Goal: Task Accomplishment & Management: Complete application form

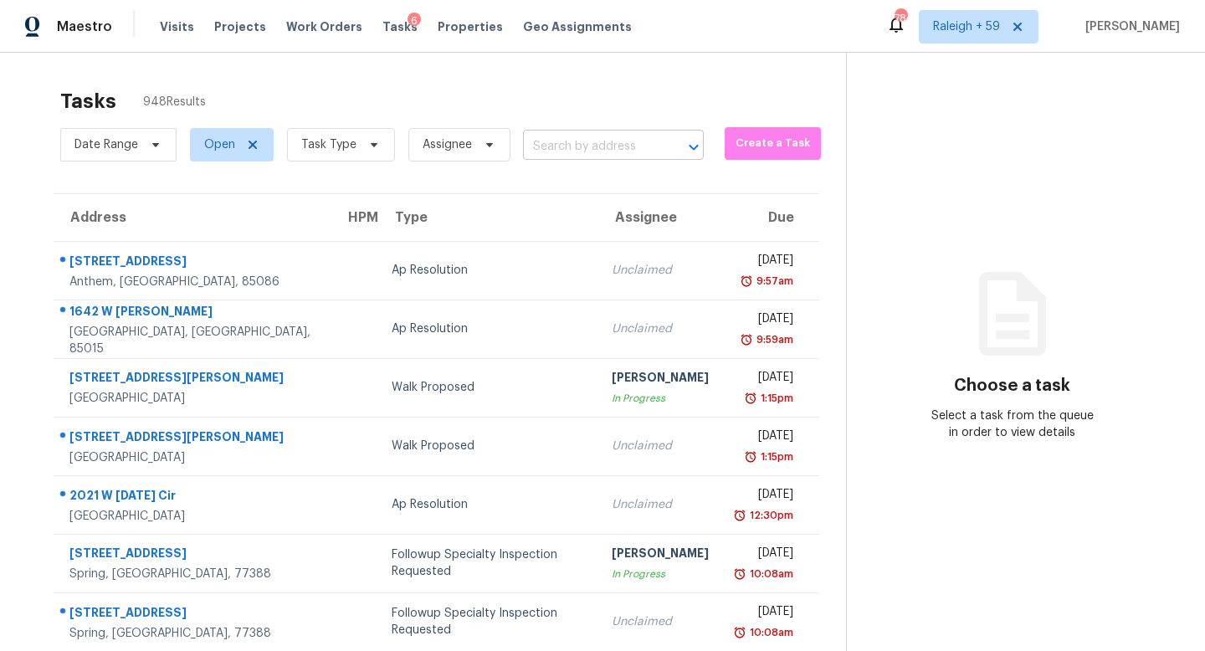
click at [581, 144] on input "text" at bounding box center [590, 147] width 134 height 26
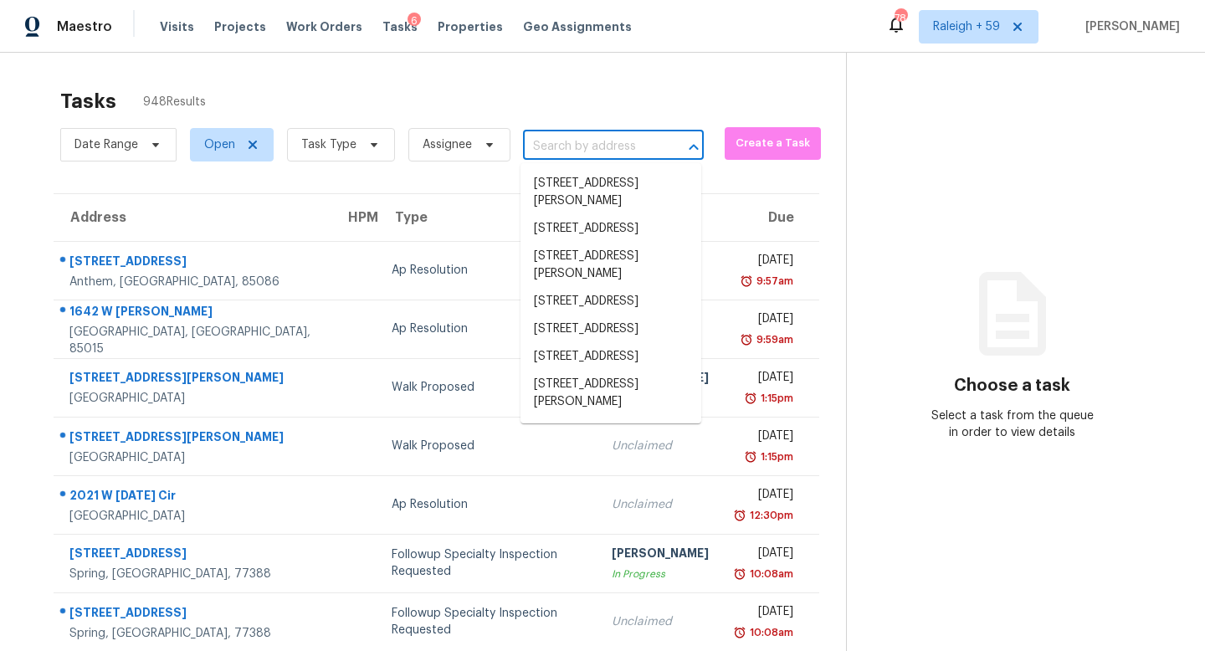
paste input "[STREET_ADDRESS]"
type input "[STREET_ADDRESS]"
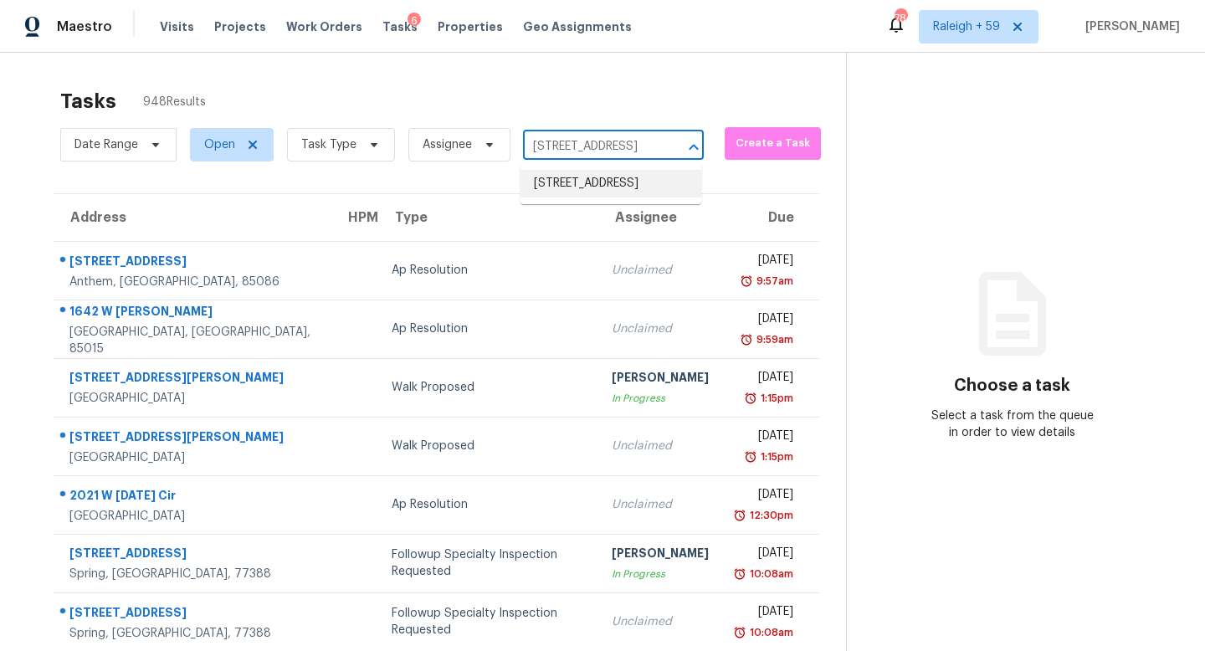
click at [566, 186] on li "[STREET_ADDRESS]" at bounding box center [610, 184] width 181 height 28
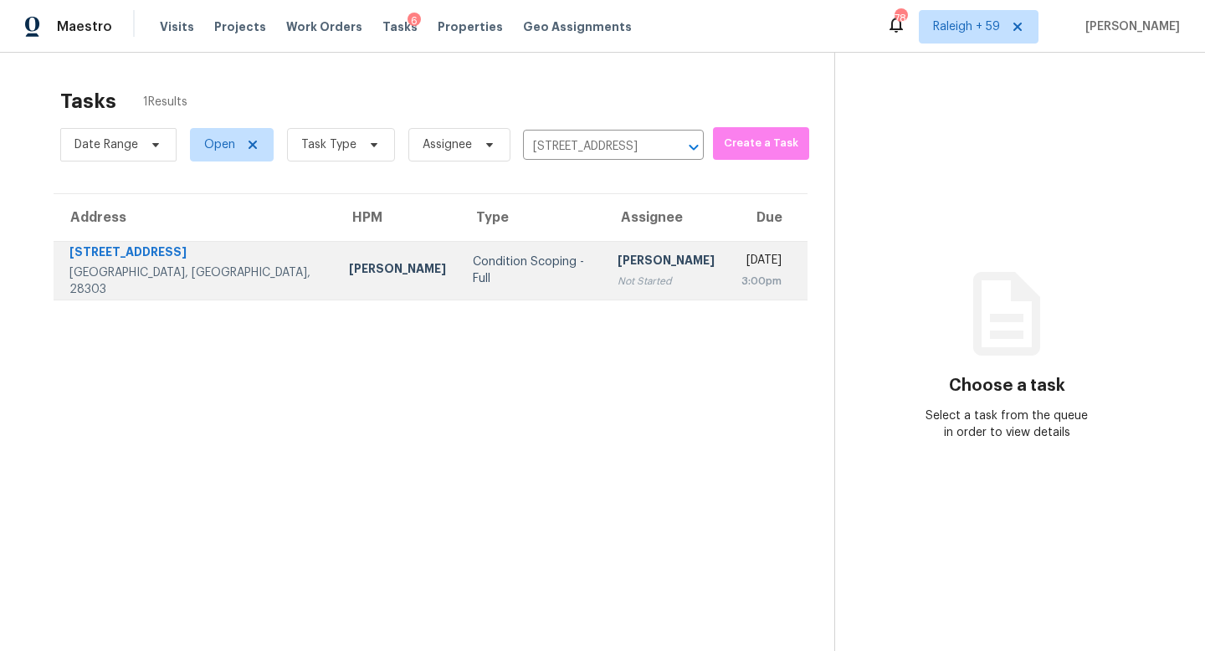
click at [617, 278] on div "Not Started" at bounding box center [665, 281] width 97 height 17
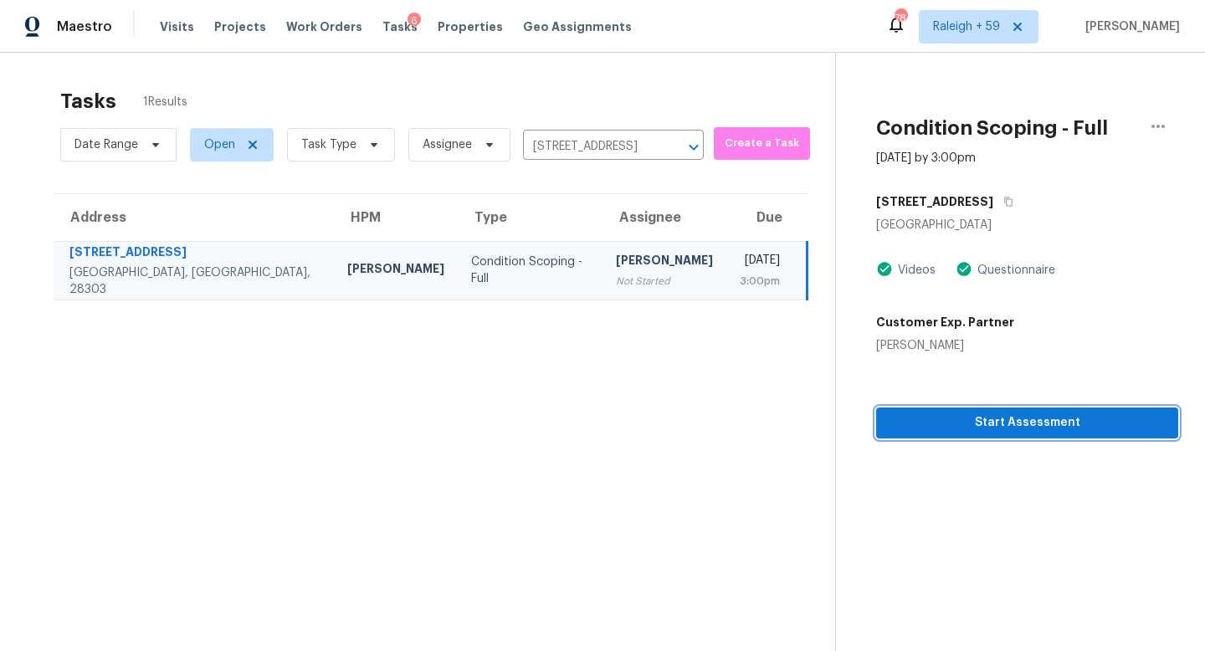
click at [957, 432] on button "Start Assessment" at bounding box center [1027, 422] width 302 height 31
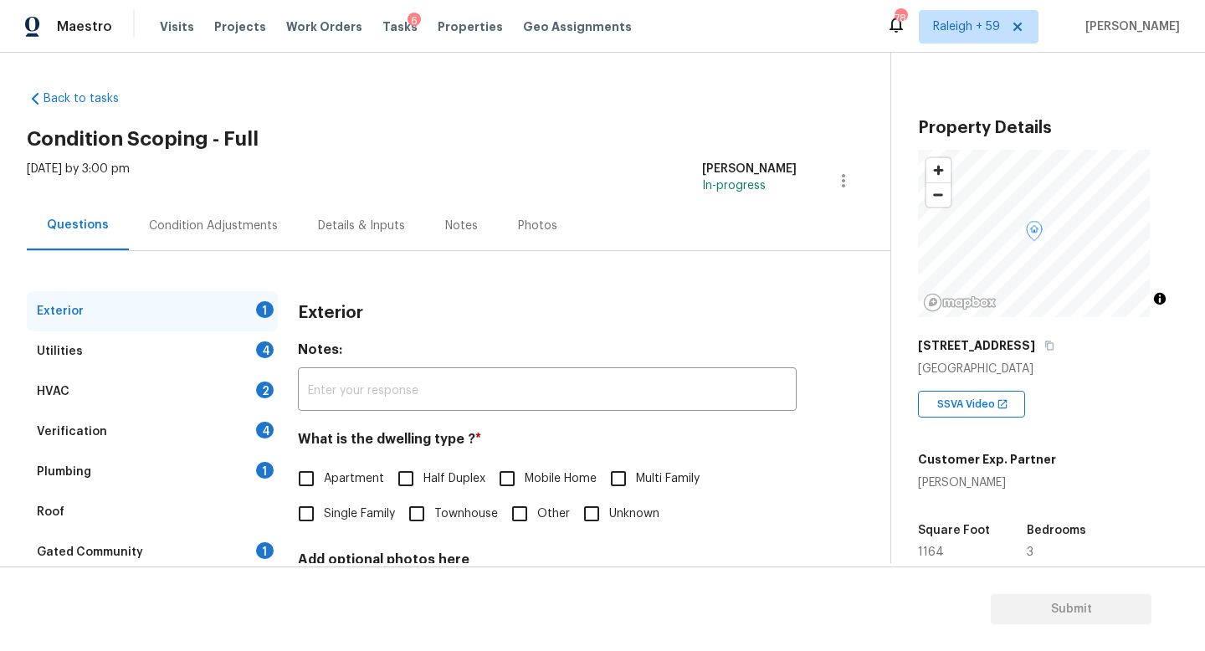
scroll to position [3, 0]
click at [354, 513] on span "Single Family" at bounding box center [359, 513] width 71 height 18
click at [324, 513] on input "Single Family" at bounding box center [306, 512] width 35 height 35
checkbox input "true"
click at [205, 440] on div "Verification 4" at bounding box center [152, 431] width 251 height 40
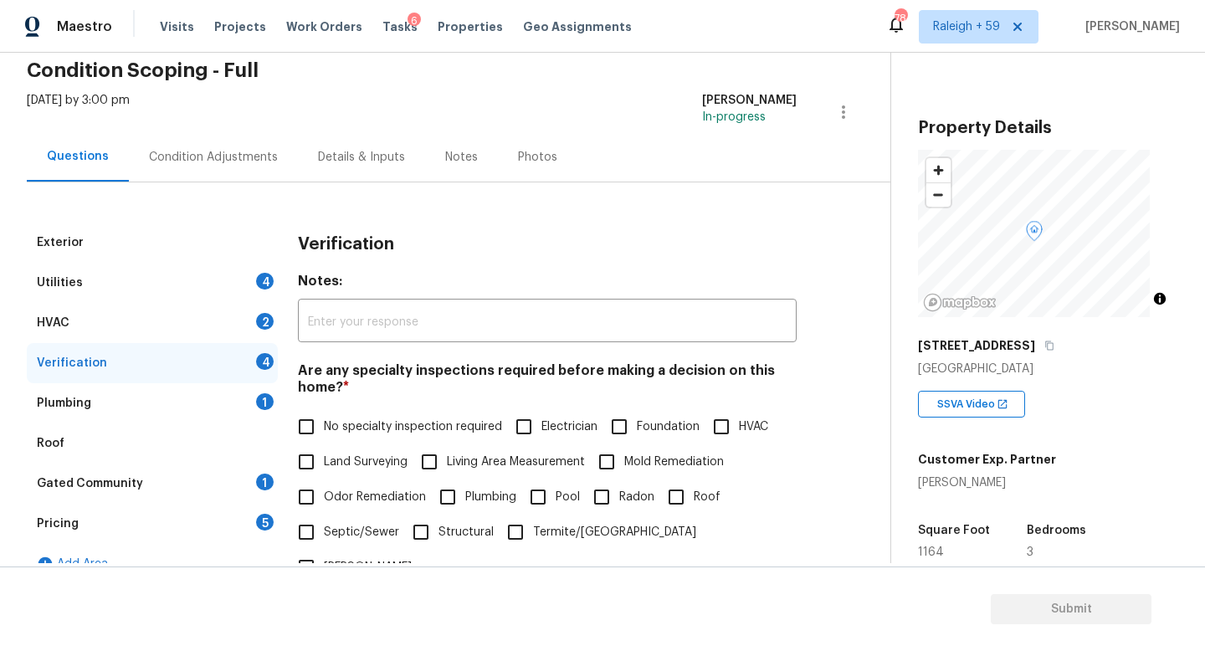
scroll to position [135, 0]
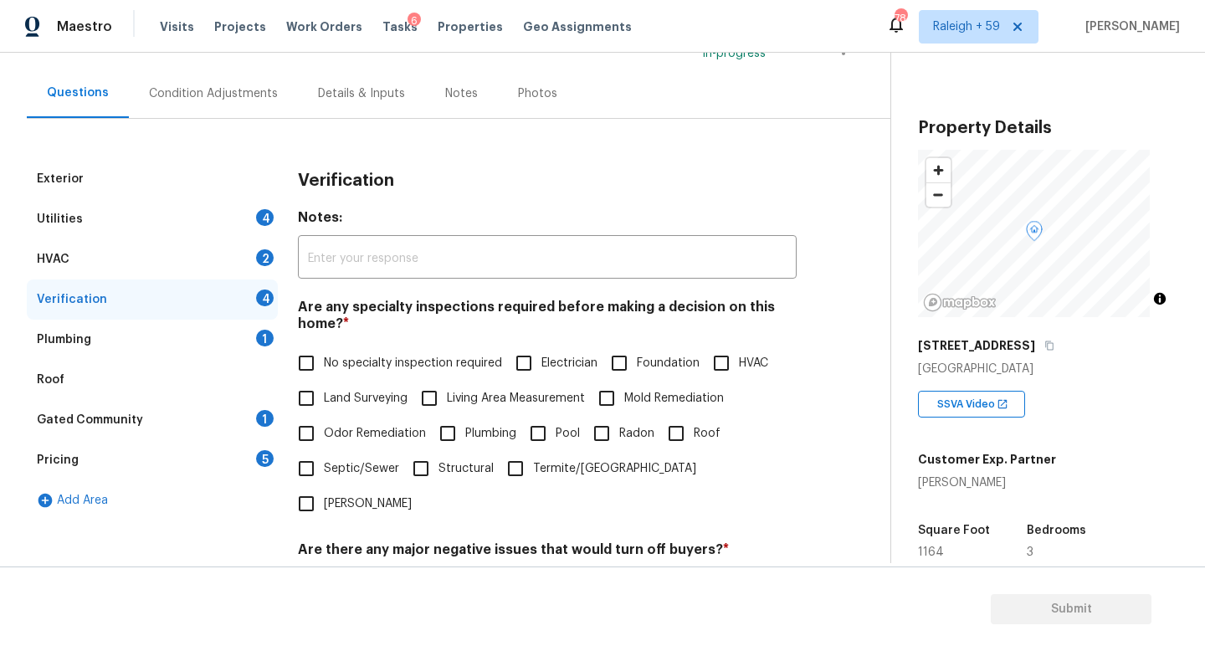
click at [704, 381] on label "HVAC" at bounding box center [736, 362] width 64 height 35
click at [704, 381] on input "HVAC" at bounding box center [721, 362] width 35 height 35
checkbox input "true"
click at [353, 366] on span "No specialty inspection required" at bounding box center [413, 365] width 178 height 18
click at [324, 366] on input "No specialty inspection required" at bounding box center [306, 364] width 35 height 35
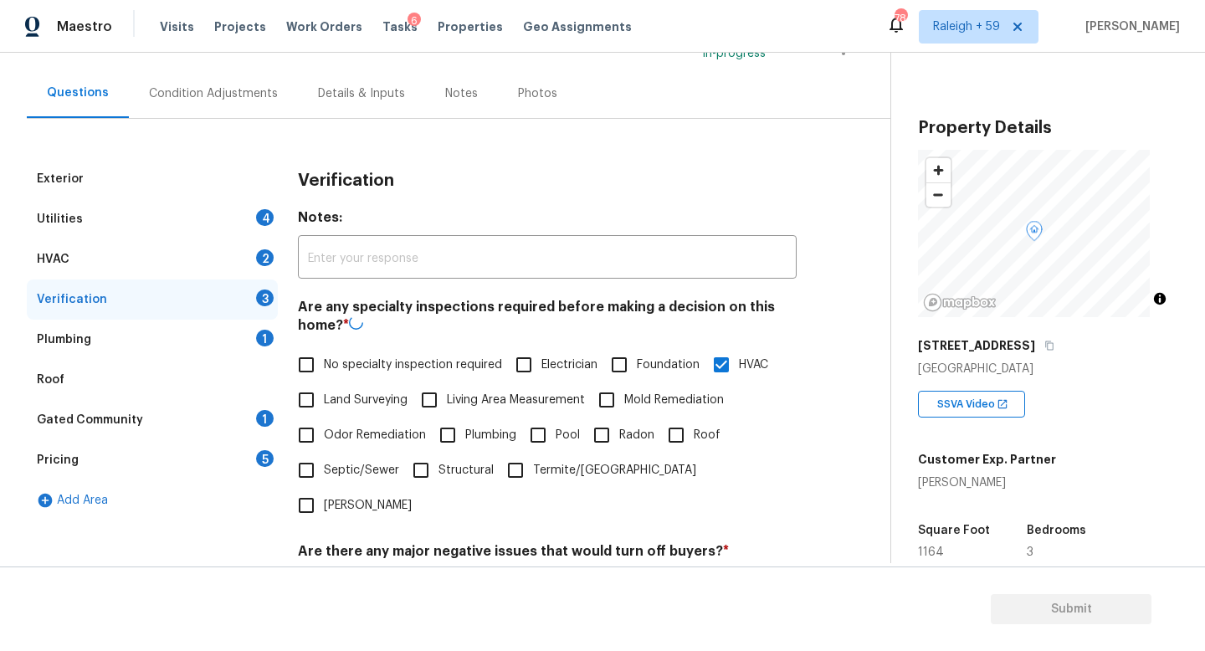
checkbox input "true"
click at [704, 381] on label "HVAC" at bounding box center [736, 362] width 64 height 35
click at [704, 381] on input "HVAC" at bounding box center [721, 362] width 35 height 35
checkbox input "false"
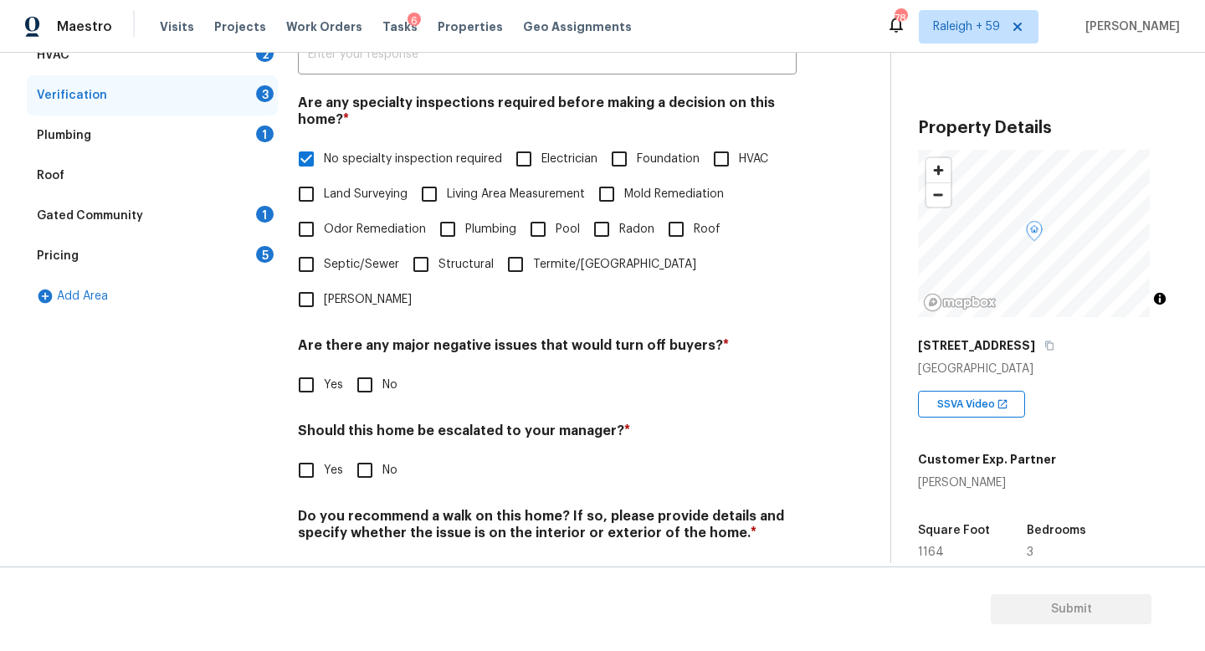
scroll to position [403, 0]
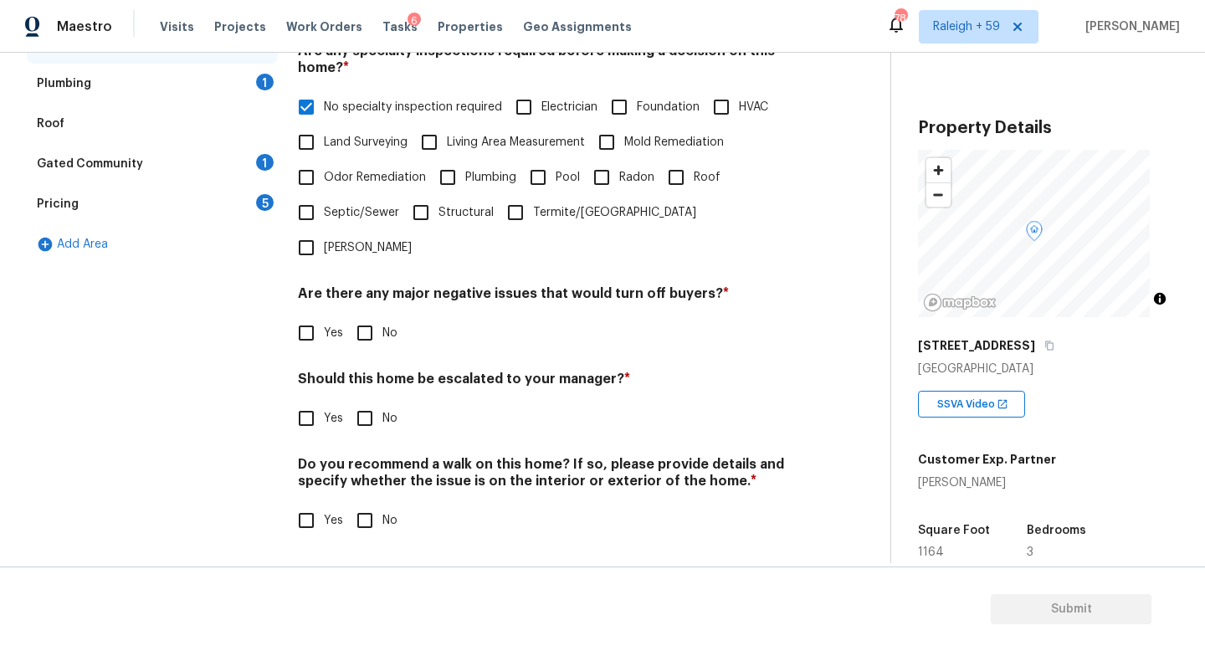
click at [367, 299] on div "Are there any major negative issues that would turn off buyers? * Yes No" at bounding box center [547, 317] width 499 height 65
click at [367, 329] on input "No" at bounding box center [364, 332] width 35 height 35
checkbox input "true"
click at [297, 420] on input "Yes" at bounding box center [306, 418] width 35 height 35
checkbox input "true"
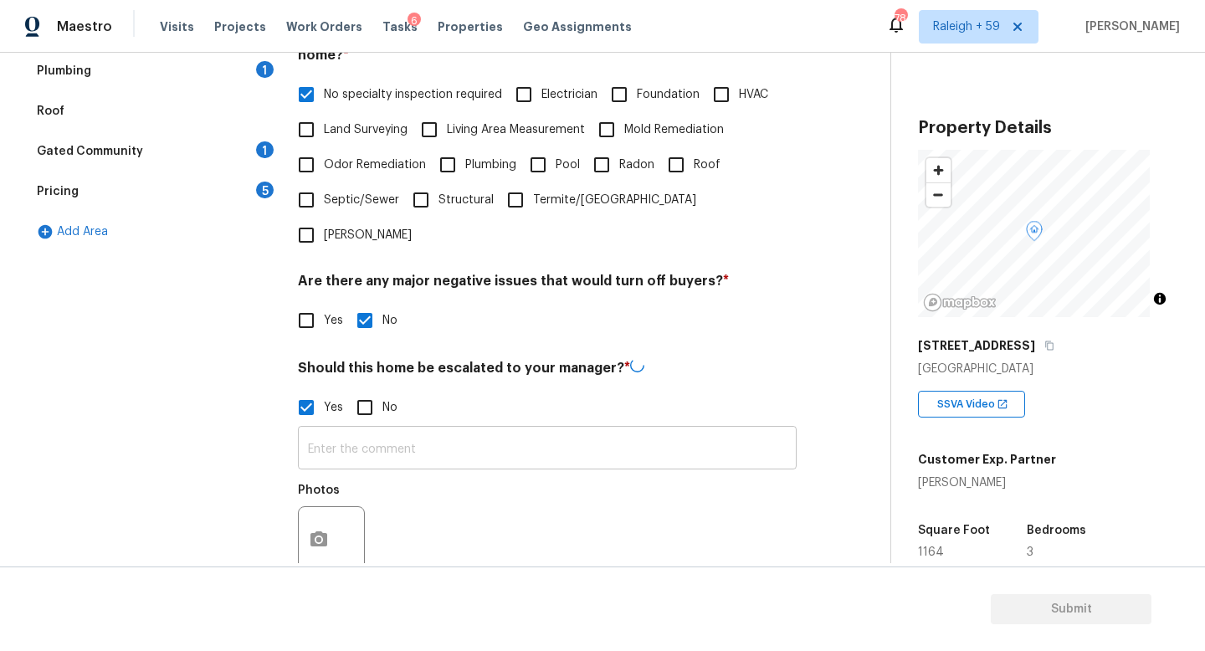
click at [366, 458] on input "text" at bounding box center [547, 449] width 499 height 39
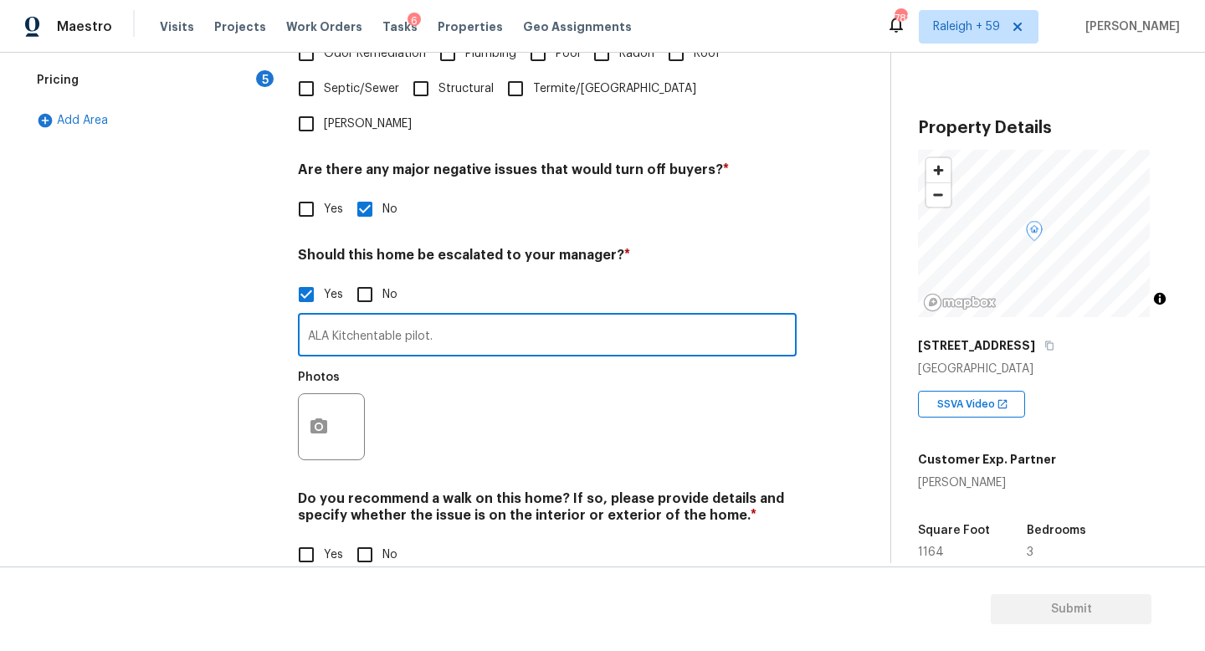
scroll to position [555, 0]
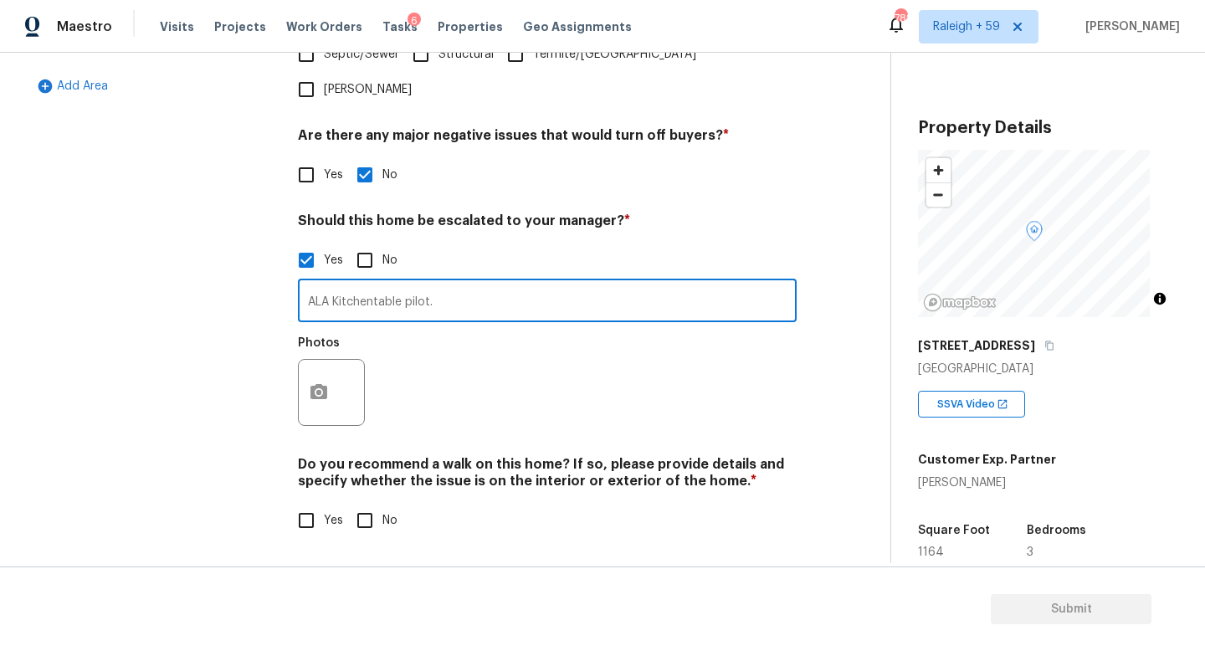
type input "ALA Kitchentable pilot."
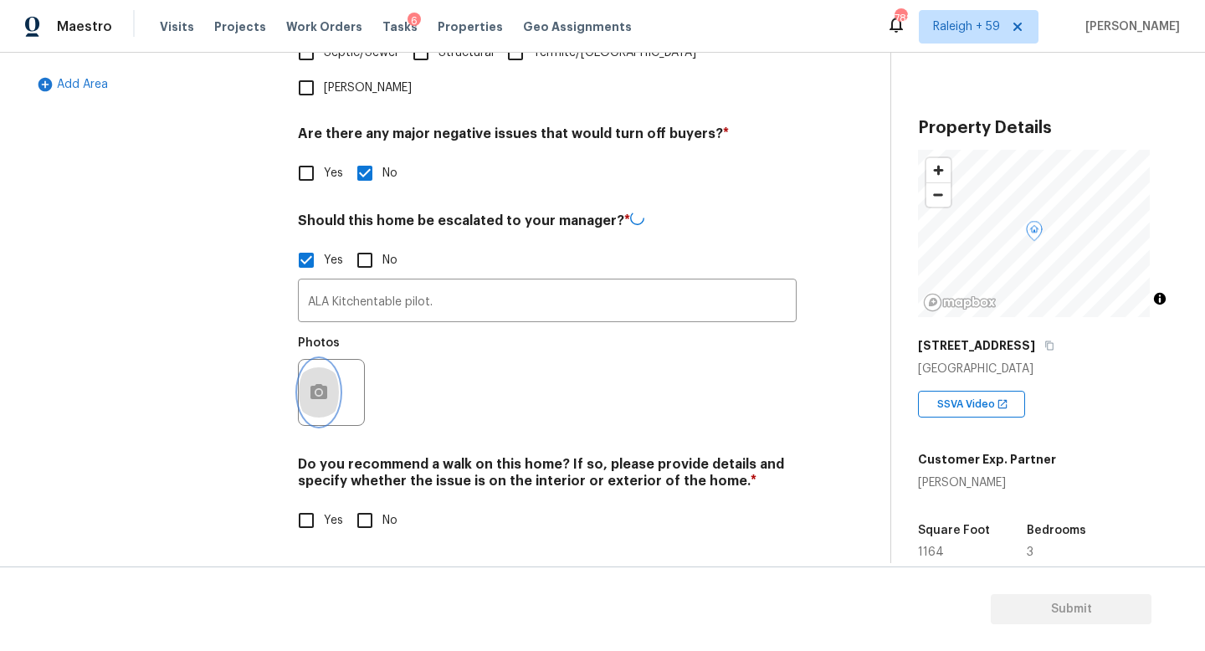
click at [318, 384] on icon "button" at bounding box center [319, 392] width 20 height 20
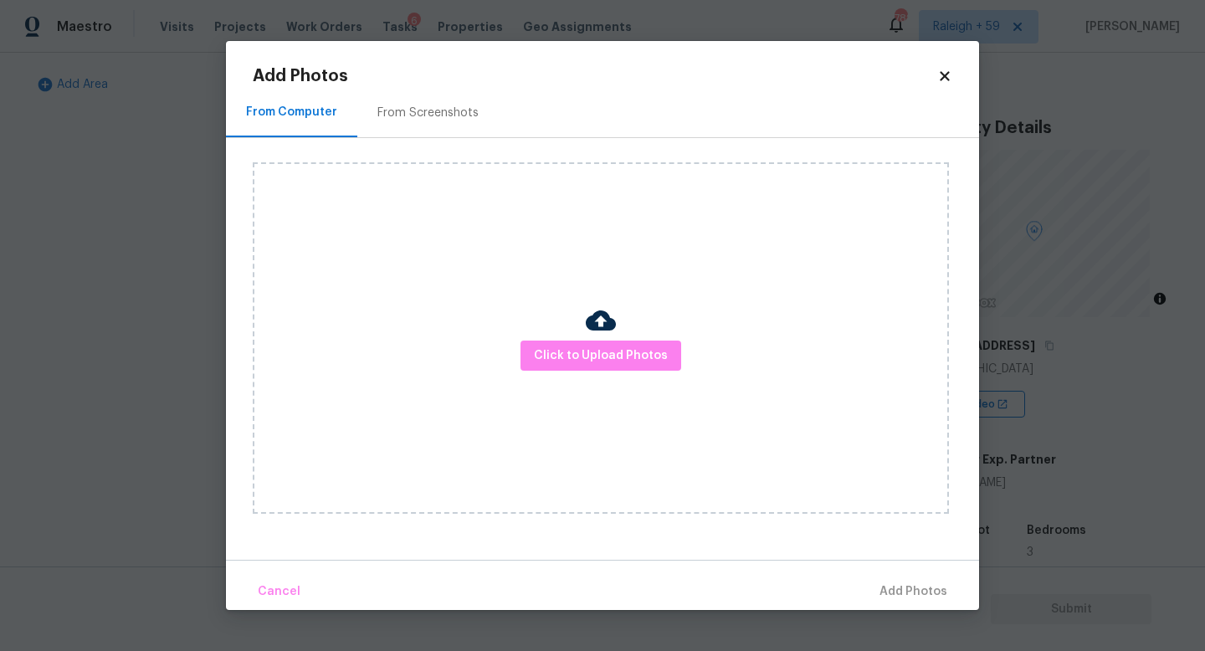
click at [596, 330] on img at bounding box center [601, 320] width 30 height 30
click at [586, 350] on span "Click to Upload Photos" at bounding box center [601, 355] width 134 height 21
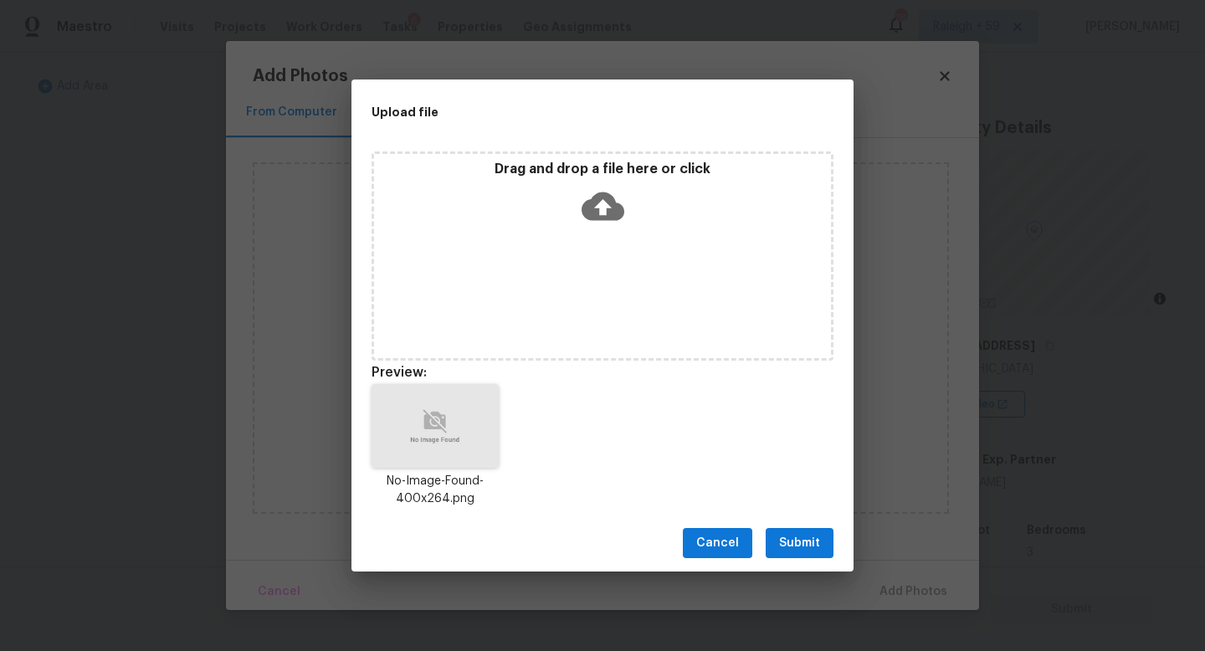
drag, startPoint x: 791, startPoint y: 540, endPoint x: 805, endPoint y: 551, distance: 17.9
click at [791, 540] on span "Submit" at bounding box center [799, 543] width 41 height 21
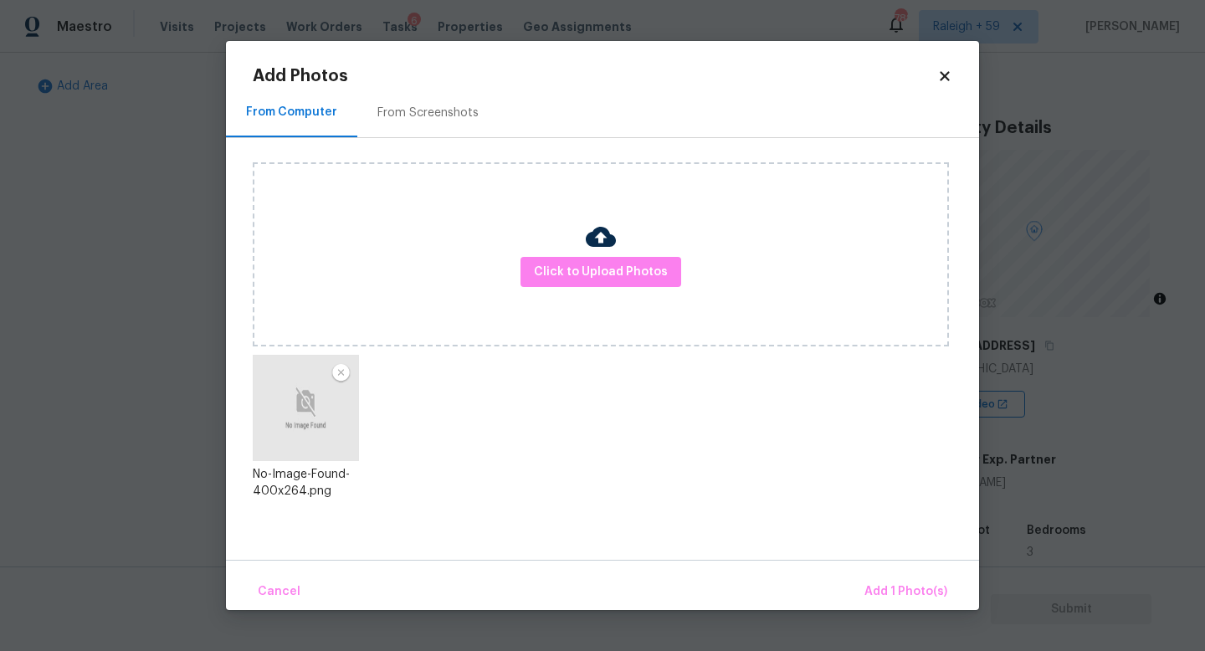
click at [849, 571] on div "Cancel Add 1 Photo(s)" at bounding box center [602, 585] width 753 height 50
click at [881, 586] on span "Add 1 Photo(s)" at bounding box center [905, 591] width 83 height 21
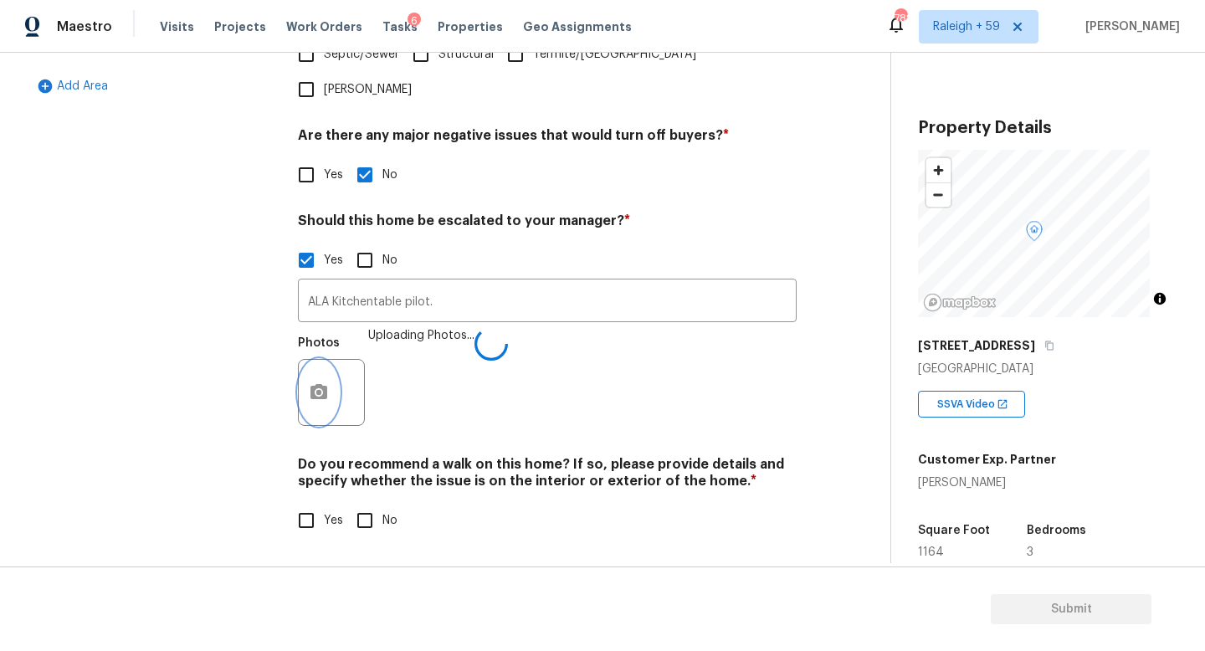
click at [305, 399] on button "button" at bounding box center [319, 392] width 40 height 65
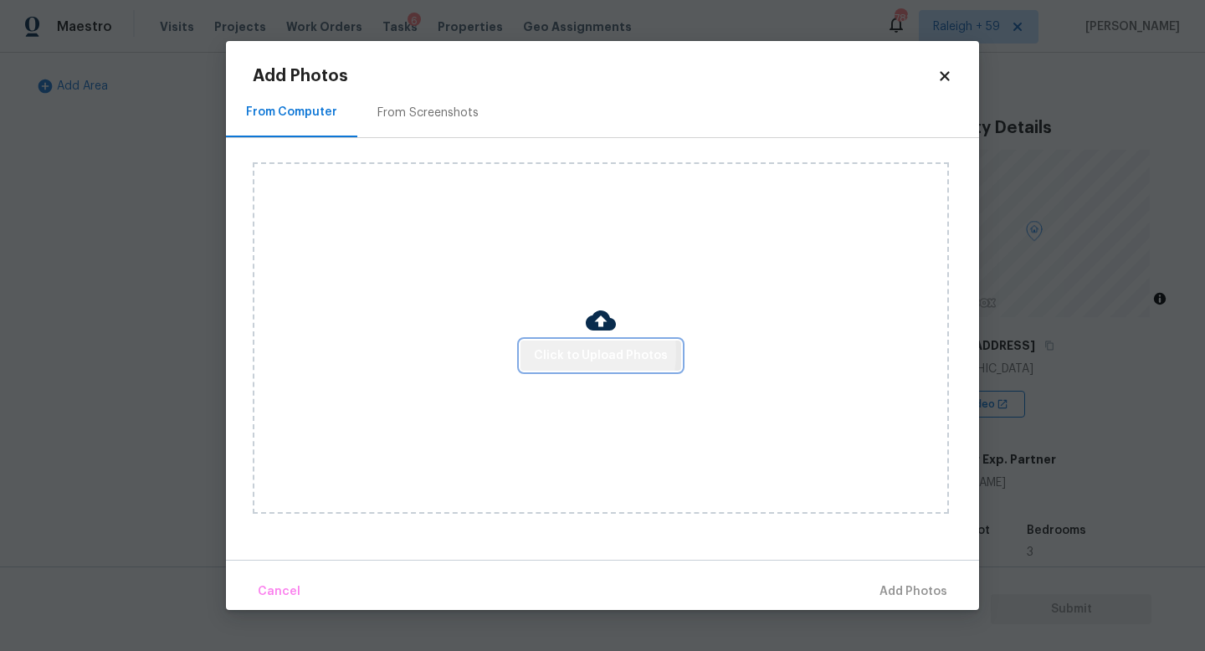
click at [557, 351] on span "Click to Upload Photos" at bounding box center [601, 355] width 134 height 21
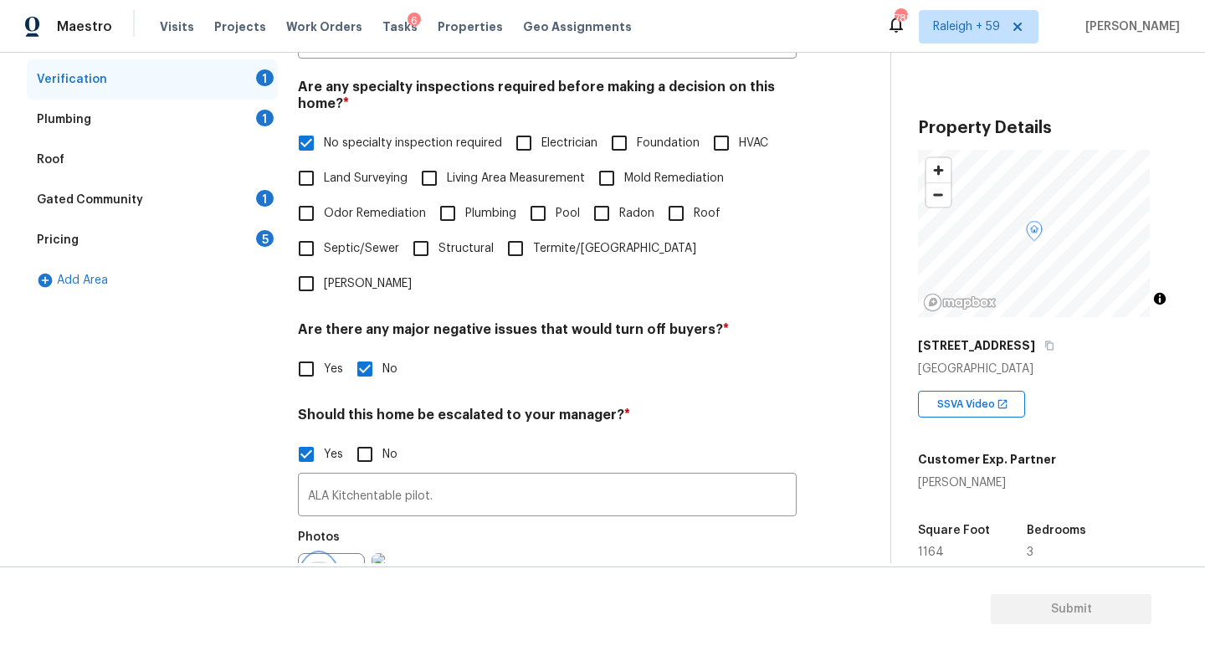
scroll to position [171, 0]
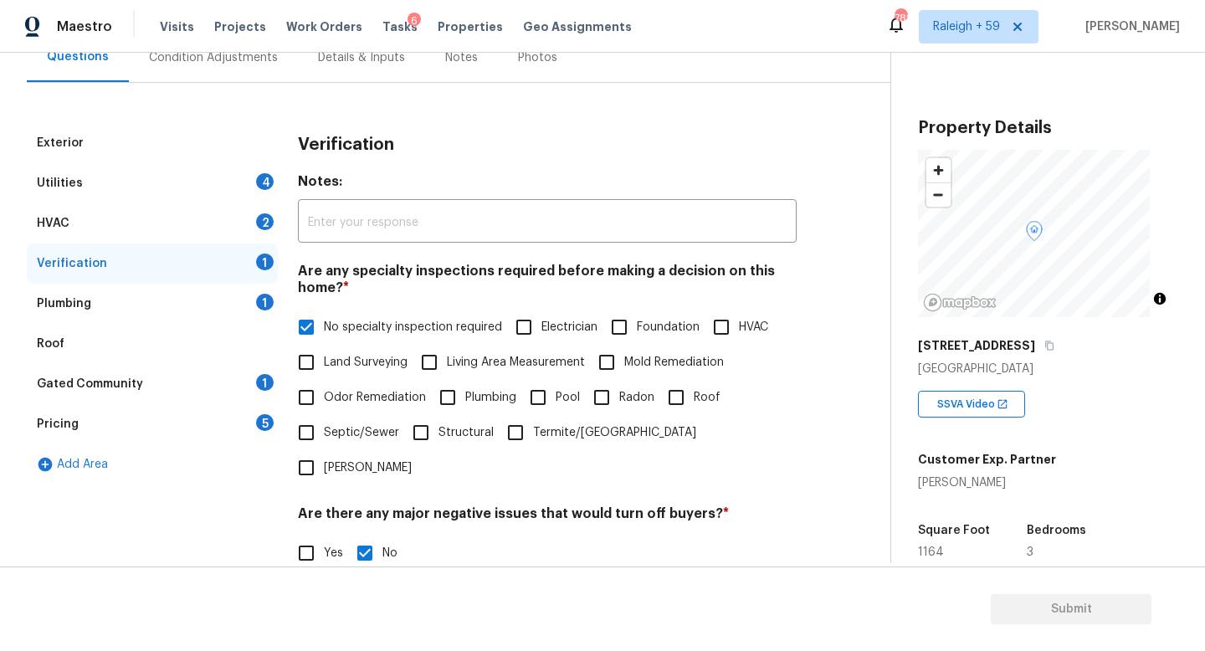
click at [258, 312] on div "Plumbing 1" at bounding box center [152, 304] width 251 height 40
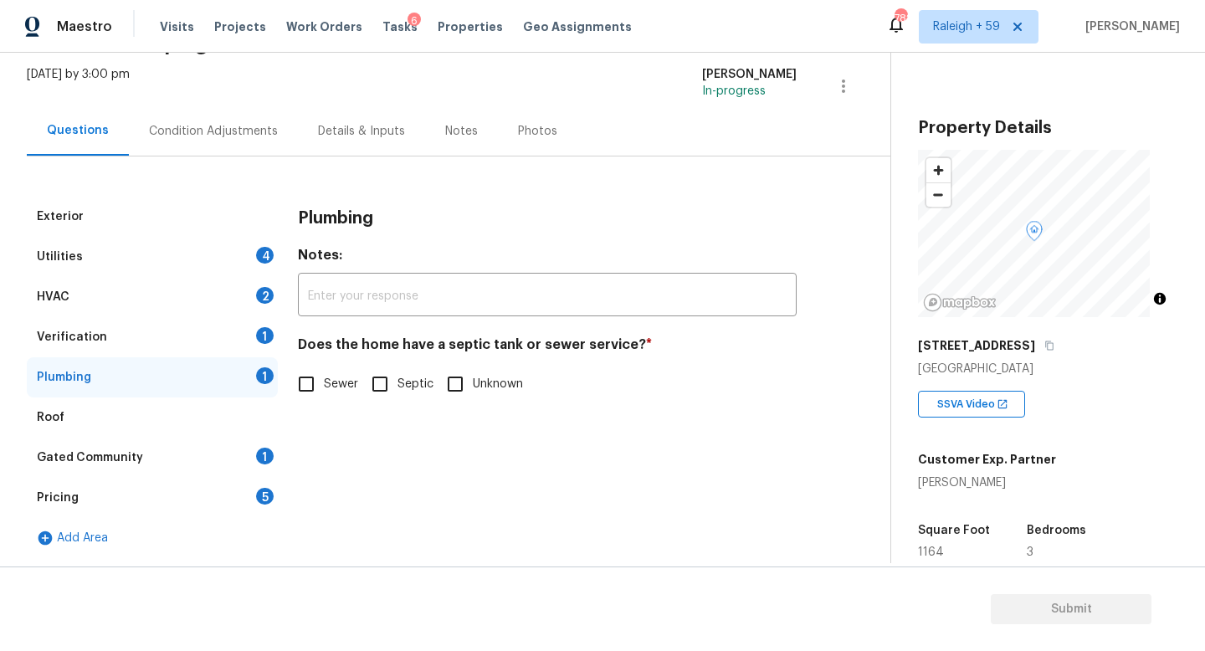
click at [369, 125] on div "Details & Inputs" at bounding box center [361, 131] width 87 height 17
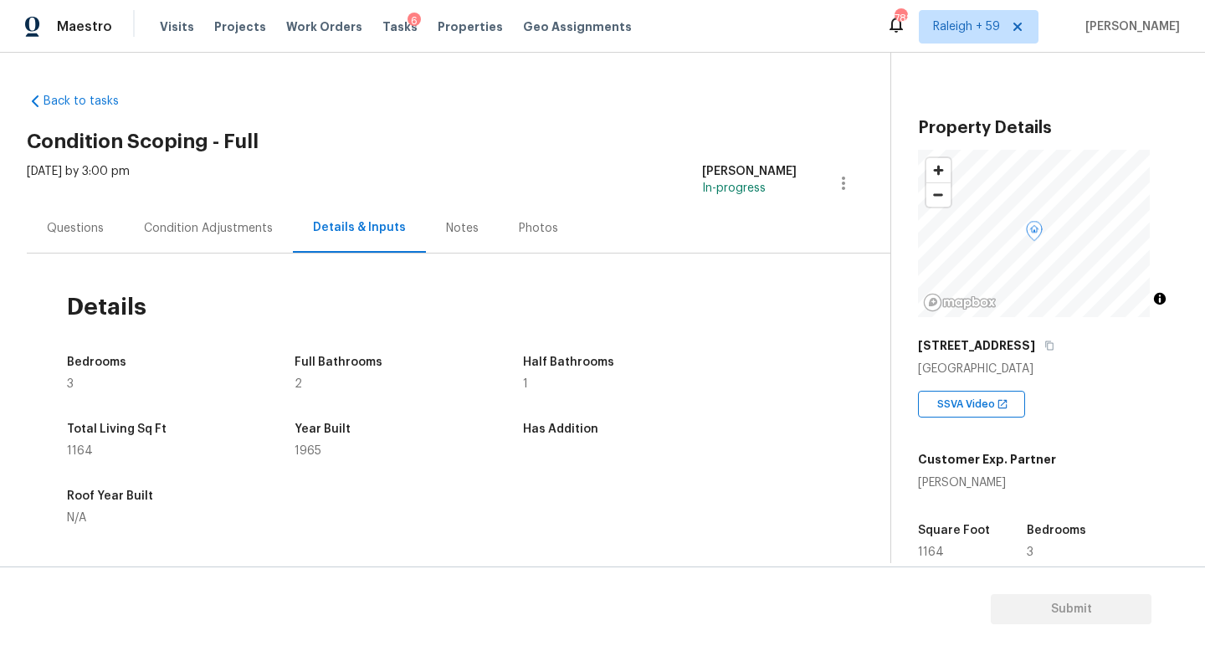
click at [64, 239] on div "Questions" at bounding box center [75, 227] width 97 height 49
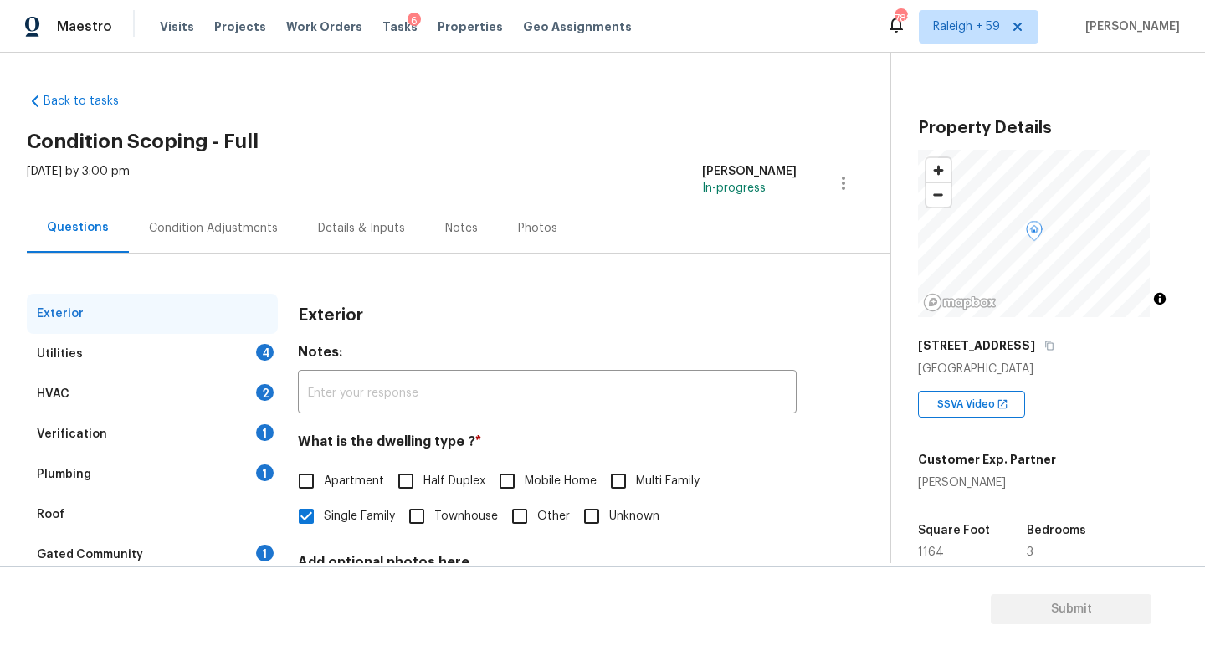
click at [195, 468] on div "Plumbing 1" at bounding box center [152, 474] width 251 height 40
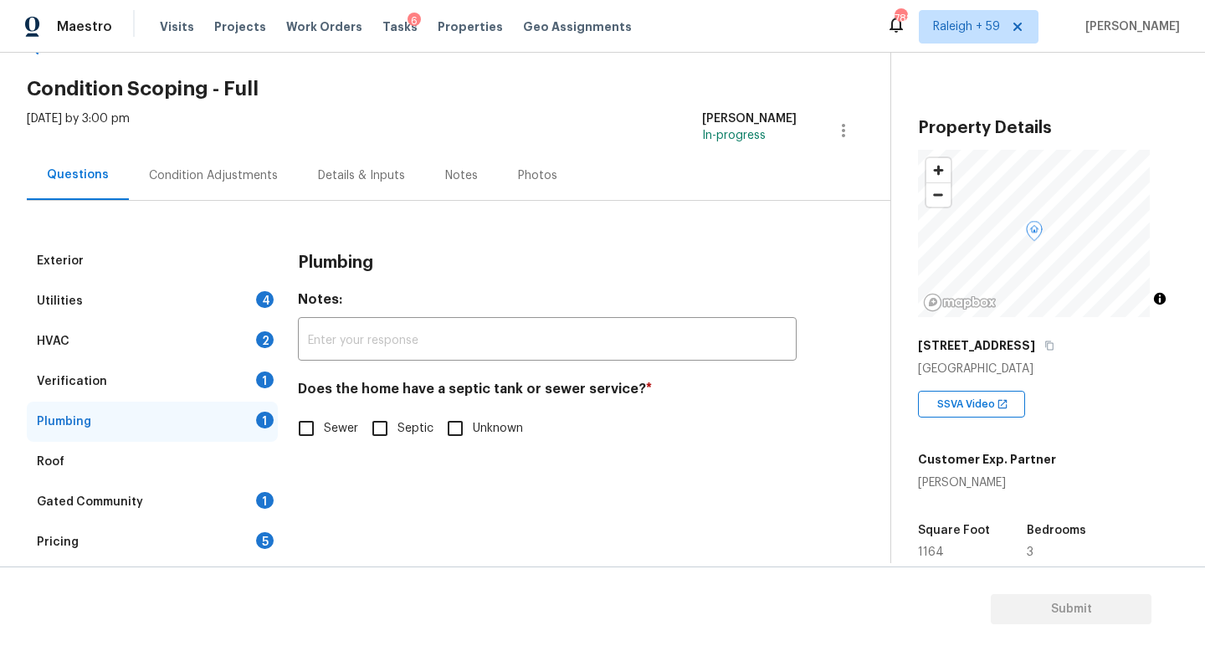
scroll to position [87, 0]
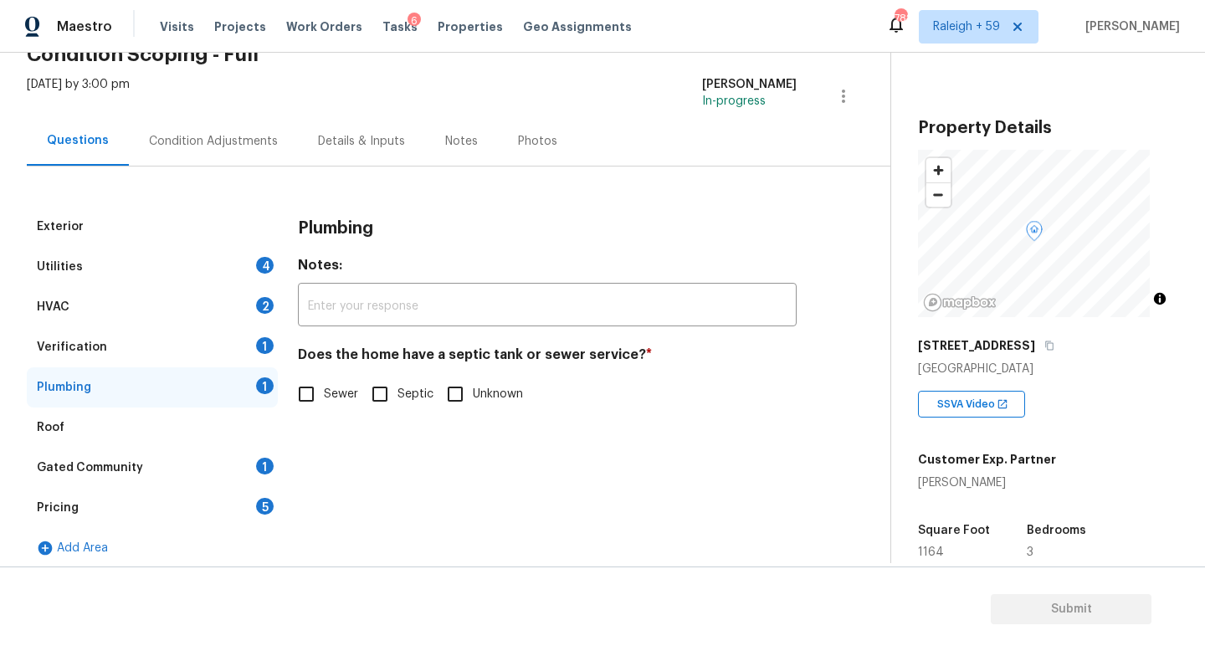
click at [237, 468] on div "Gated Community 1" at bounding box center [152, 468] width 251 height 40
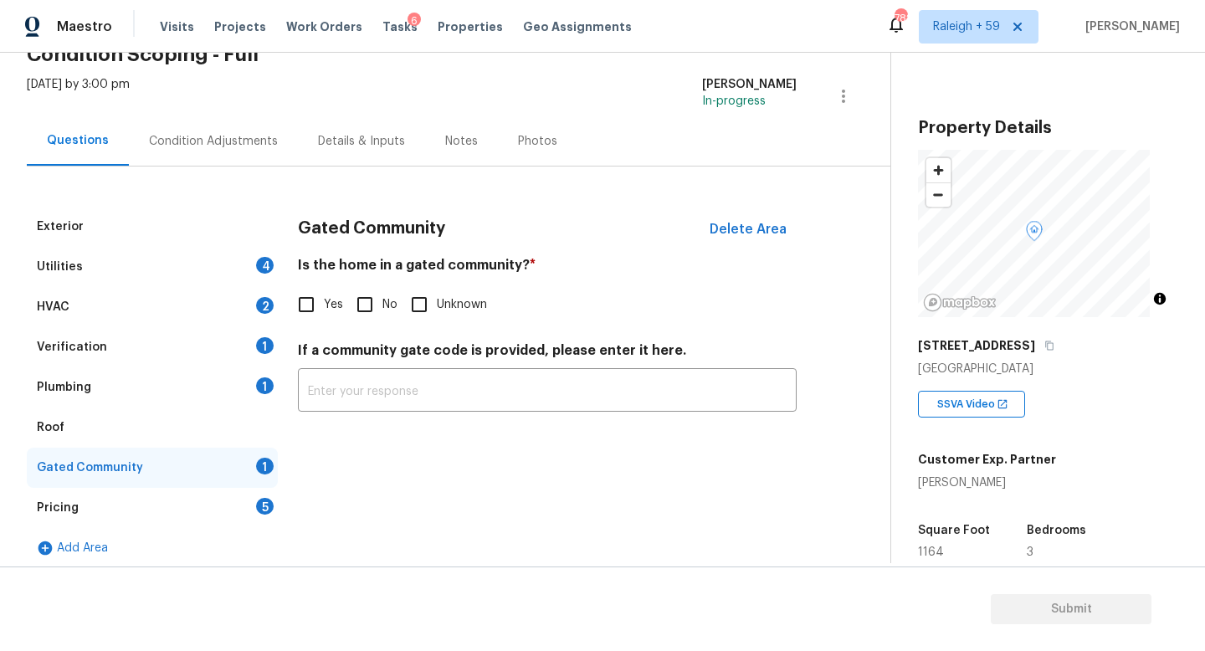
drag, startPoint x: 238, startPoint y: 329, endPoint x: 252, endPoint y: 354, distance: 28.4
click at [238, 329] on div "Verification 1" at bounding box center [152, 347] width 251 height 40
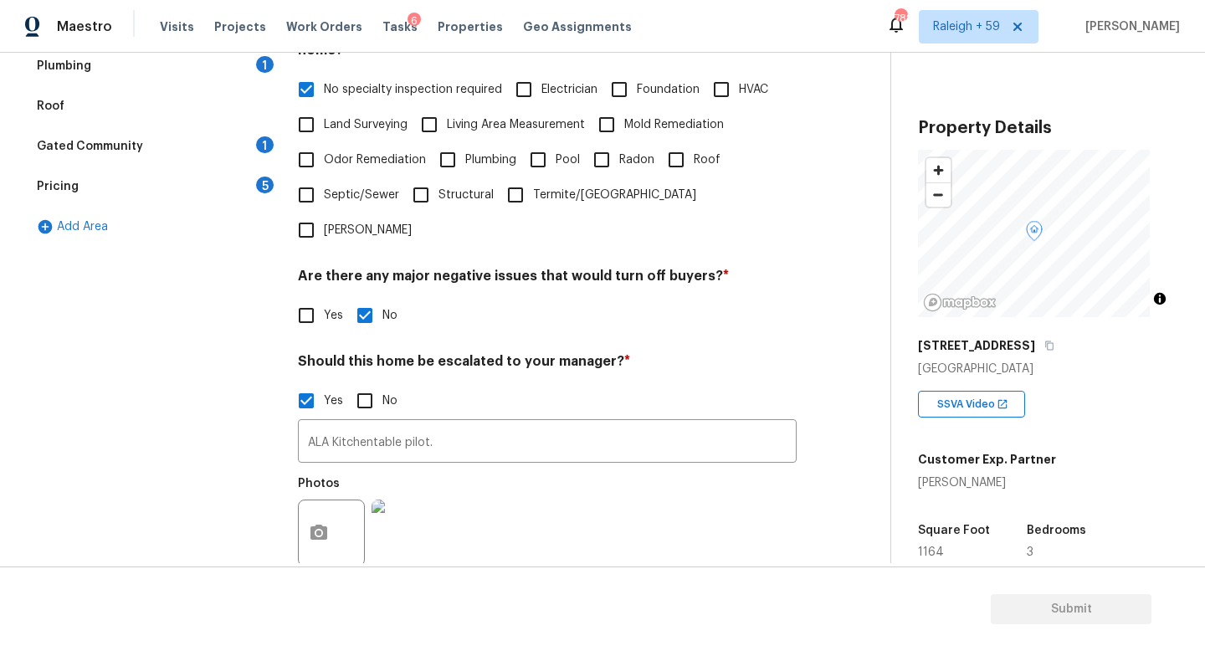
scroll to position [316, 0]
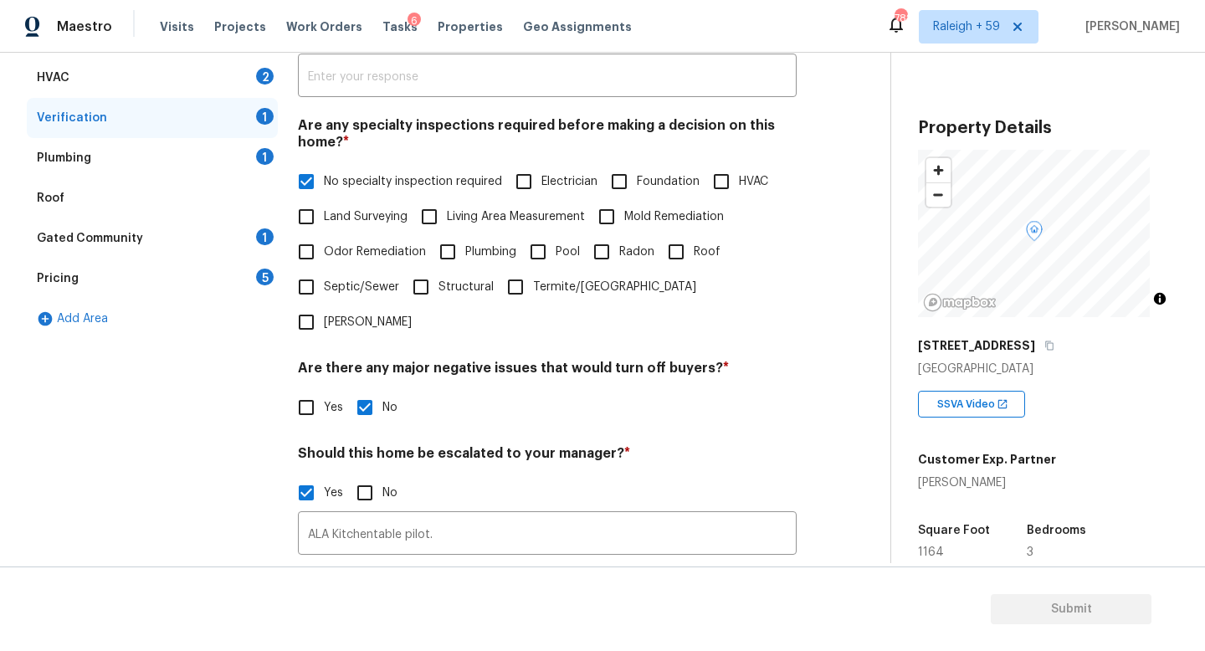
click at [555, 251] on input "Pool" at bounding box center [537, 251] width 35 height 35
checkbox input "true"
click at [693, 261] on span "Roof" at bounding box center [706, 252] width 27 height 18
click at [658, 269] on input "Roof" at bounding box center [675, 251] width 35 height 35
checkbox input "true"
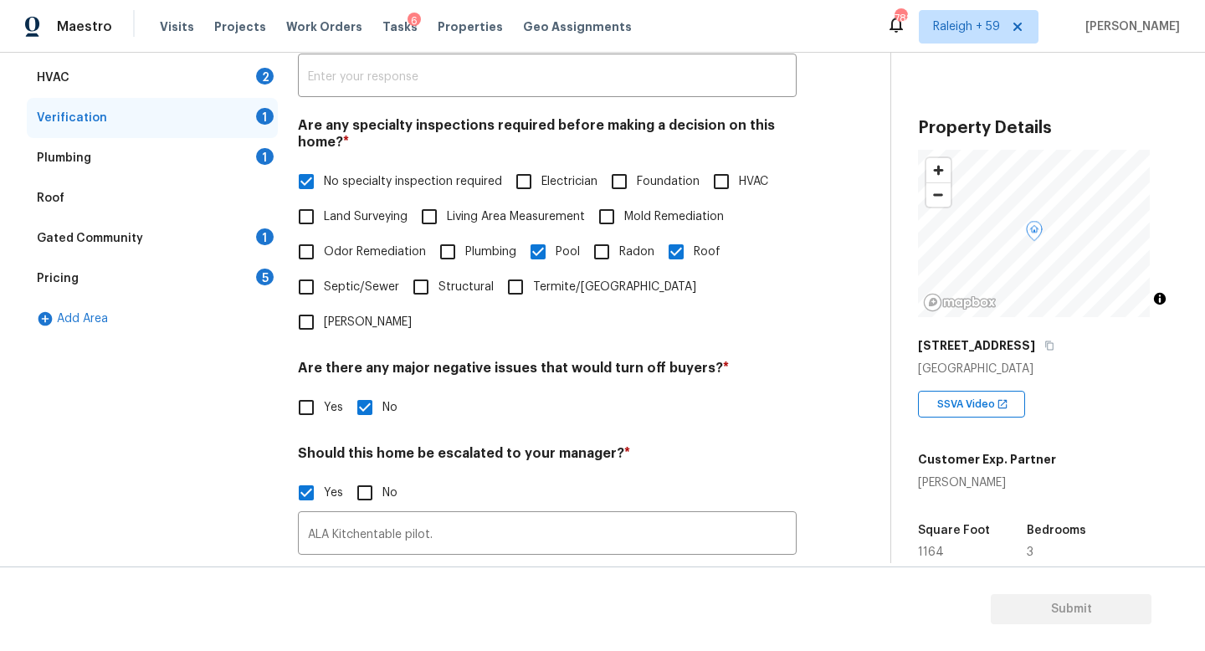
click at [359, 180] on span "No specialty inspection required" at bounding box center [413, 182] width 178 height 18
click at [324, 180] on input "No specialty inspection required" at bounding box center [306, 181] width 35 height 35
checkbox input "false"
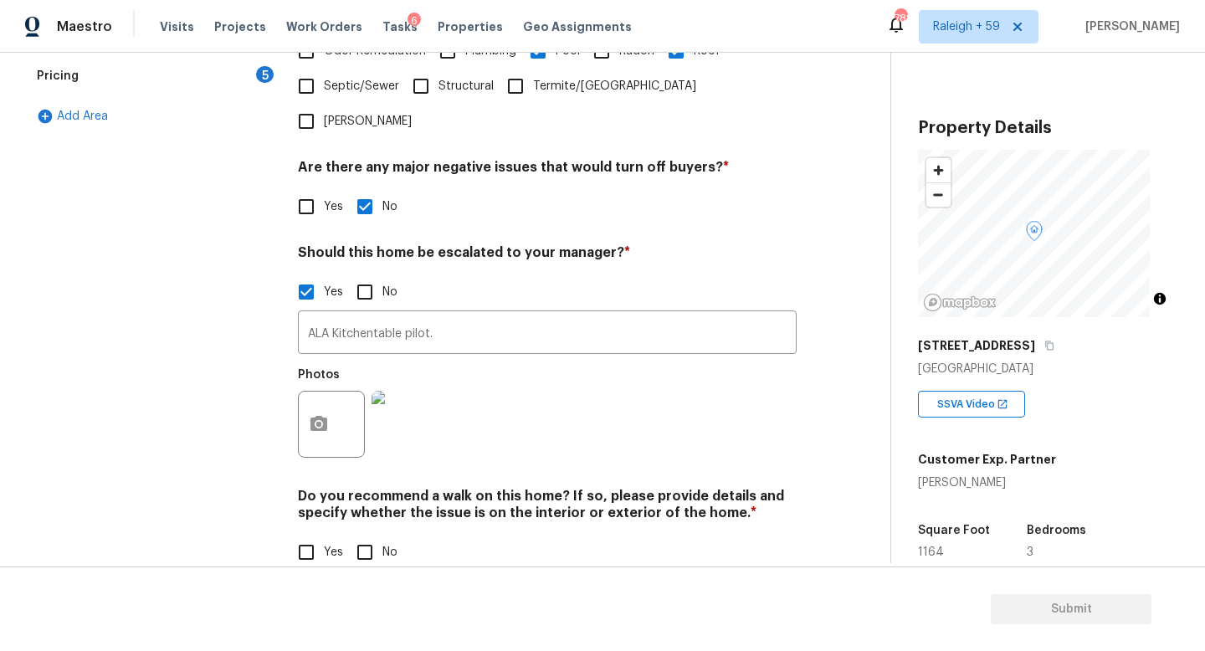
scroll to position [562, 0]
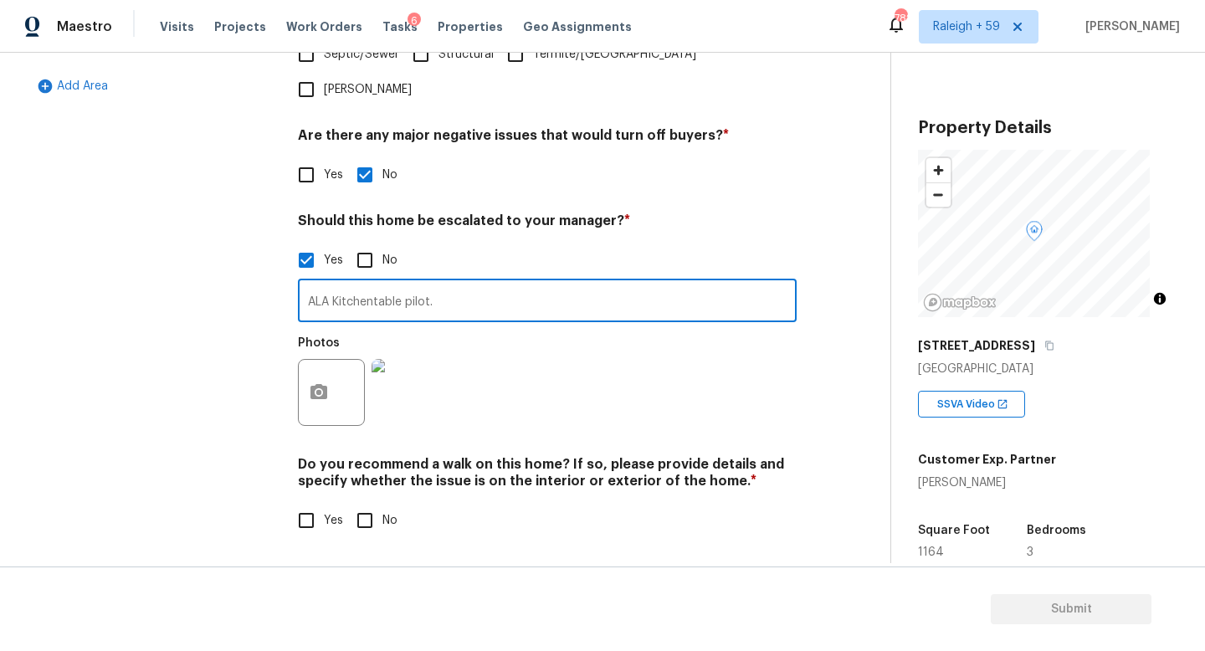
click at [461, 292] on input "ALA Kitchentable pilot." at bounding box center [547, 302] width 499 height 39
type input "ALA Kitchentable pilot. Roof and pool is in fair condition."
click at [386, 512] on span "No" at bounding box center [389, 521] width 15 height 18
click at [382, 503] on input "No" at bounding box center [364, 520] width 35 height 35
checkbox input "true"
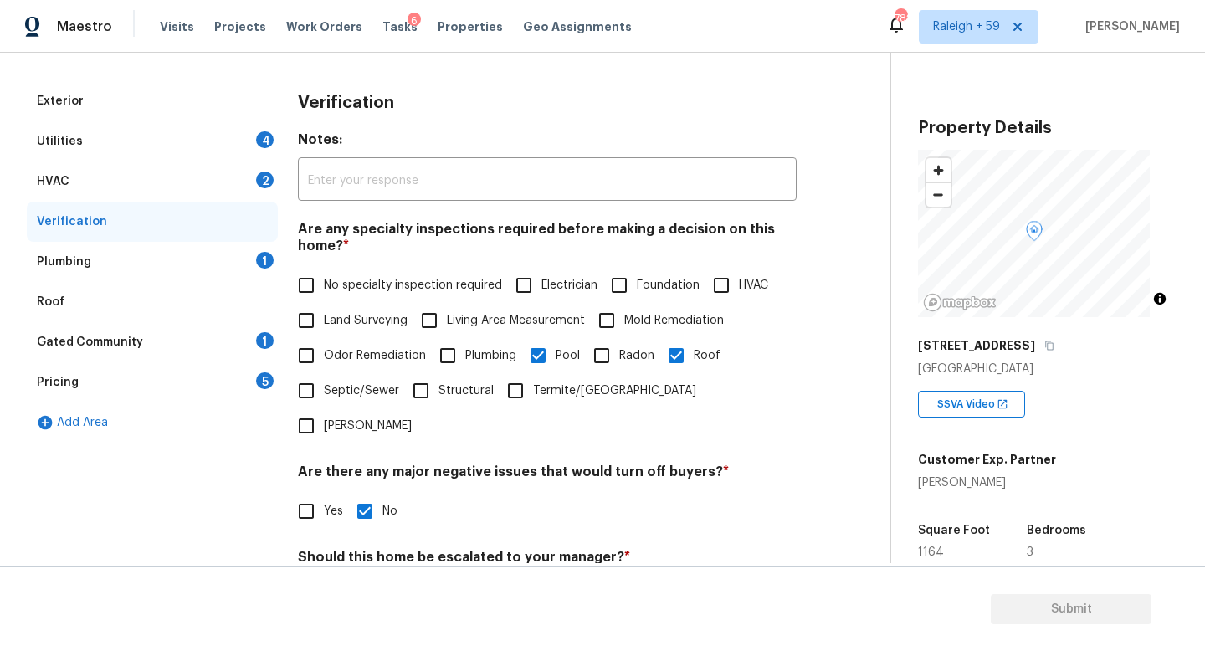
click at [231, 249] on div "Plumbing 1" at bounding box center [152, 262] width 251 height 40
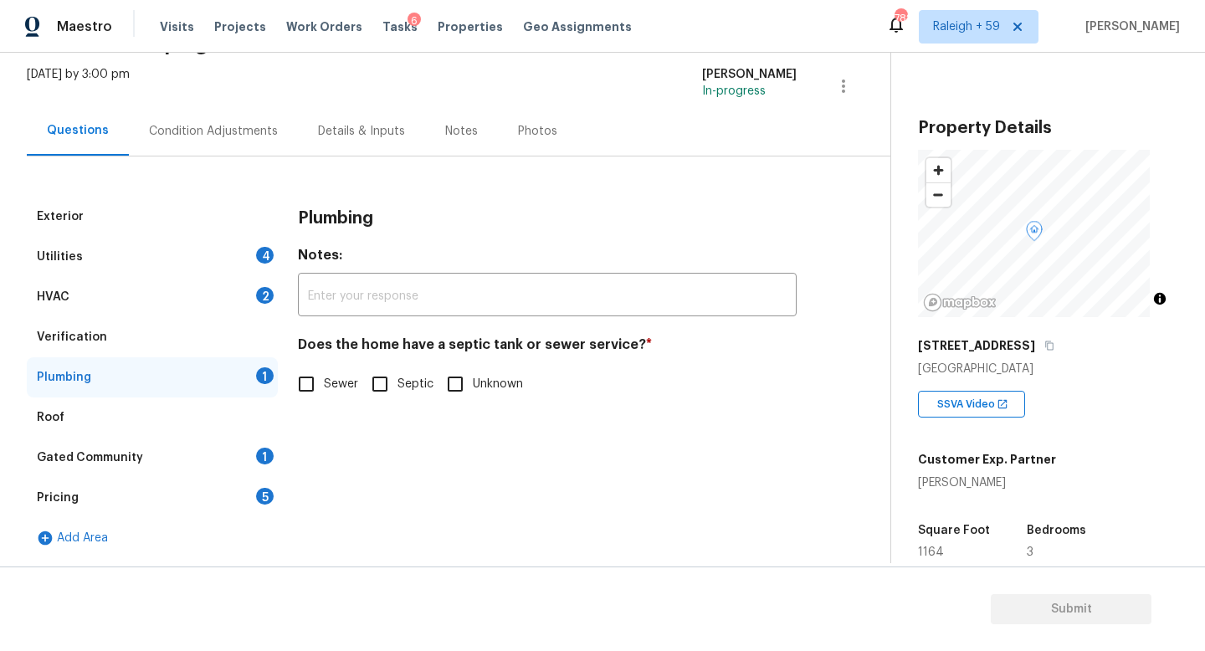
scroll to position [110, 0]
drag, startPoint x: 334, startPoint y: 364, endPoint x: 311, endPoint y: 390, distance: 34.4
click at [334, 376] on span "Sewer" at bounding box center [341, 385] width 34 height 18
click at [324, 366] on input "Sewer" at bounding box center [306, 383] width 35 height 35
checkbox input "true"
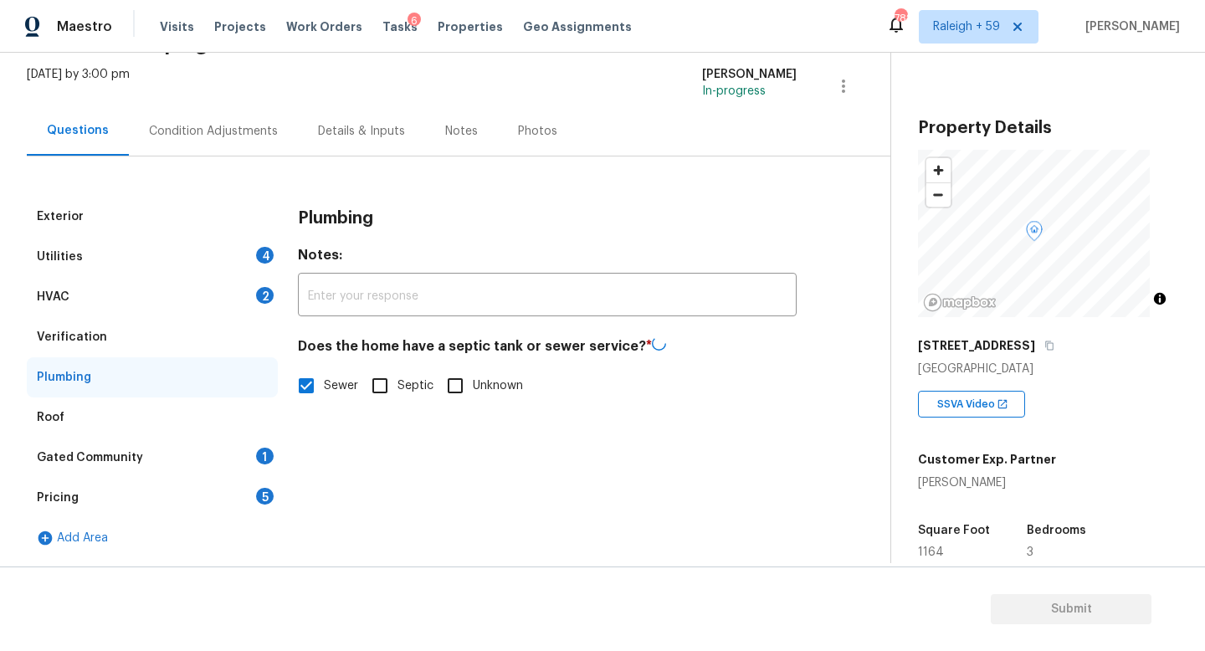
click at [244, 439] on div "Gated Community 1" at bounding box center [152, 458] width 251 height 40
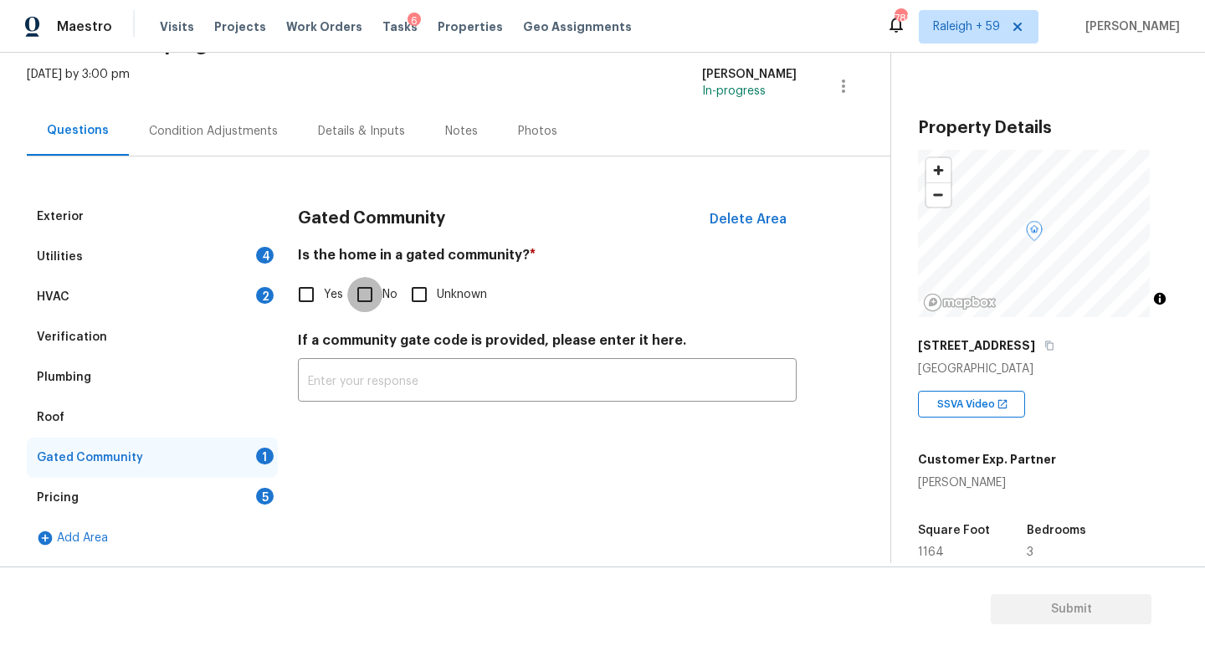
click at [376, 277] on input "No" at bounding box center [364, 294] width 35 height 35
checkbox input "true"
click at [388, 109] on div "Details & Inputs" at bounding box center [361, 130] width 127 height 49
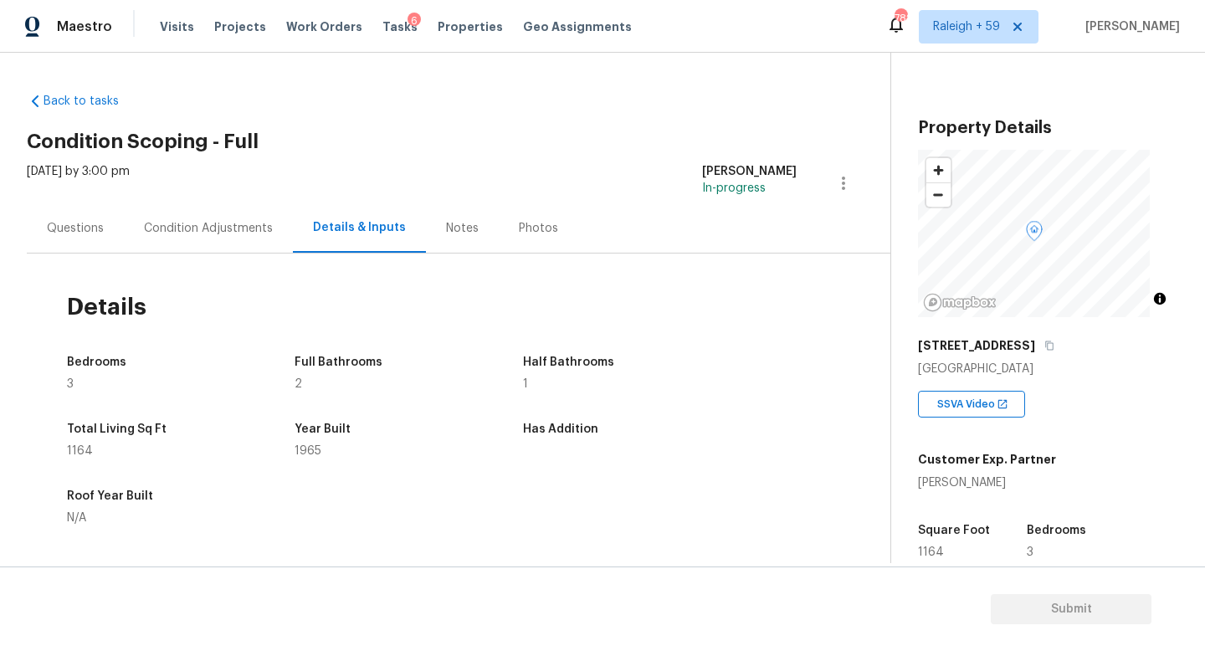
click at [70, 214] on div "Questions" at bounding box center [75, 227] width 97 height 49
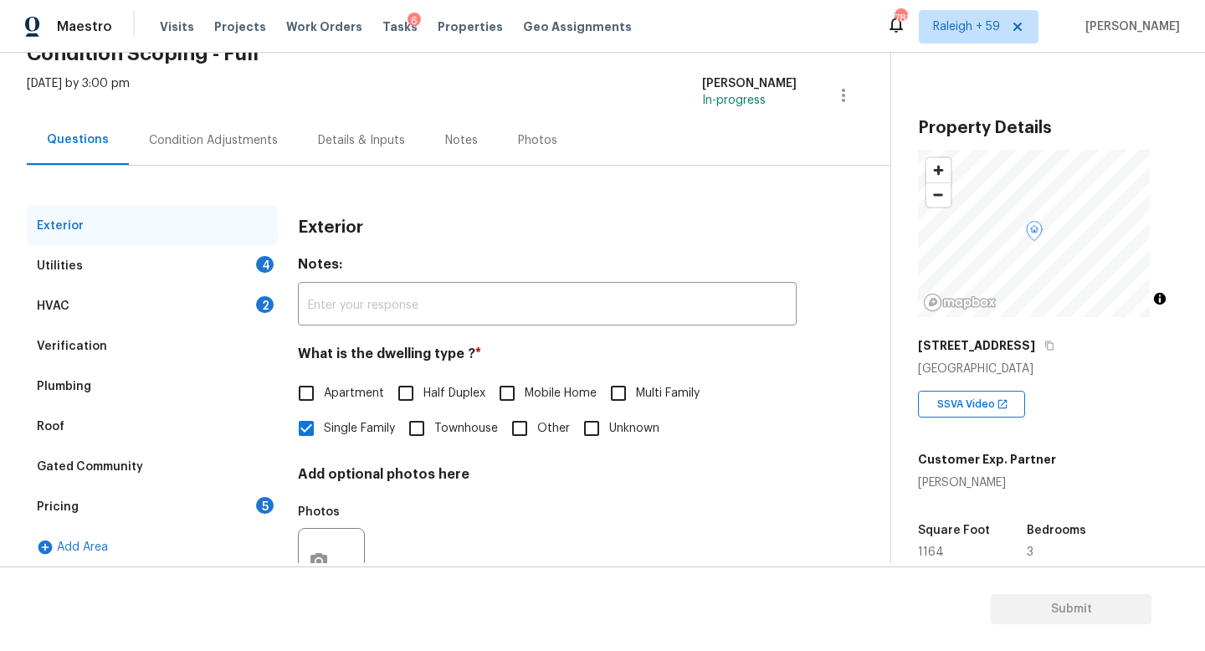
scroll to position [167, 0]
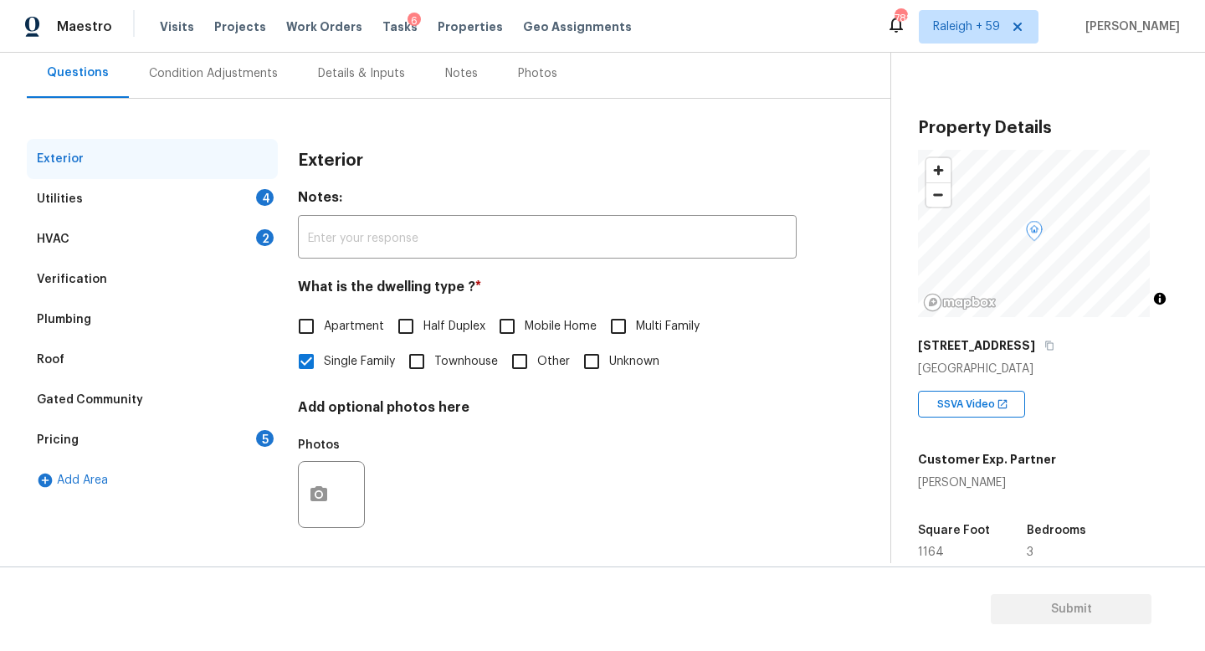
click at [224, 221] on div "HVAC 2" at bounding box center [152, 239] width 251 height 40
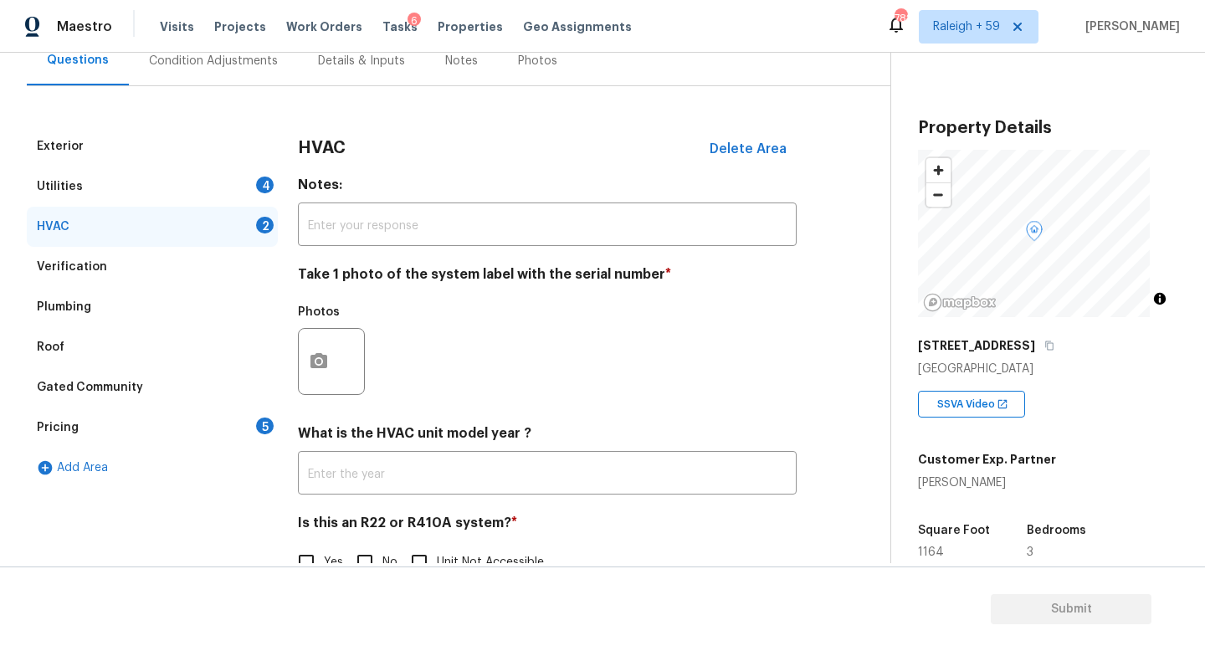
click at [248, 197] on div "Utilities 4" at bounding box center [152, 186] width 251 height 40
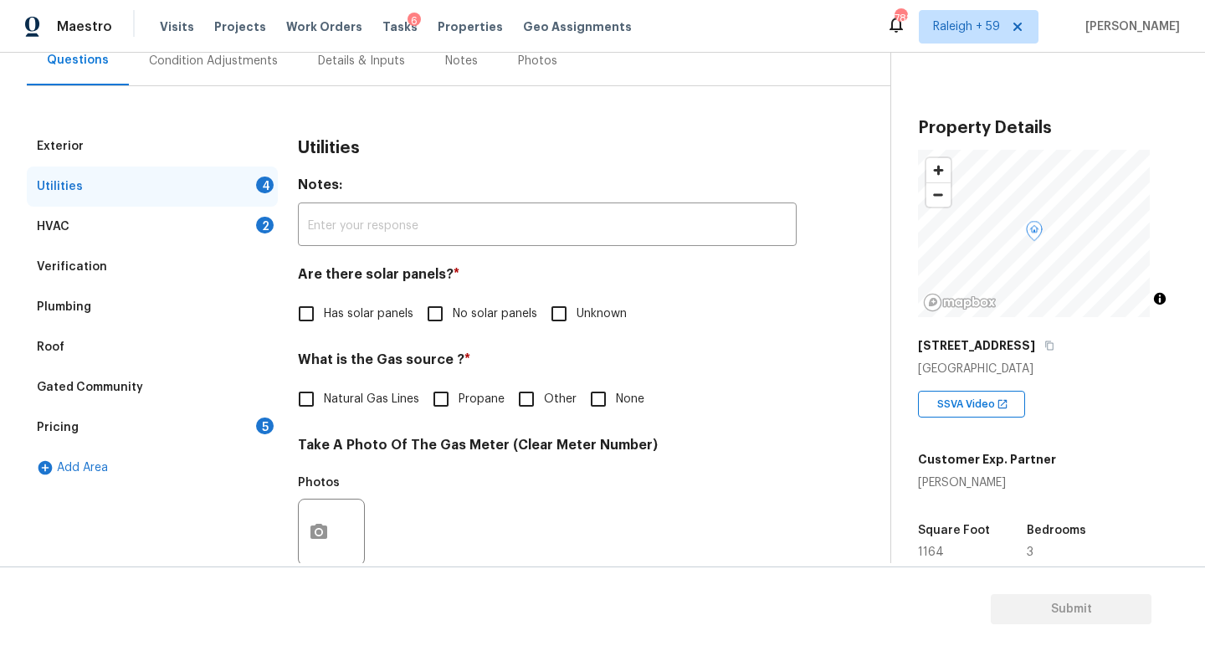
click at [500, 325] on label "No solar panels" at bounding box center [477, 313] width 120 height 35
click at [453, 325] on input "No solar panels" at bounding box center [434, 313] width 35 height 35
checkbox input "true"
click at [392, 397] on span "Natural Gas Lines" at bounding box center [371, 401] width 95 height 18
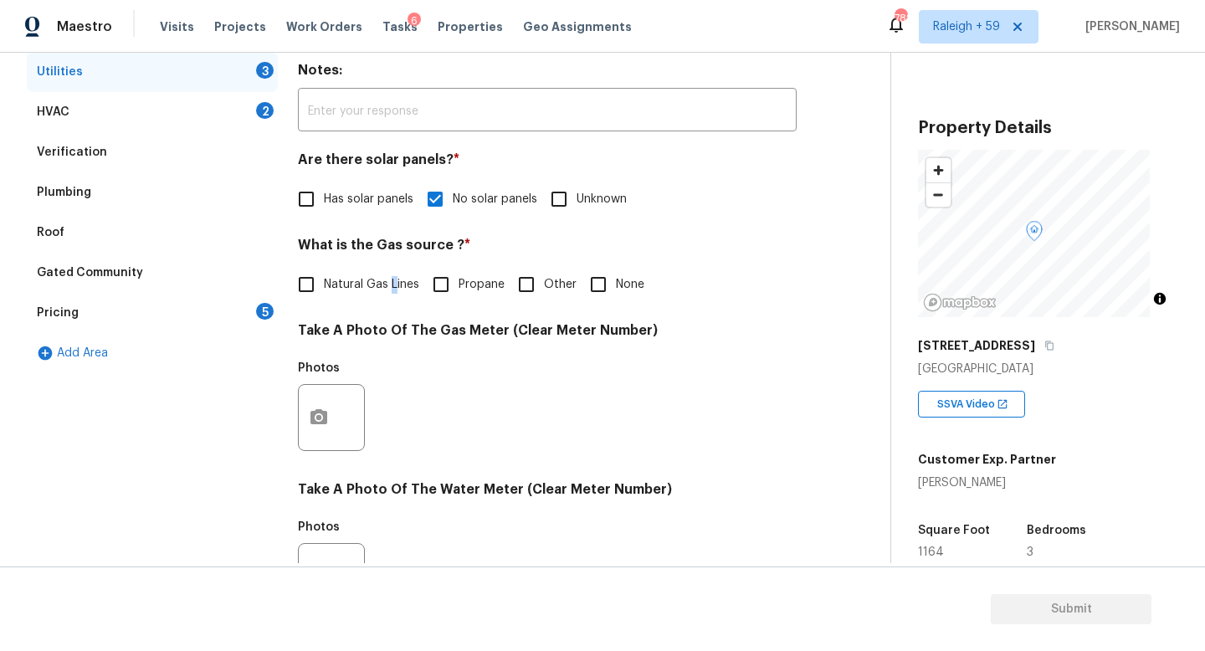
click at [320, 290] on input "Natural Gas Lines" at bounding box center [306, 284] width 35 height 35
checkbox input "true"
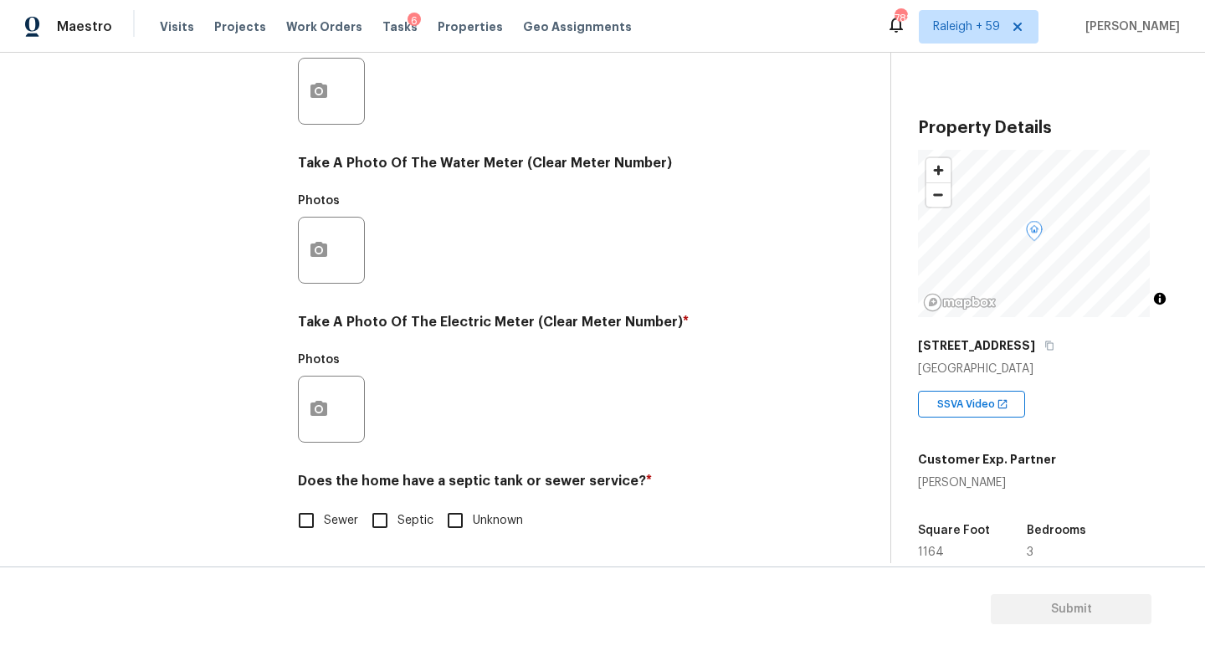
scroll to position [621, 0]
click at [321, 409] on button "button" at bounding box center [319, 408] width 40 height 65
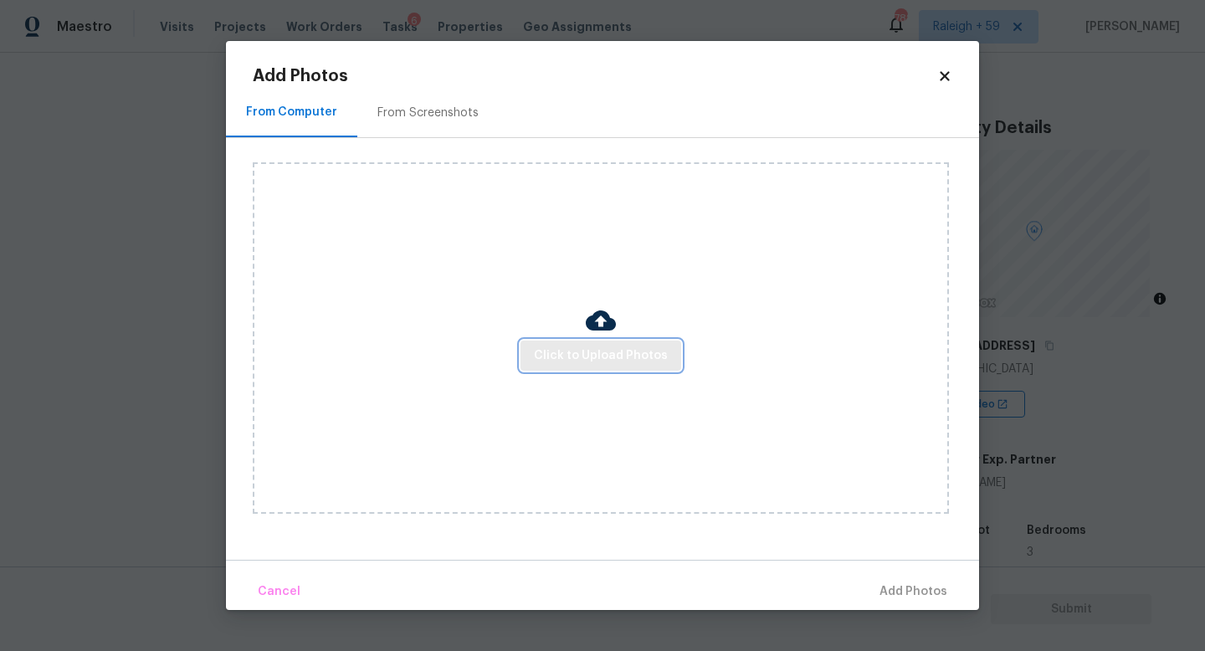
click at [545, 345] on span "Click to Upload Photos" at bounding box center [601, 355] width 134 height 21
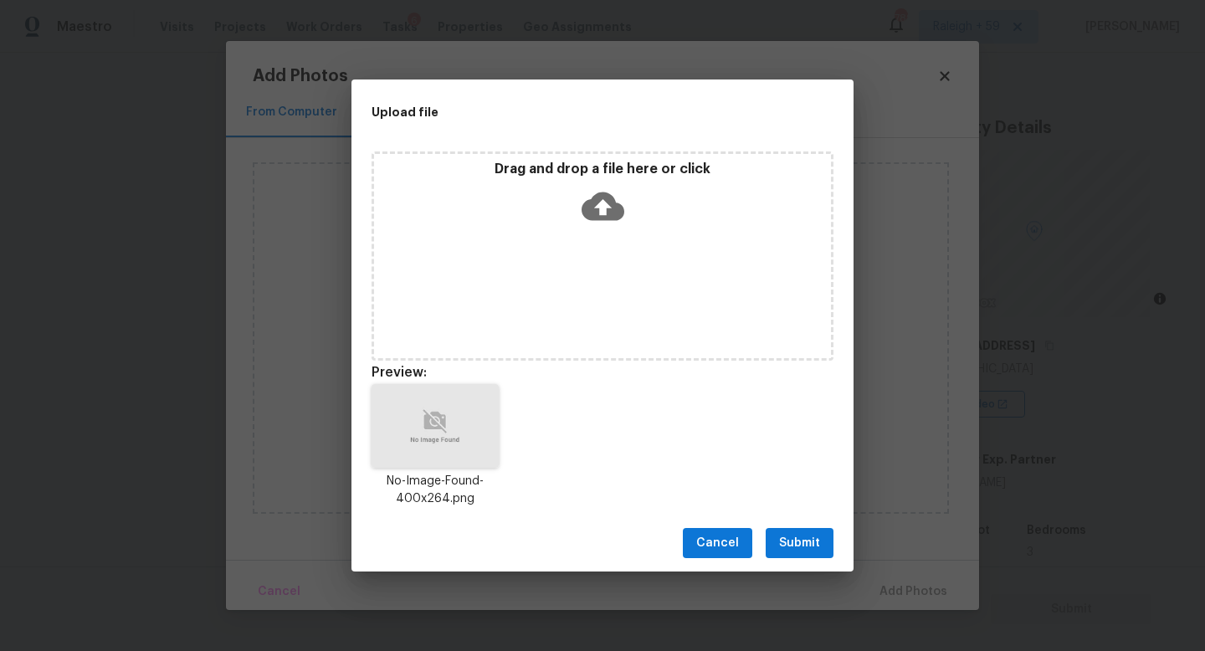
click at [796, 543] on span "Submit" at bounding box center [799, 543] width 41 height 21
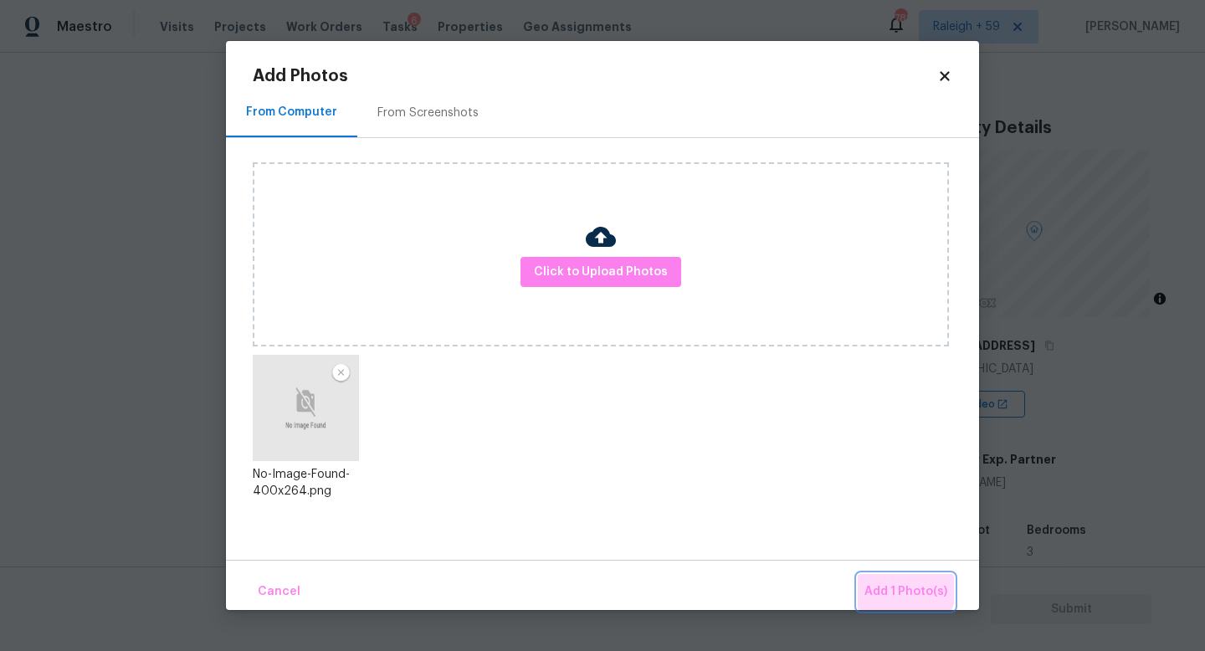
click at [887, 581] on span "Add 1 Photo(s)" at bounding box center [905, 591] width 83 height 21
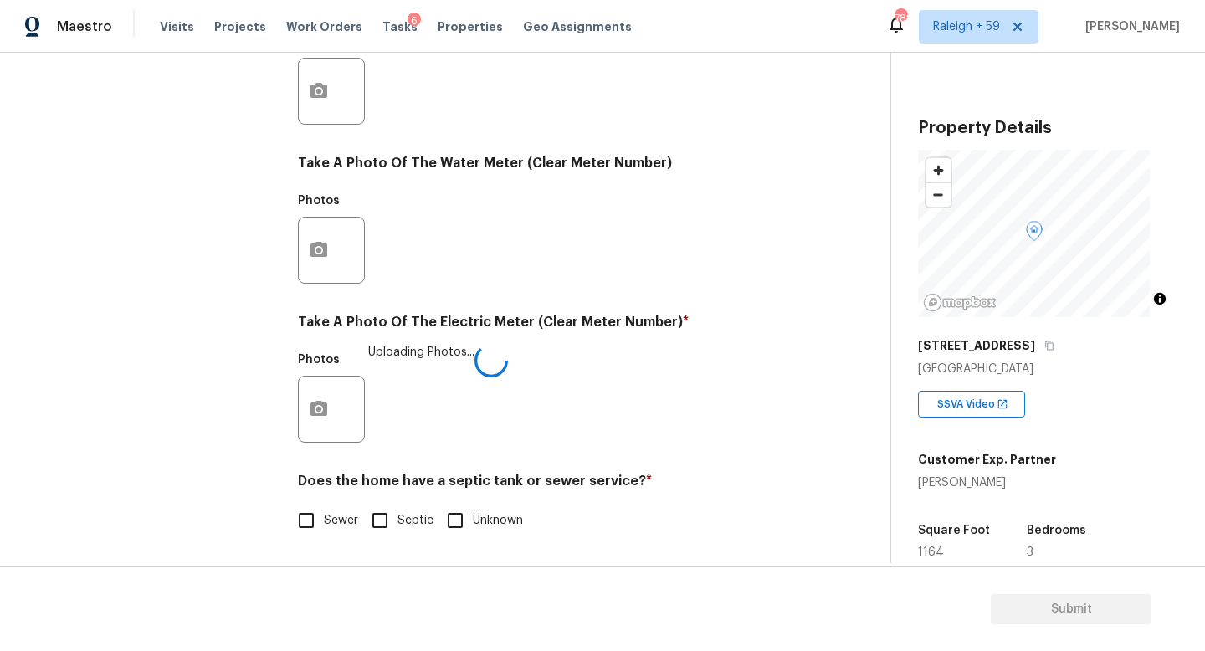
click at [323, 517] on input "Sewer" at bounding box center [306, 520] width 35 height 35
checkbox input "true"
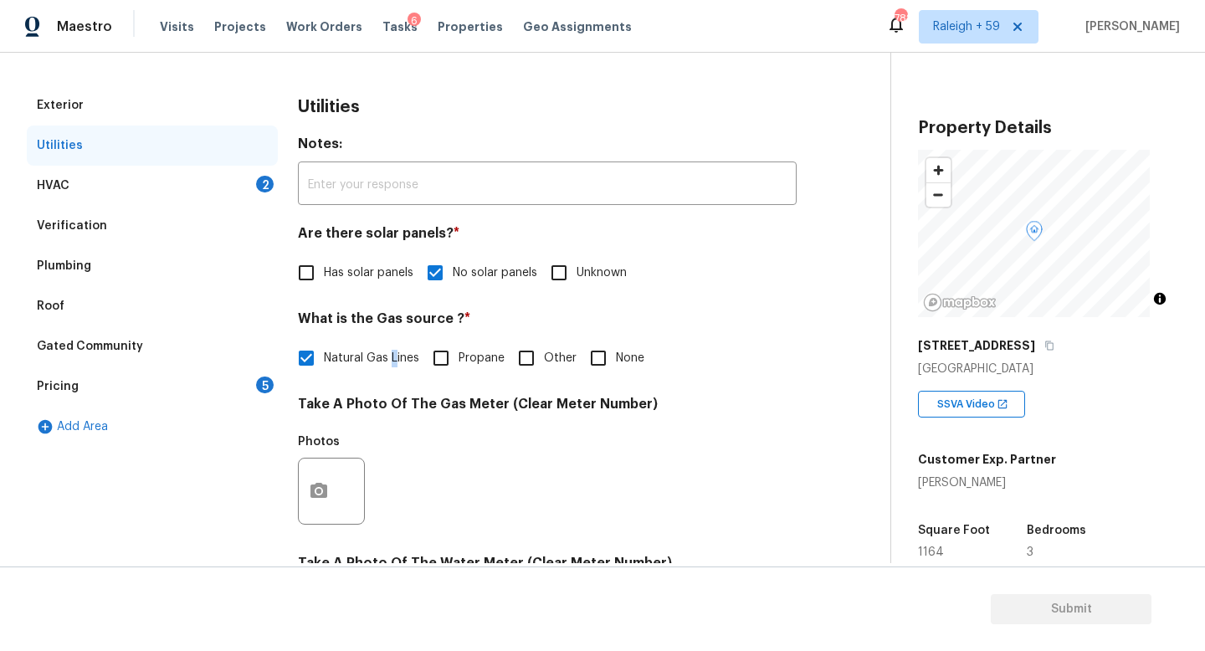
scroll to position [275, 0]
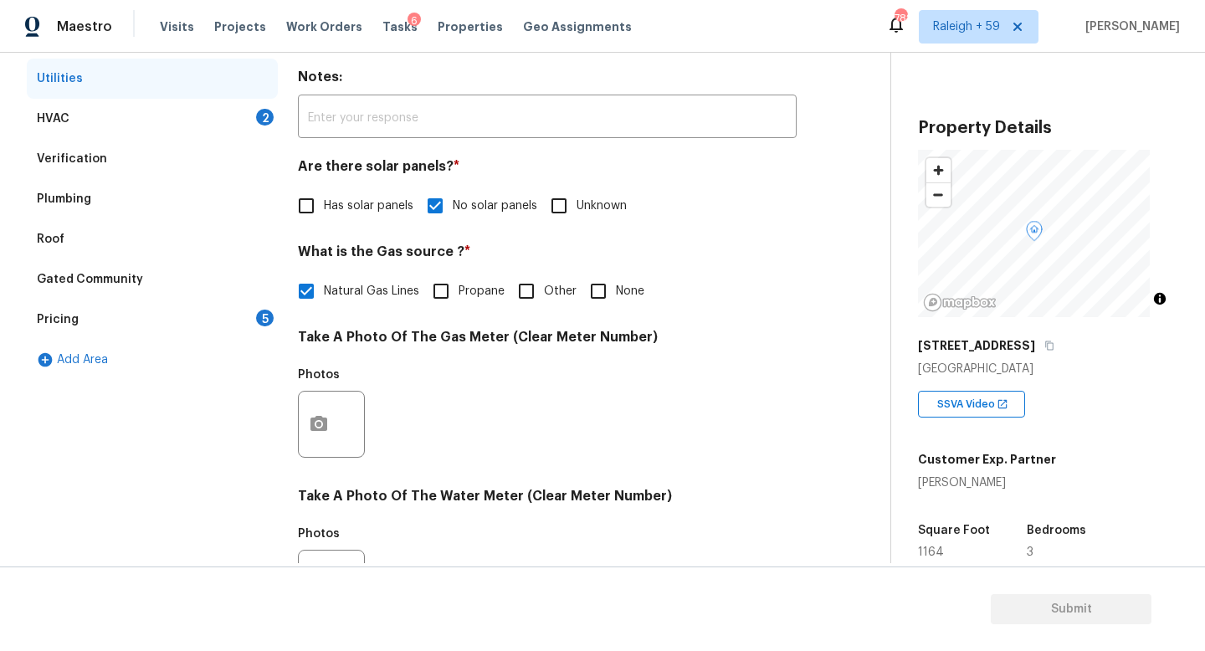
click at [202, 320] on div "Pricing 5" at bounding box center [152, 319] width 251 height 40
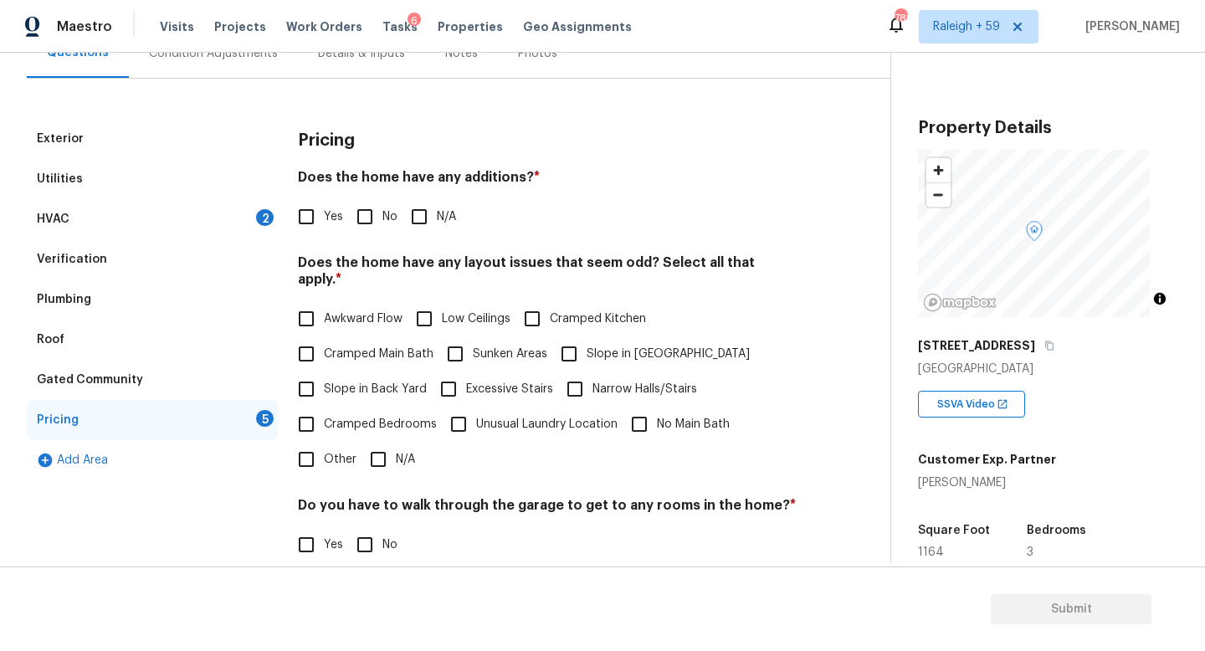
scroll to position [170, 0]
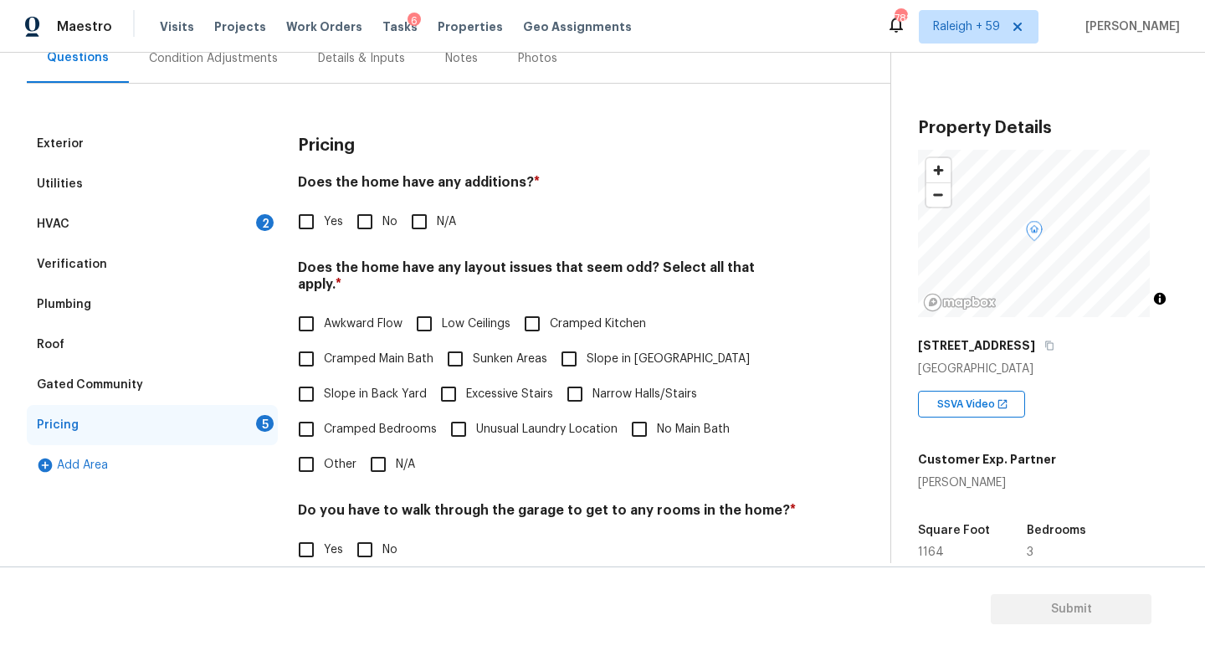
click at [375, 196] on h4 "Does the home have any additions? *" at bounding box center [547, 185] width 499 height 23
click at [373, 213] on input "No" at bounding box center [364, 221] width 35 height 35
checkbox input "true"
click at [391, 468] on input "N/A" at bounding box center [378, 464] width 35 height 35
checkbox input "true"
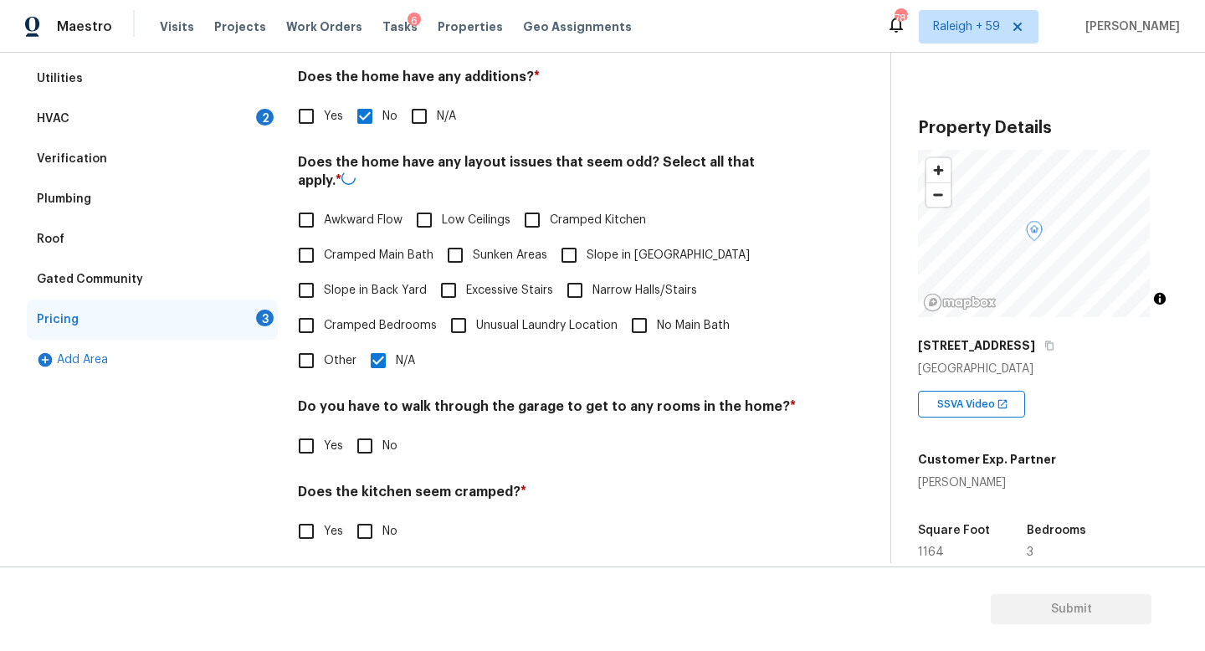
scroll to position [318, 0]
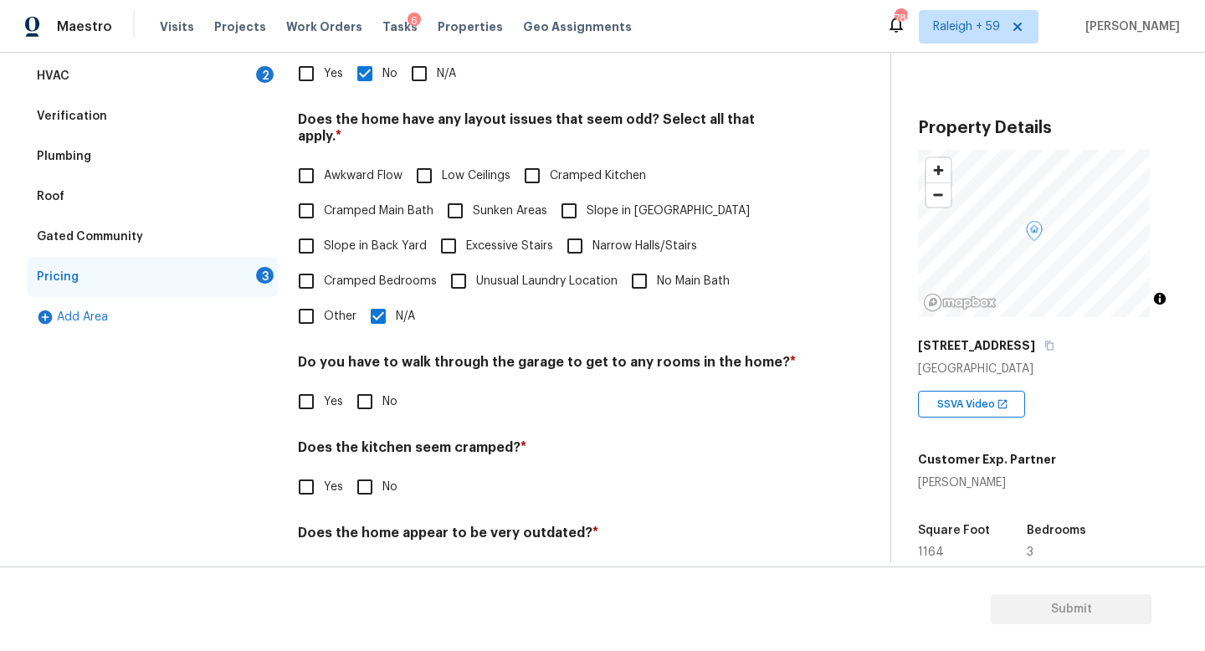
click at [382, 399] on span "No" at bounding box center [389, 402] width 15 height 18
click at [381, 399] on input "No" at bounding box center [364, 401] width 35 height 35
checkbox input "true"
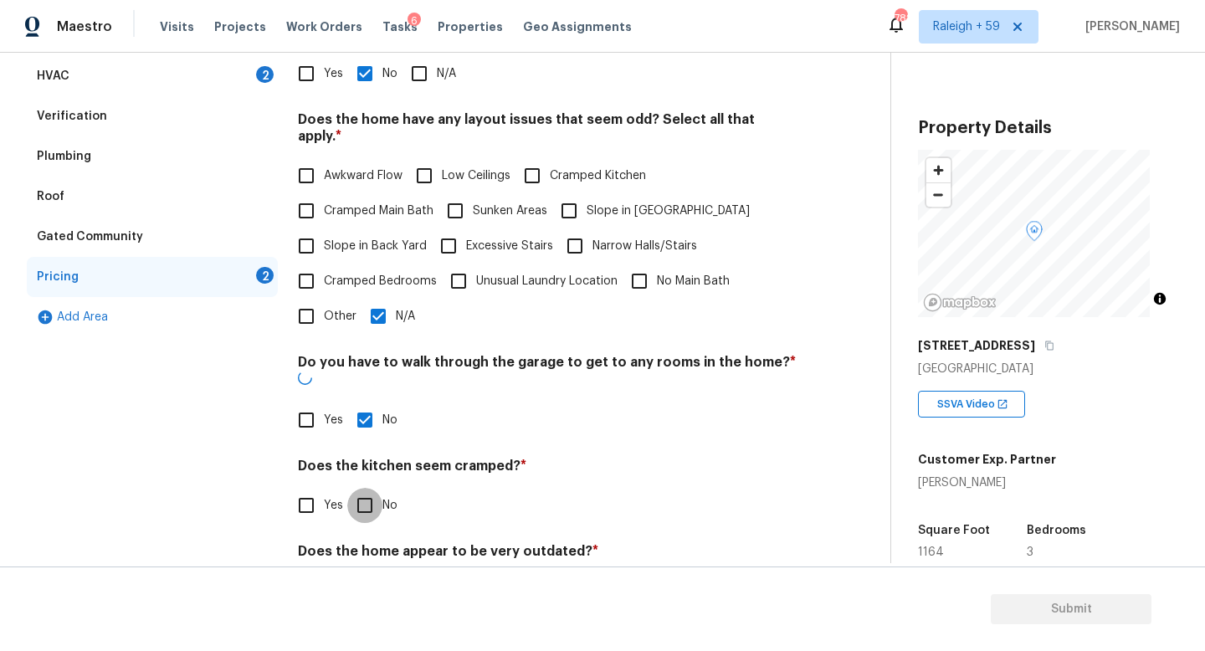
click at [372, 488] on input "No" at bounding box center [364, 505] width 35 height 35
checkbox input "true"
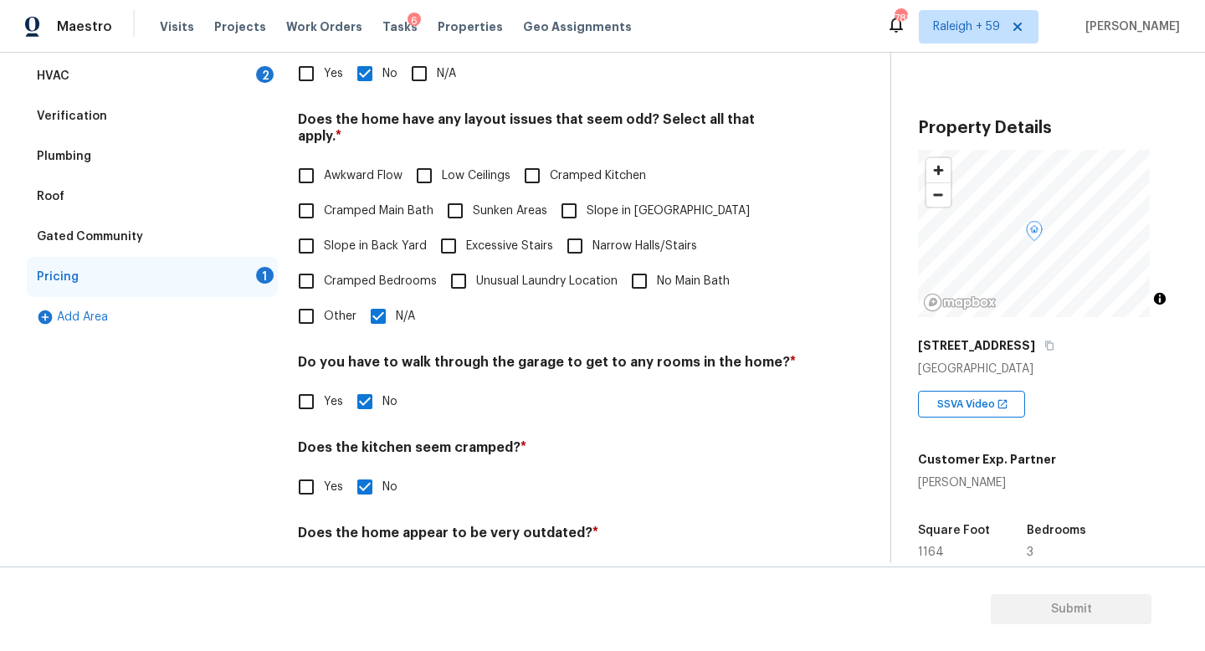
scroll to position [382, 0]
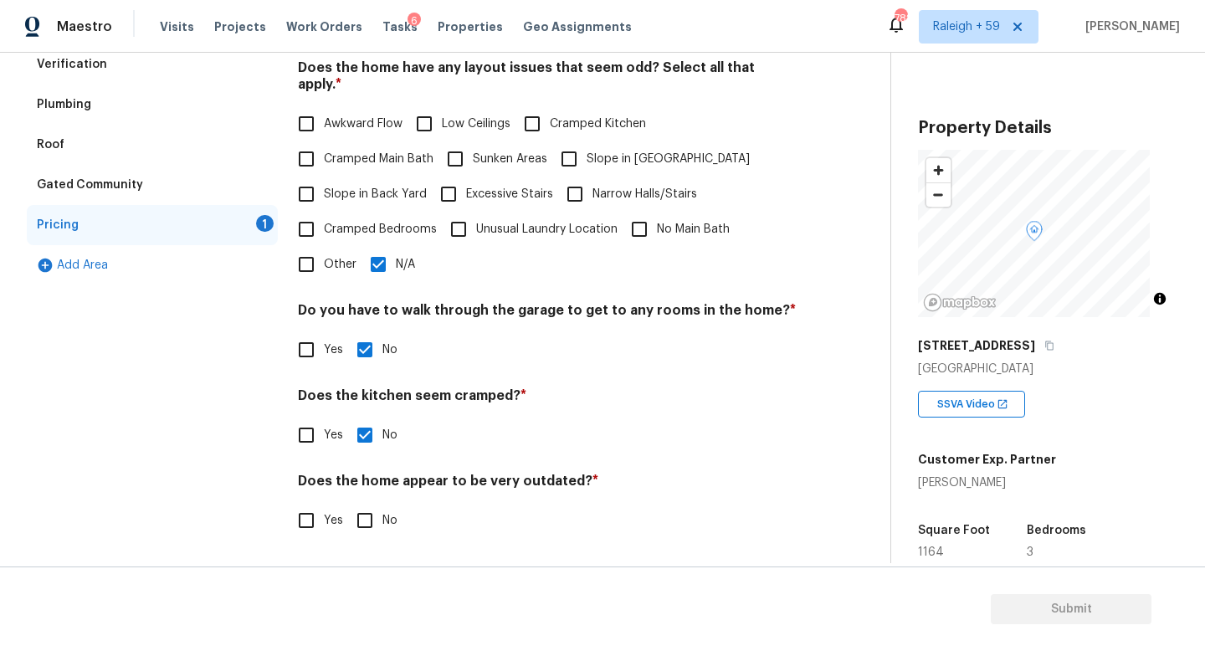
click at [371, 505] on input "No" at bounding box center [364, 520] width 35 height 35
checkbox input "true"
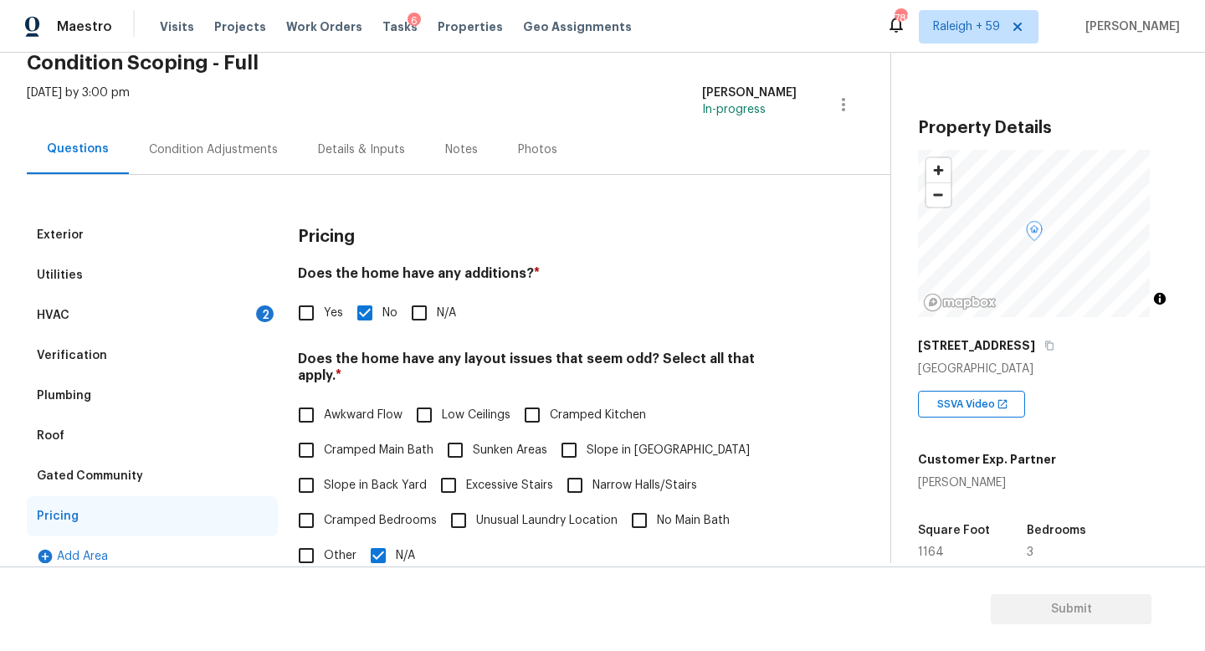
scroll to position [0, 0]
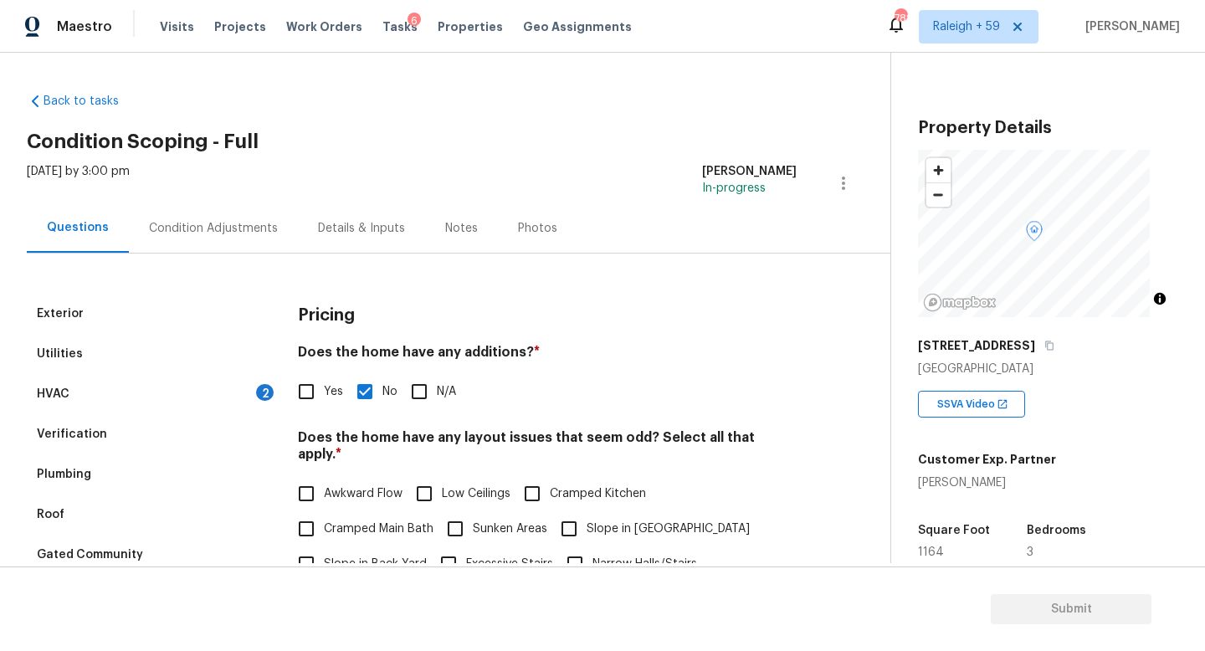
click at [359, 233] on div "Details & Inputs" at bounding box center [361, 228] width 87 height 17
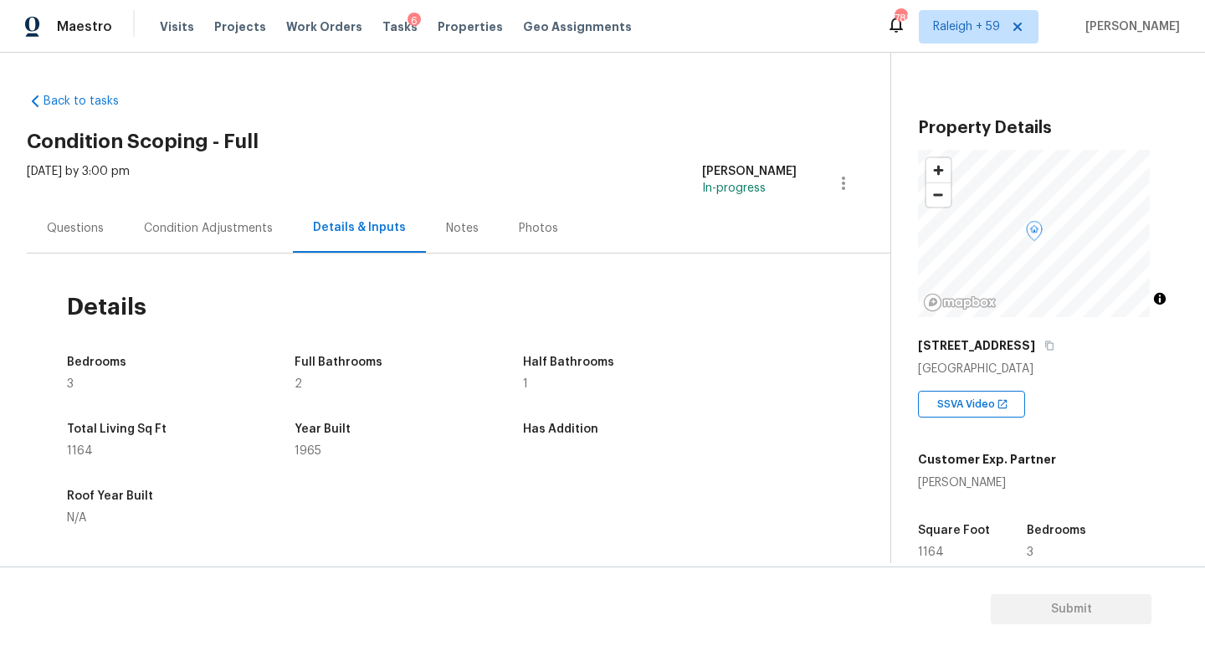
click at [115, 233] on div "Questions" at bounding box center [75, 227] width 97 height 49
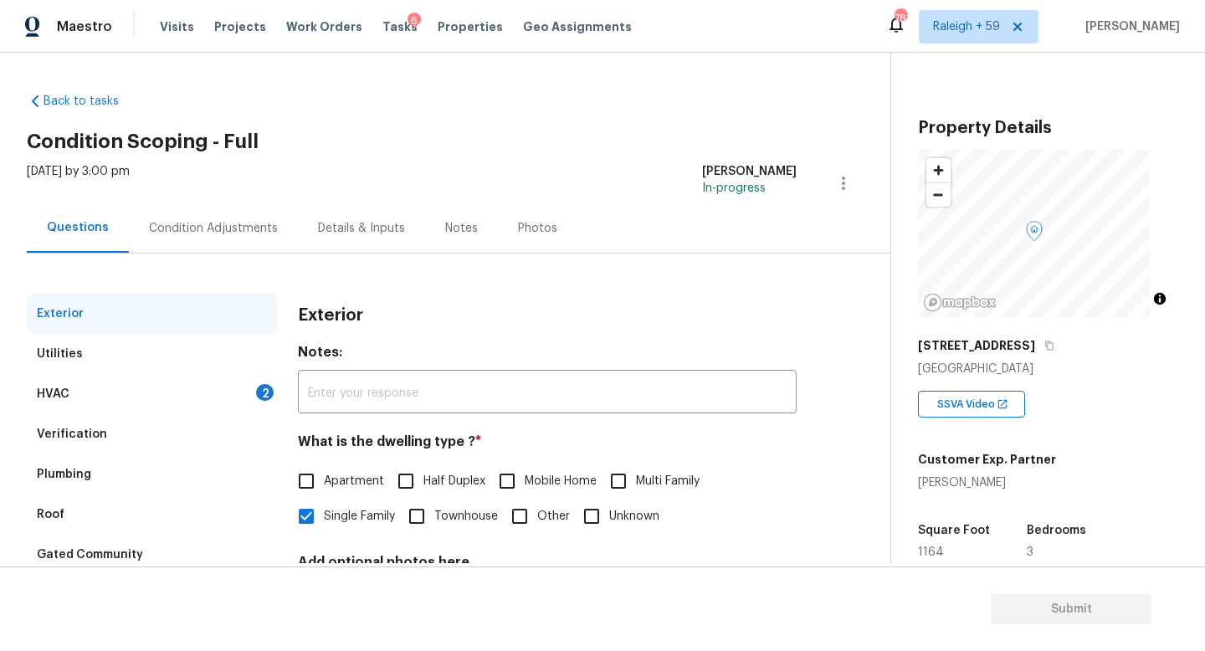
click at [324, 223] on div "Details & Inputs" at bounding box center [361, 228] width 87 height 17
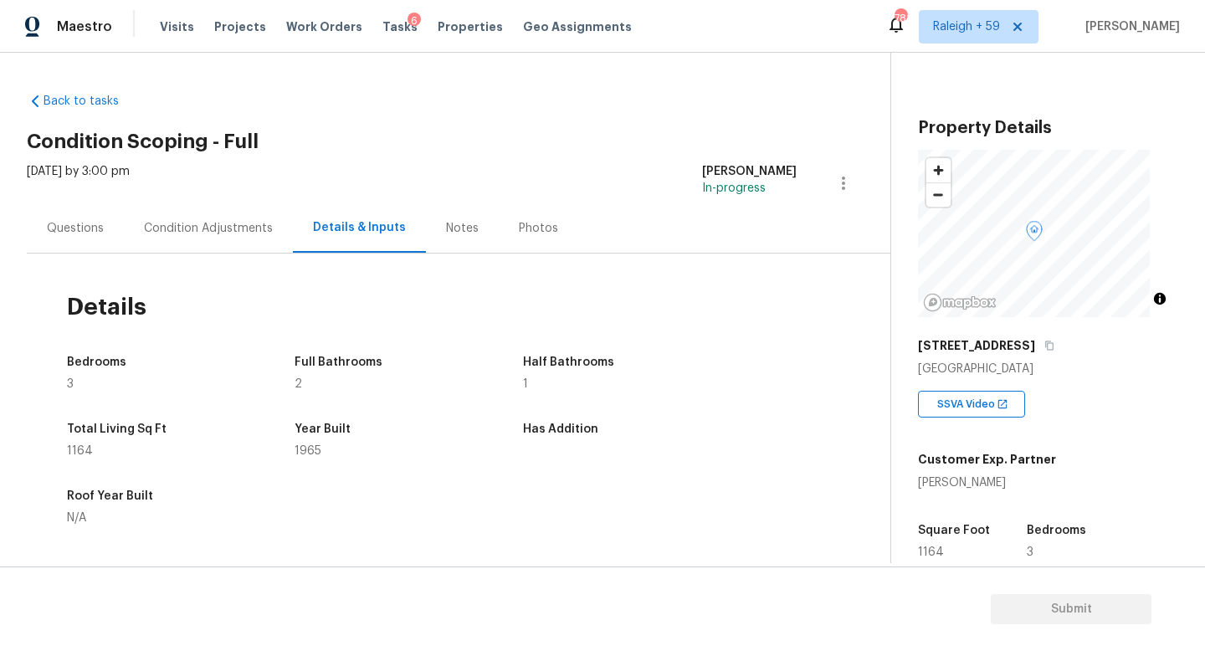
click at [232, 222] on div "Condition Adjustments" at bounding box center [208, 228] width 129 height 17
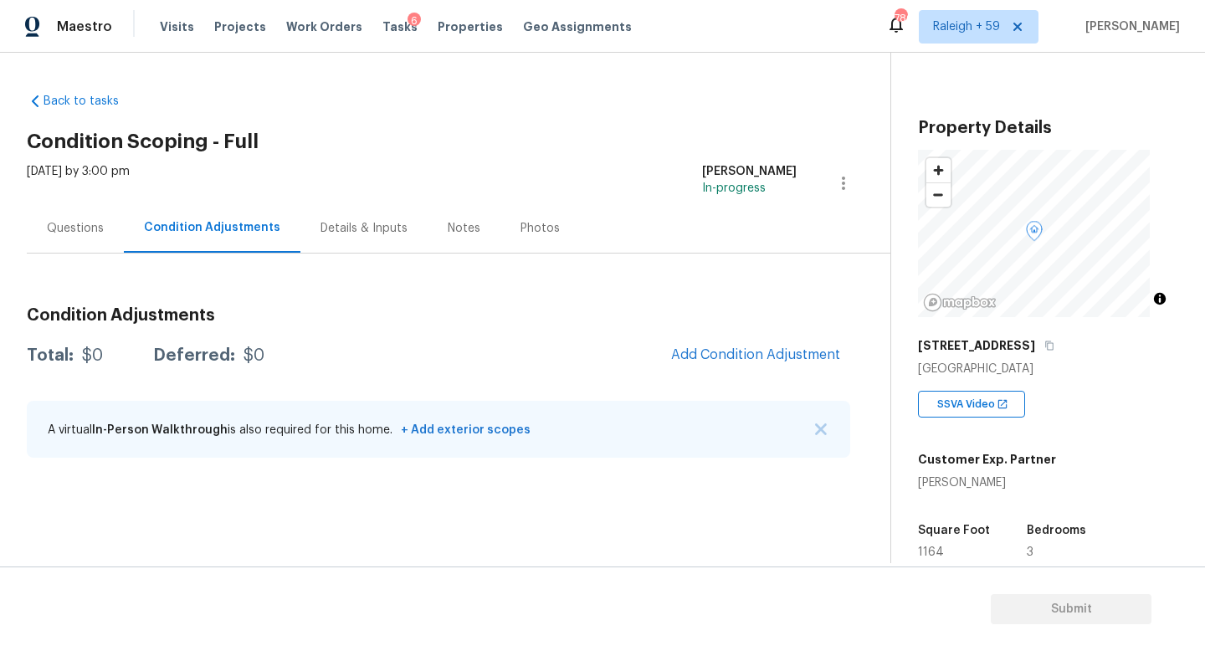
click at [361, 233] on div "Details & Inputs" at bounding box center [363, 228] width 87 height 17
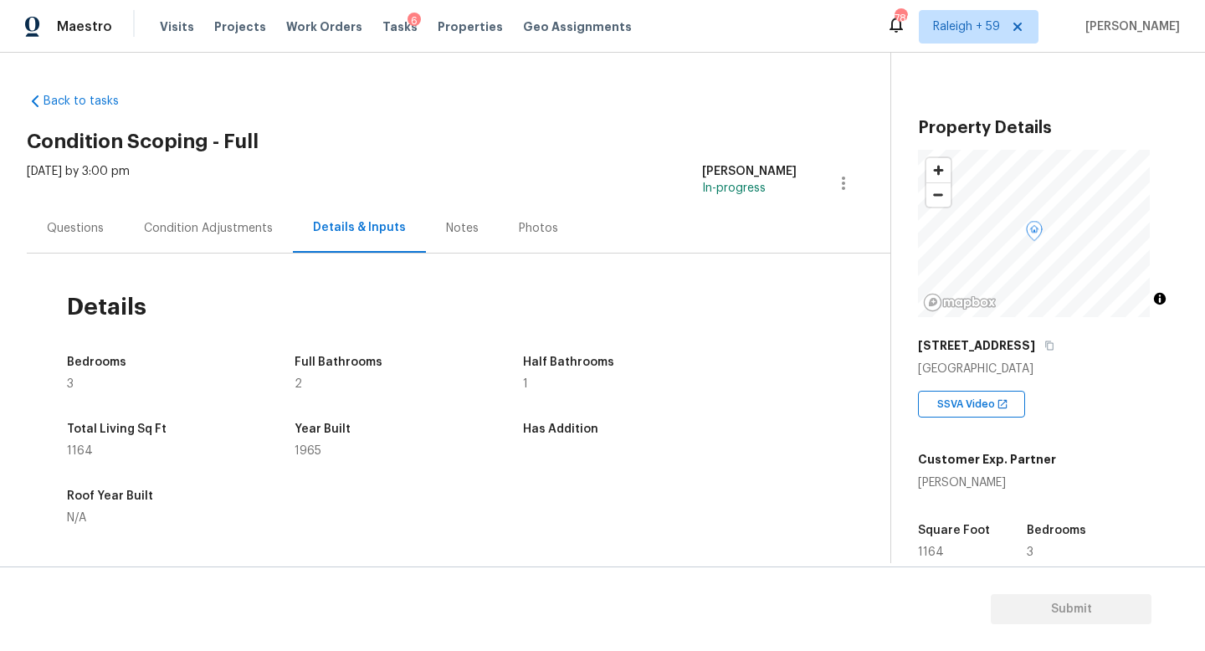
click at [204, 252] on div "Condition Adjustments" at bounding box center [208, 227] width 169 height 49
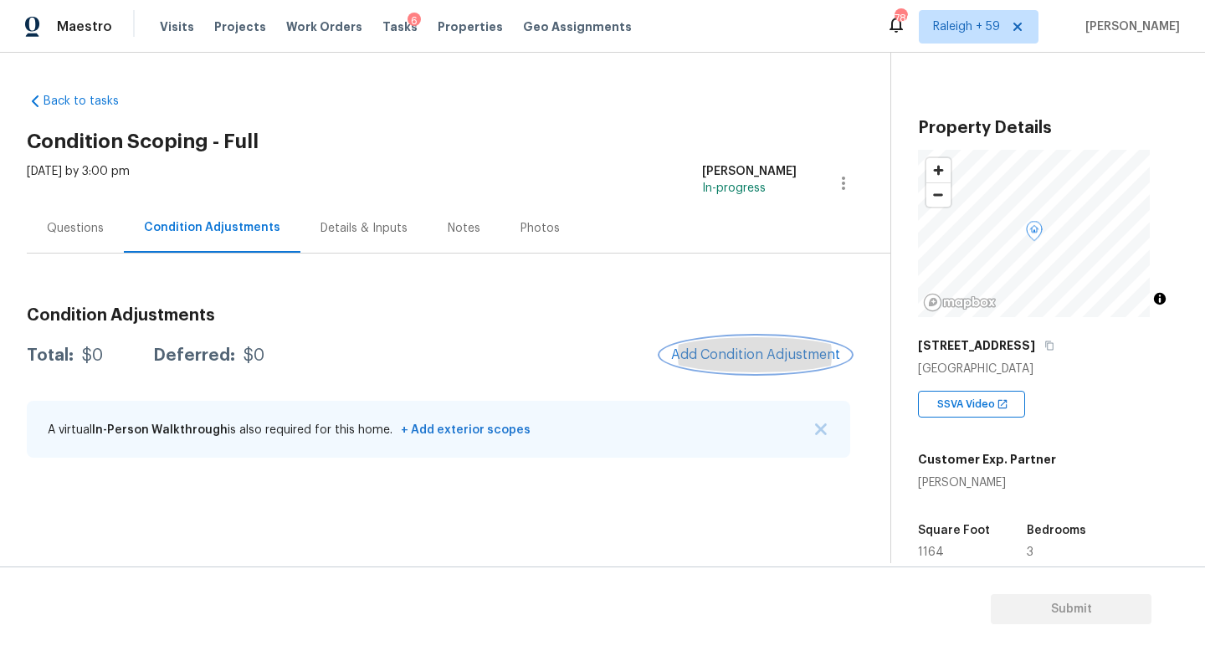
click at [773, 345] on button "Add Condition Adjustment" at bounding box center [755, 354] width 189 height 35
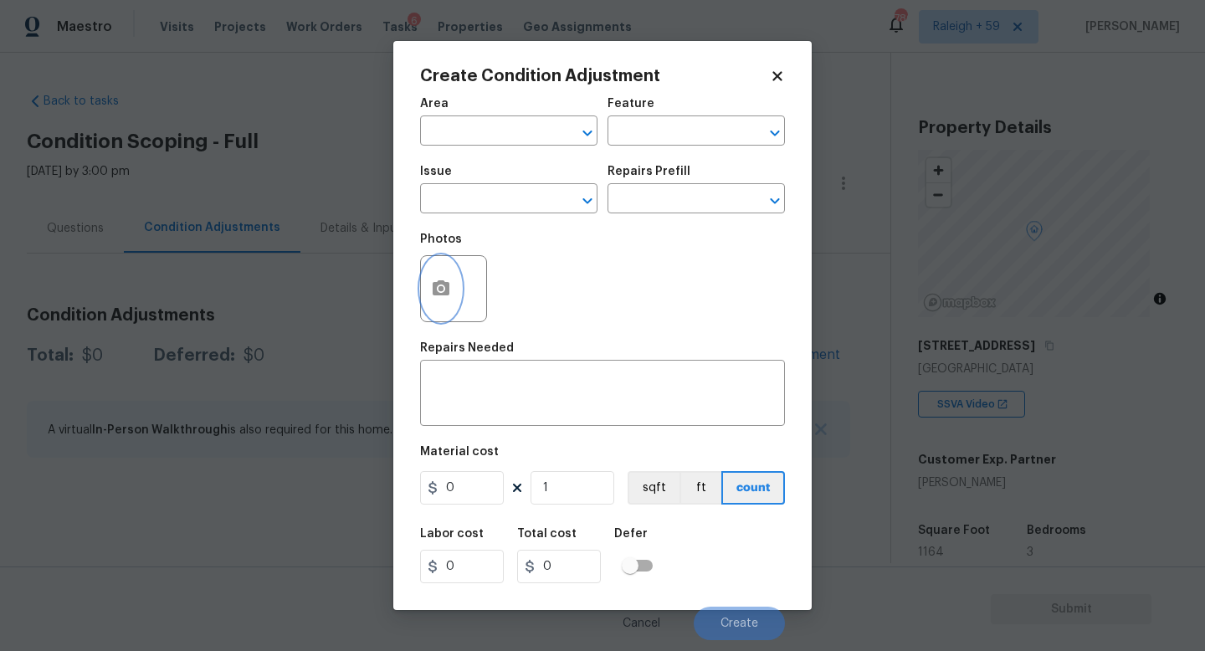
click at [442, 289] on circle "button" at bounding box center [440, 288] width 5 height 5
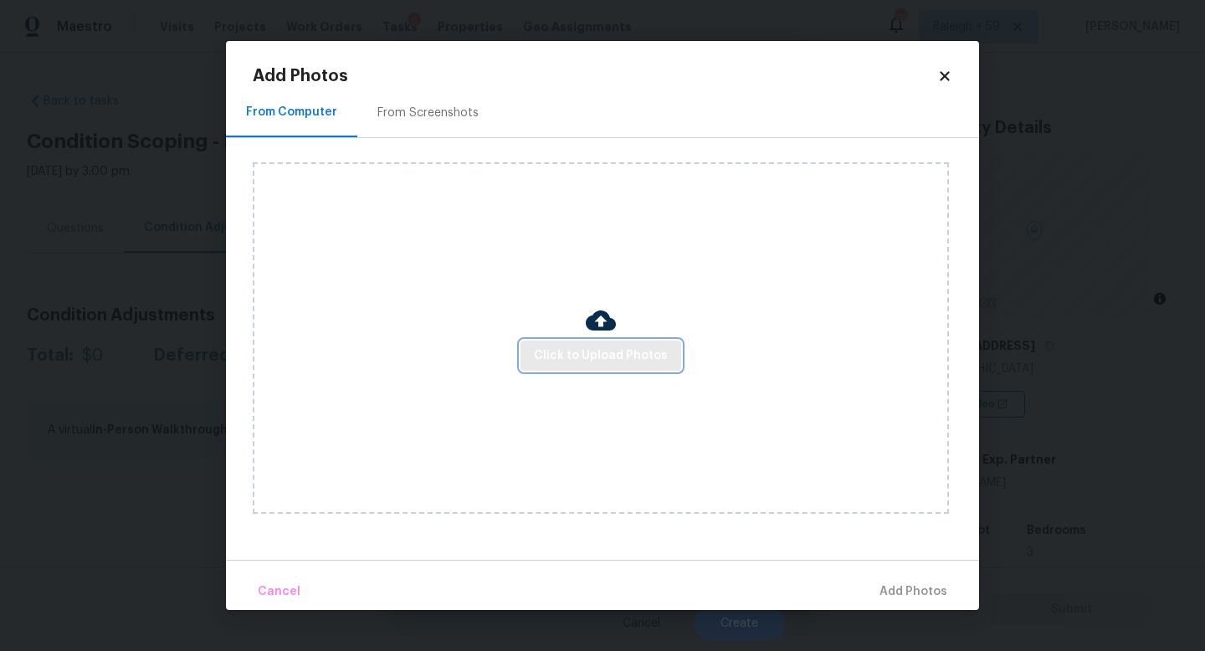
click at [619, 366] on button "Click to Upload Photos" at bounding box center [600, 355] width 161 height 31
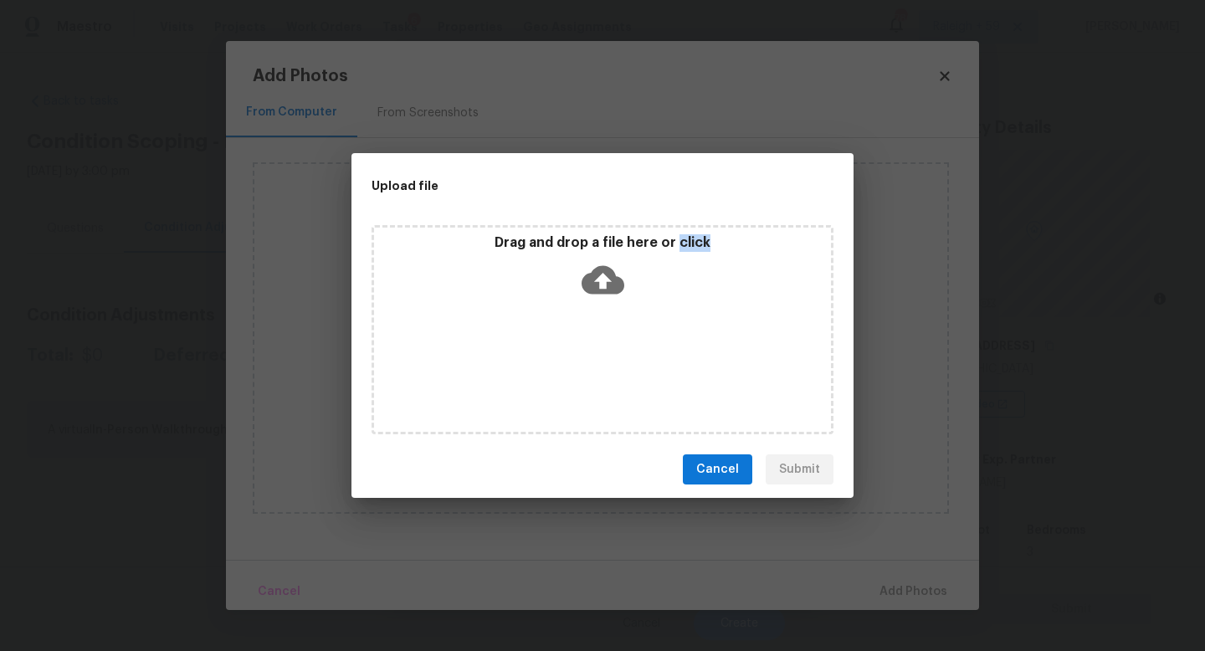
click at [619, 366] on div "Drag and drop a file here or click" at bounding box center [602, 329] width 462 height 209
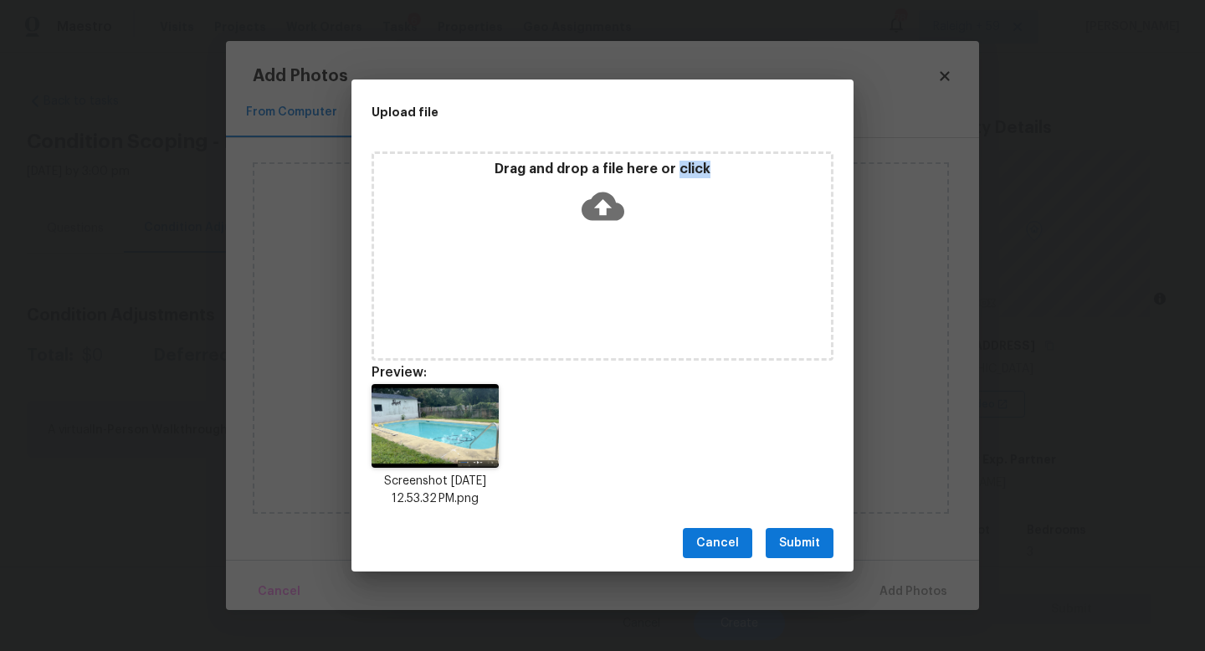
click at [818, 538] on span "Submit" at bounding box center [799, 543] width 41 height 21
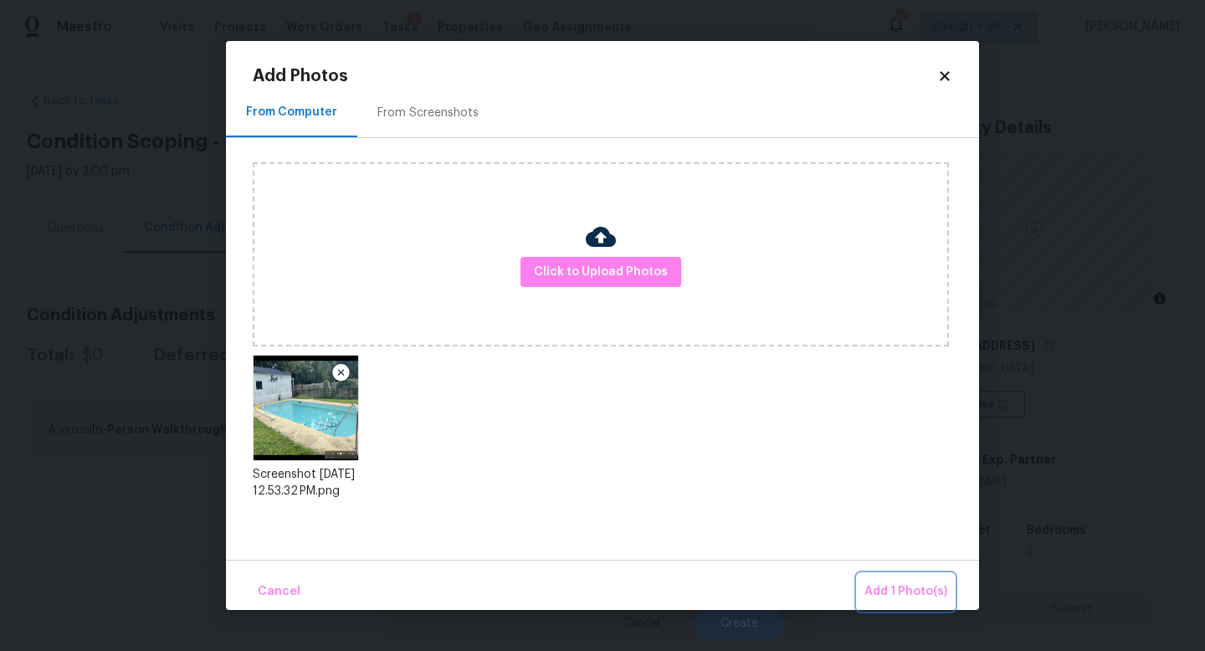
click at [899, 588] on span "Add 1 Photo(s)" at bounding box center [905, 591] width 83 height 21
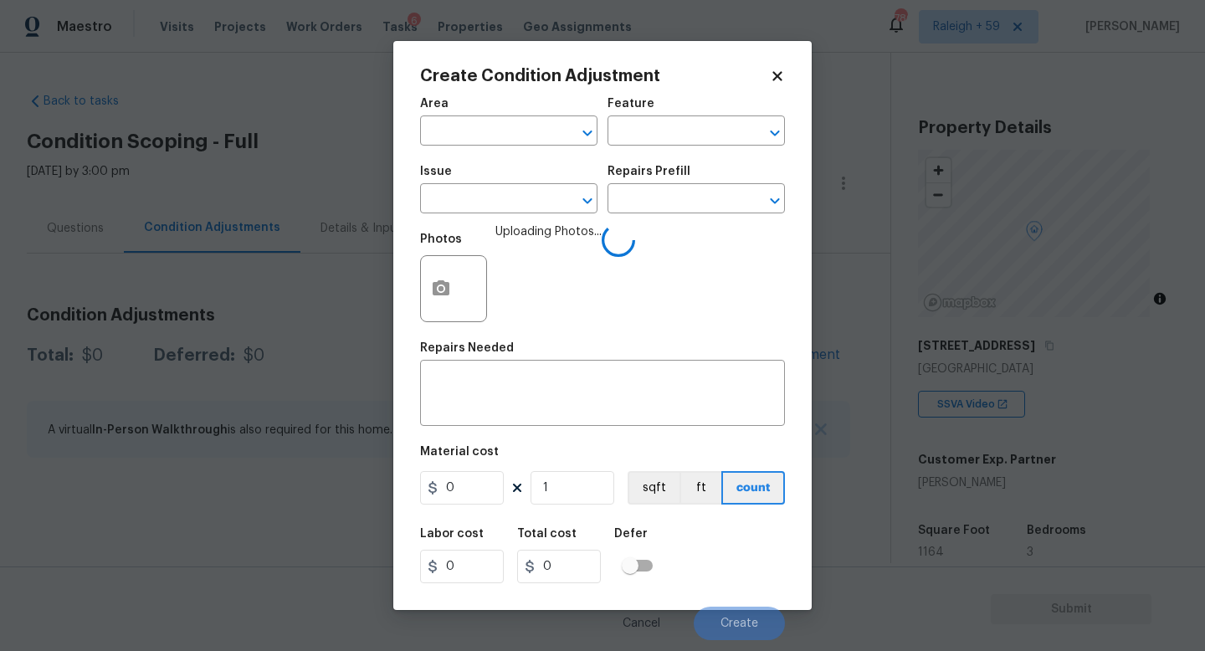
click at [468, 110] on div "Area" at bounding box center [508, 109] width 177 height 22
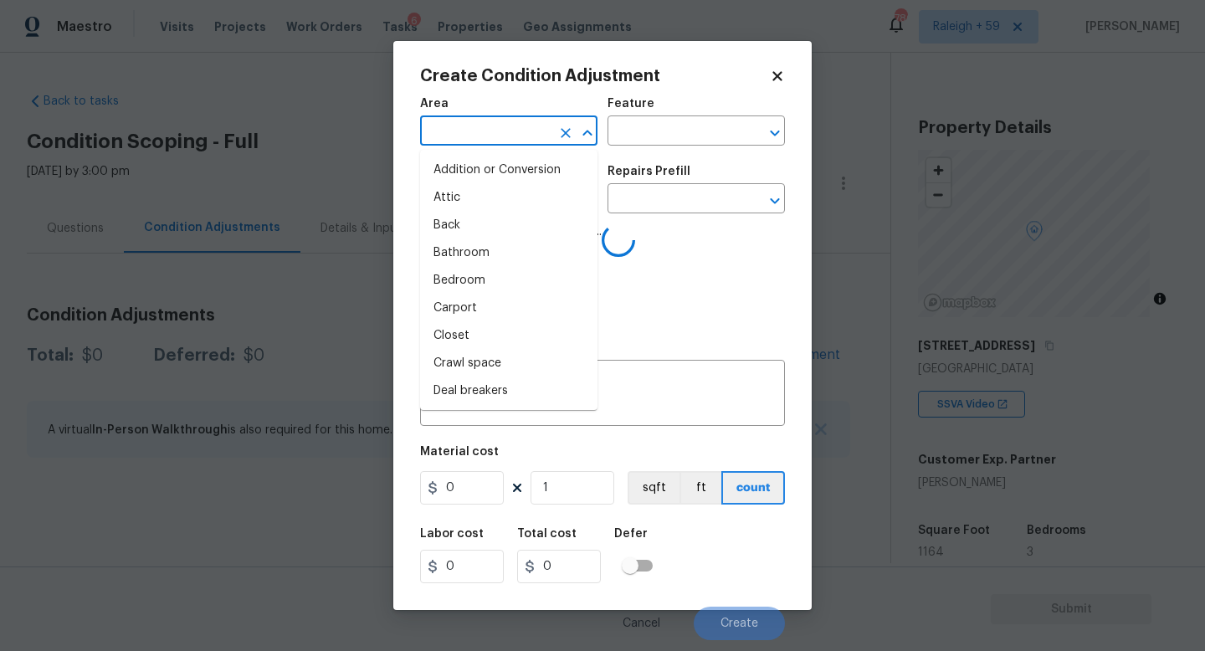
click at [470, 120] on input "text" at bounding box center [485, 133] width 130 height 26
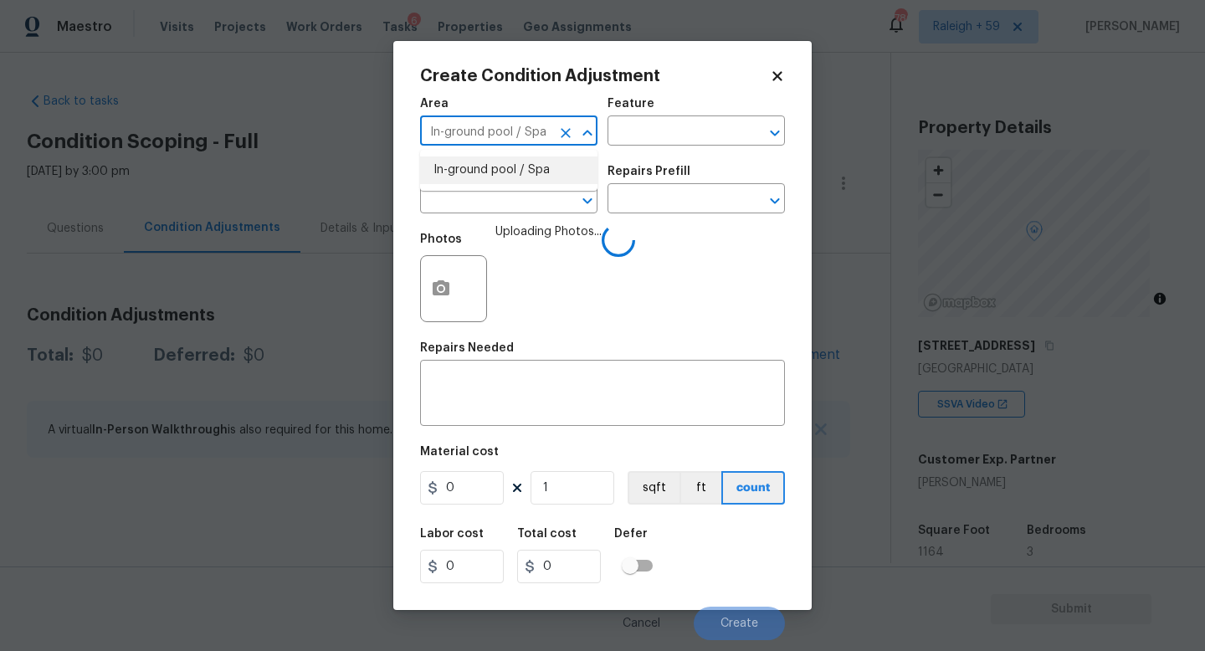
type input "In-ground pool / Spa"
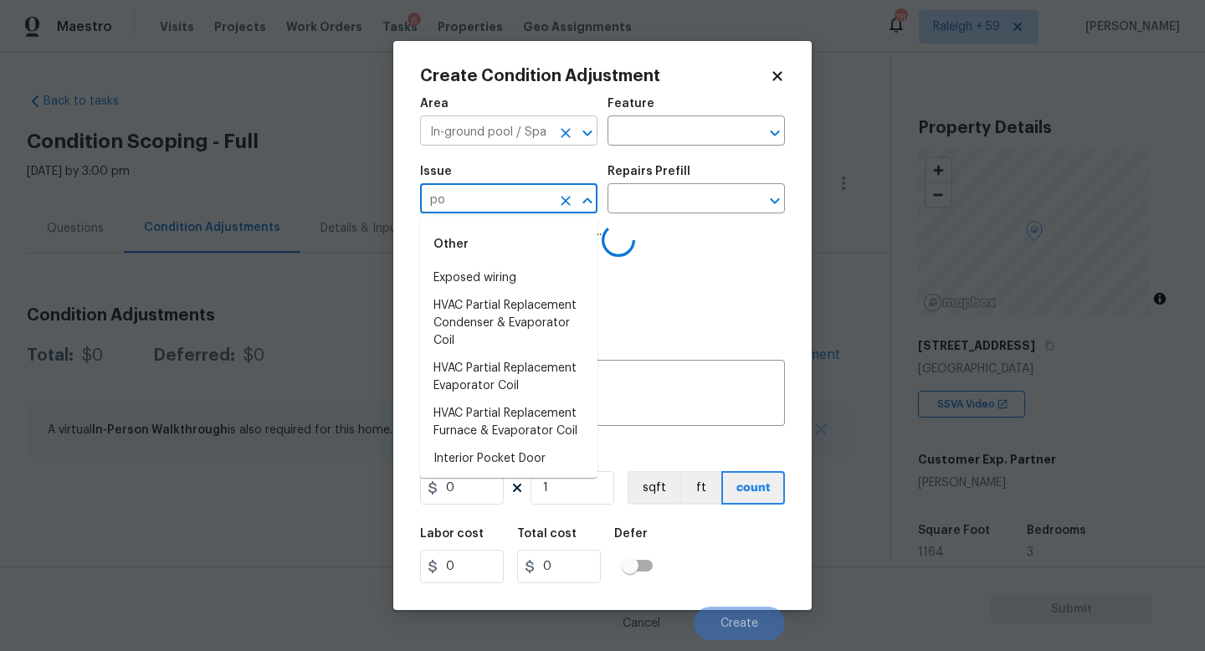
type input "poo"
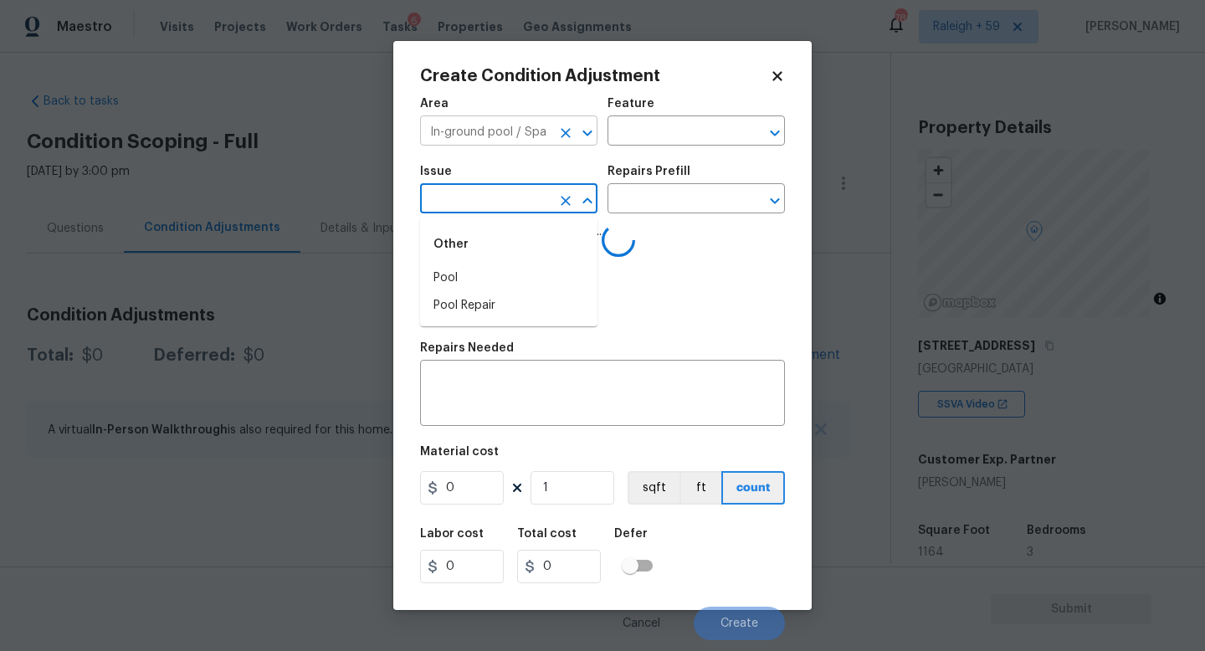
type input "l"
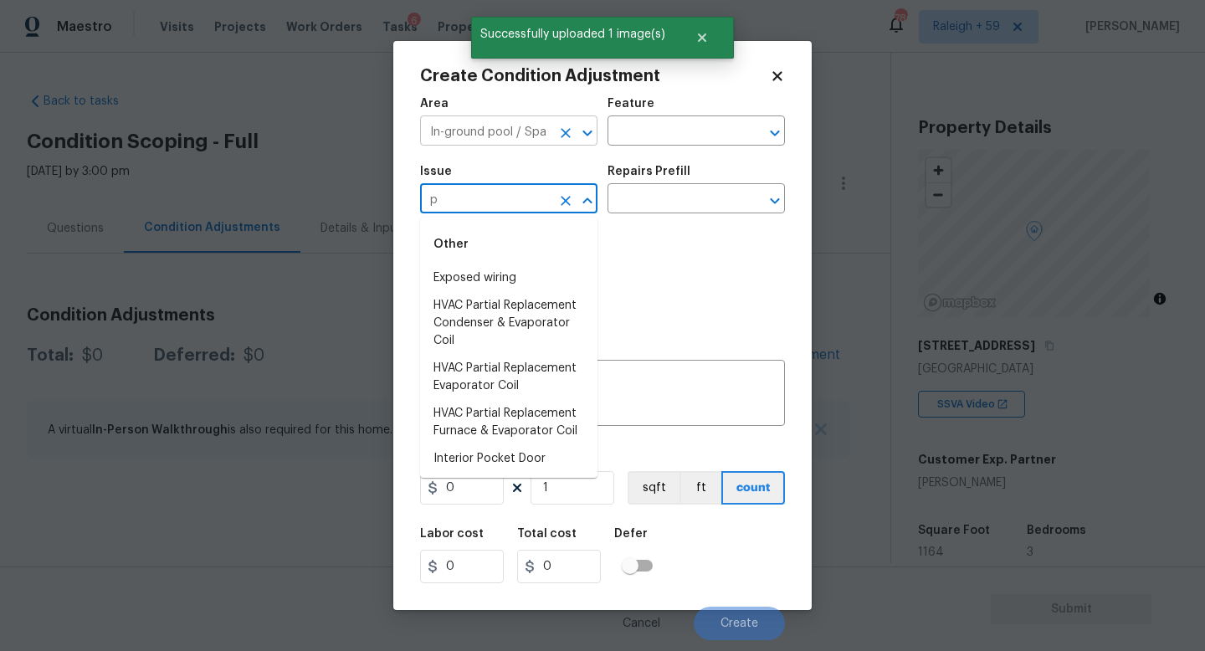
type input "po"
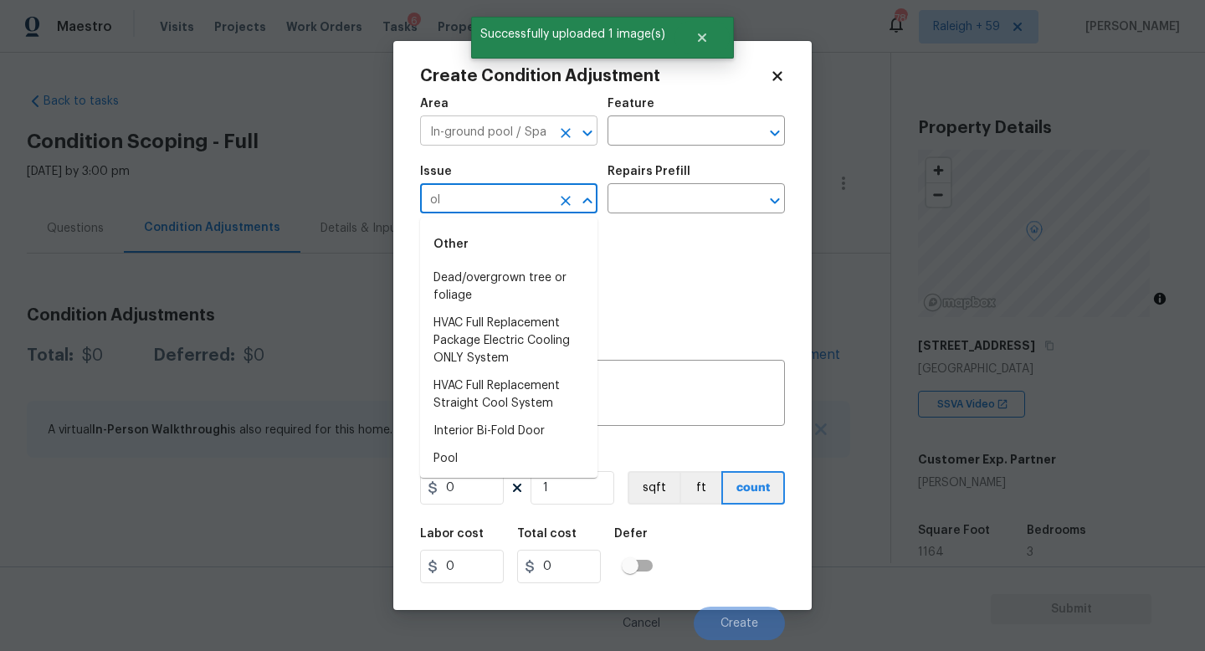
type input "o"
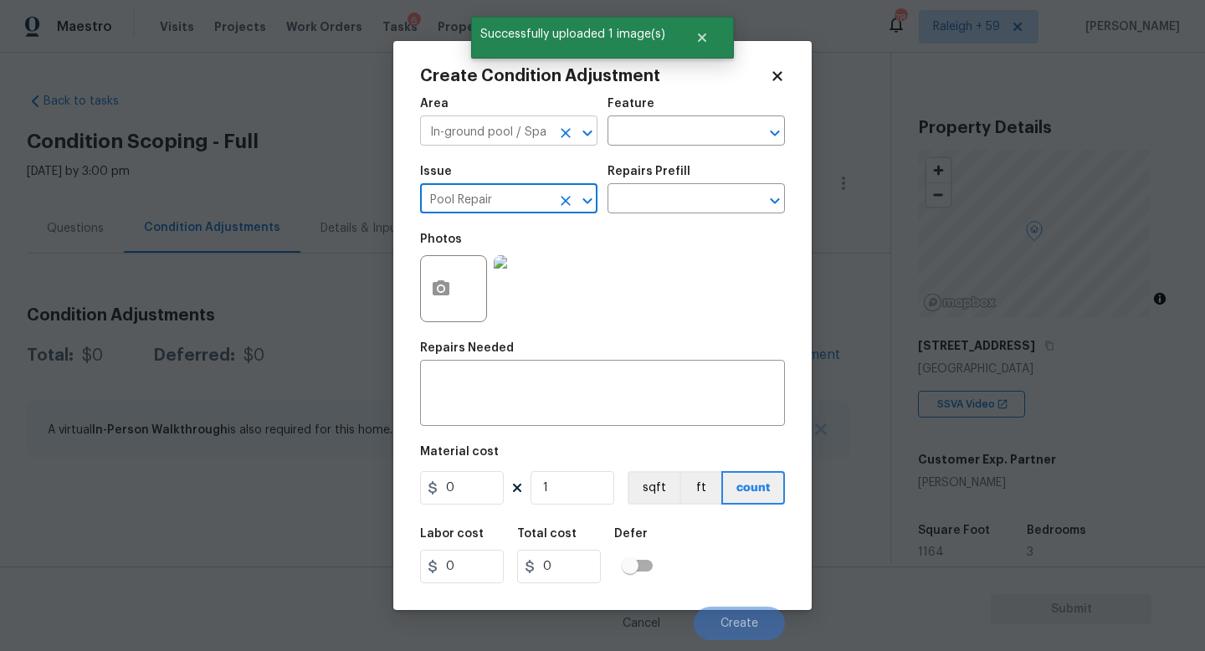
type input "Pool Repair"
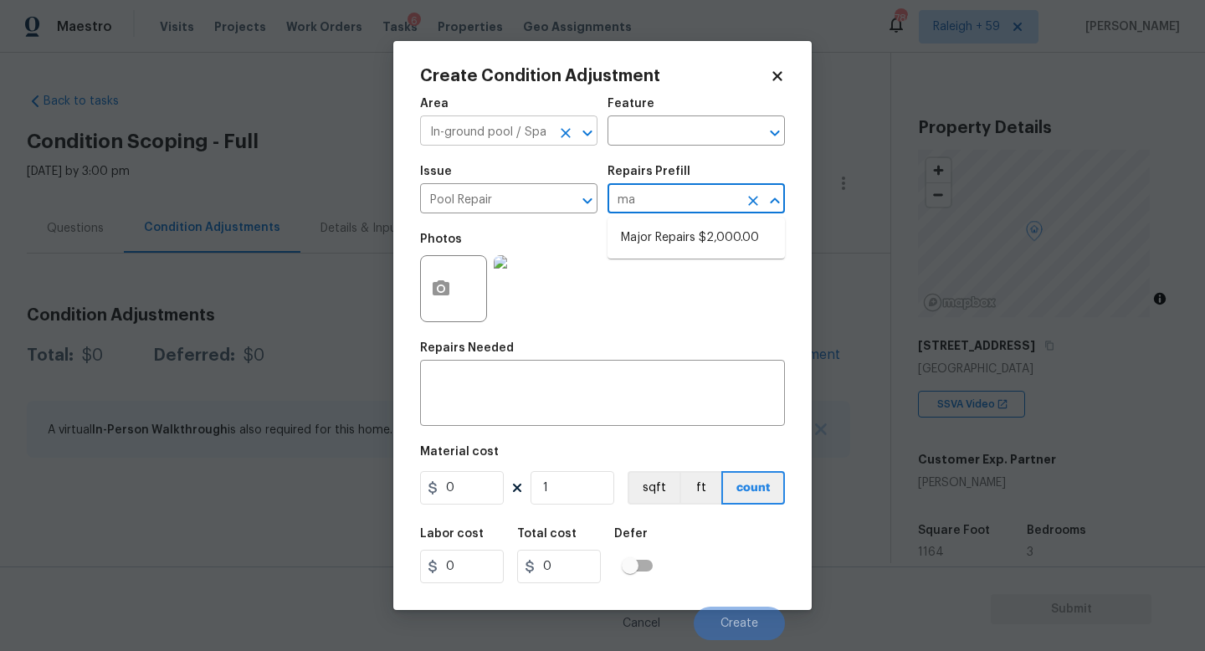
type input "maj"
type input "Pool"
type textarea "large misc. repairs abandoned empty pool"
type input "2000"
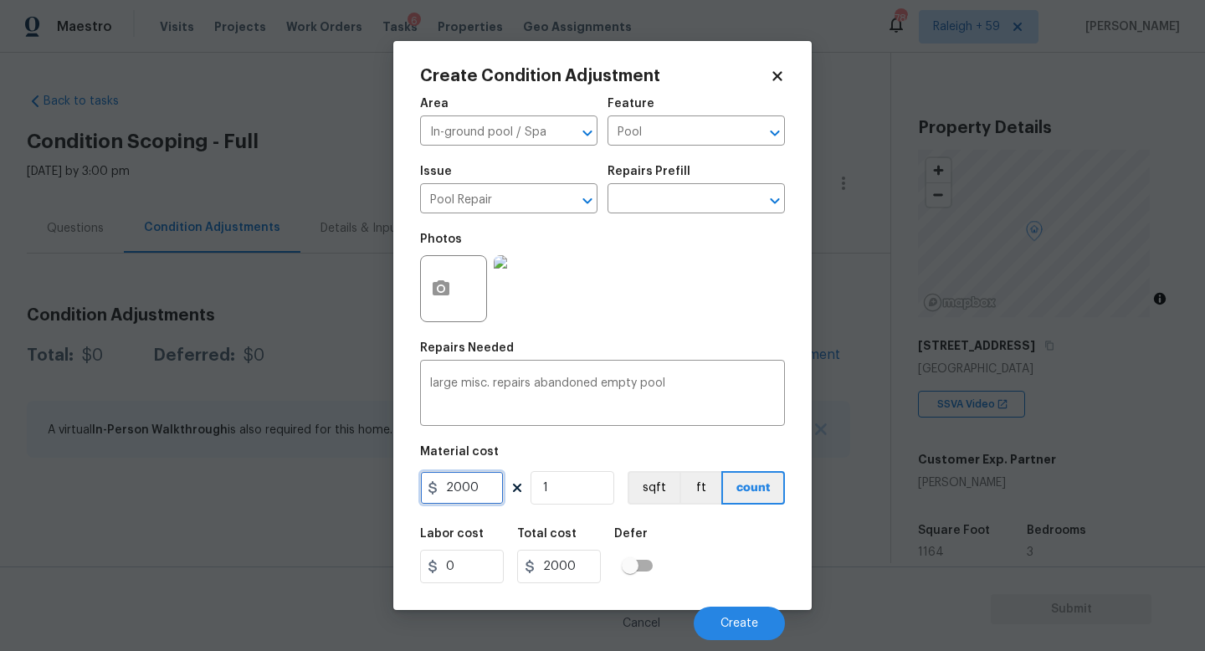
drag, startPoint x: 478, startPoint y: 490, endPoint x: 376, endPoint y: 490, distance: 102.9
click at [376, 490] on div "Create Condition Adjustment Area In-ground pool / Spa ​ Feature Pool ​ Issue Po…" at bounding box center [602, 325] width 1205 height 651
type input "8000"
click at [709, 549] on div "Labor cost 0 Total cost 8000 Defer" at bounding box center [602, 555] width 365 height 75
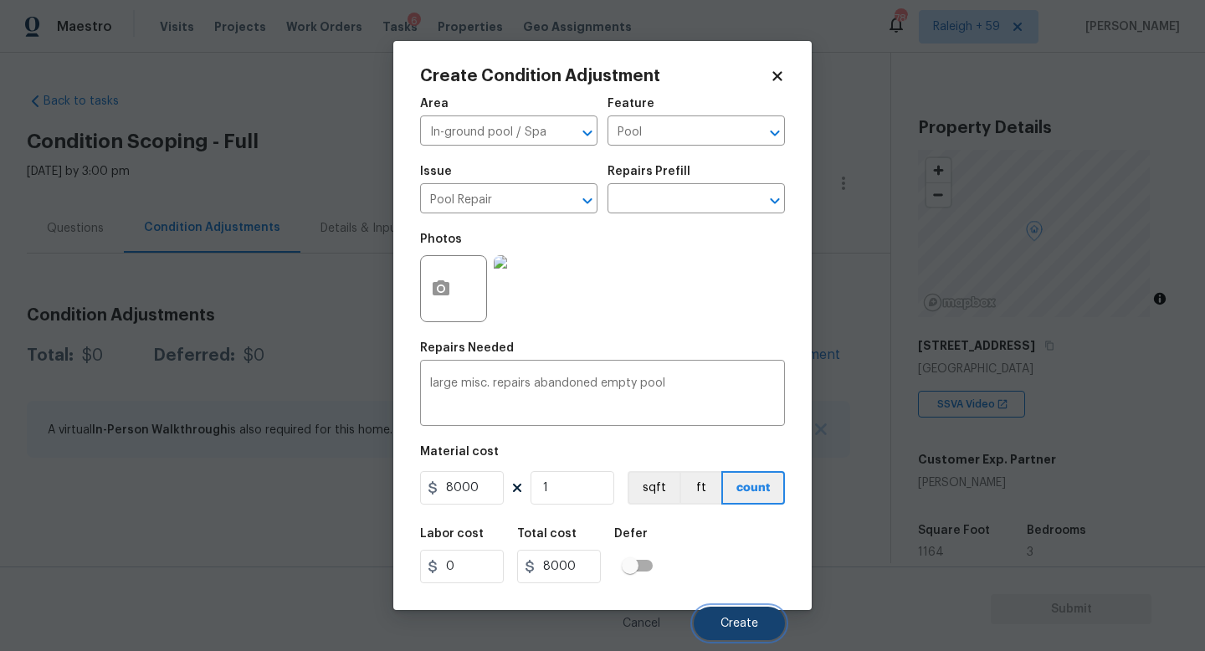
click at [740, 622] on span "Create" at bounding box center [739, 623] width 38 height 13
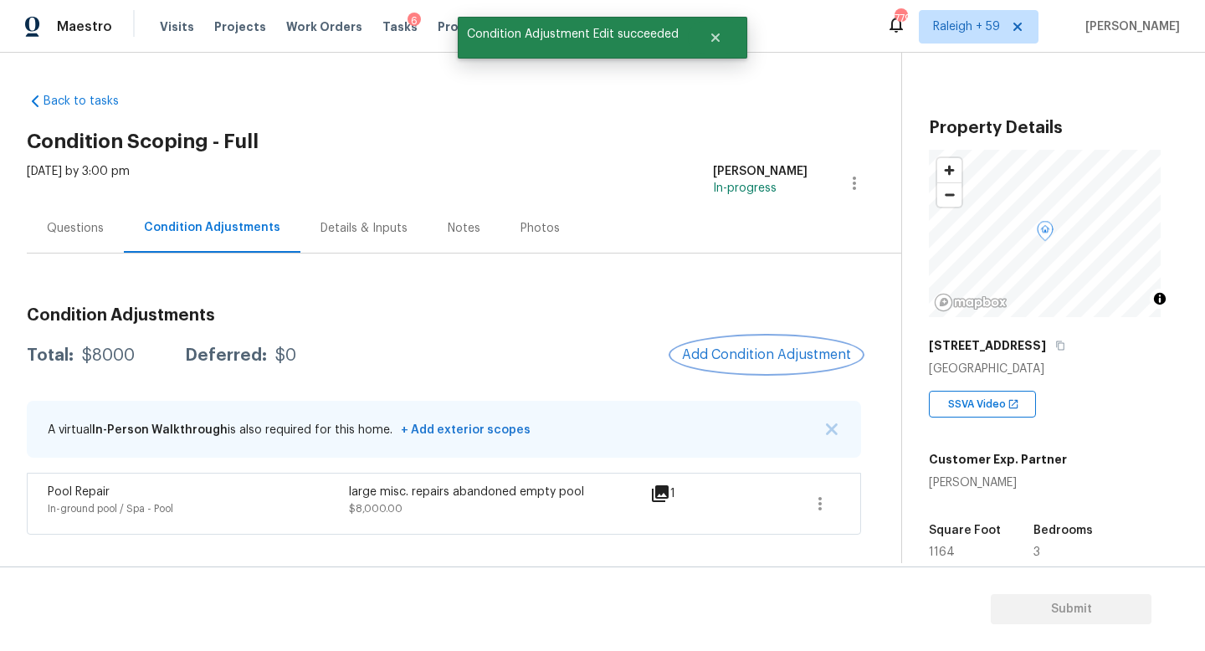
click at [758, 366] on button "Add Condition Adjustment" at bounding box center [766, 354] width 189 height 35
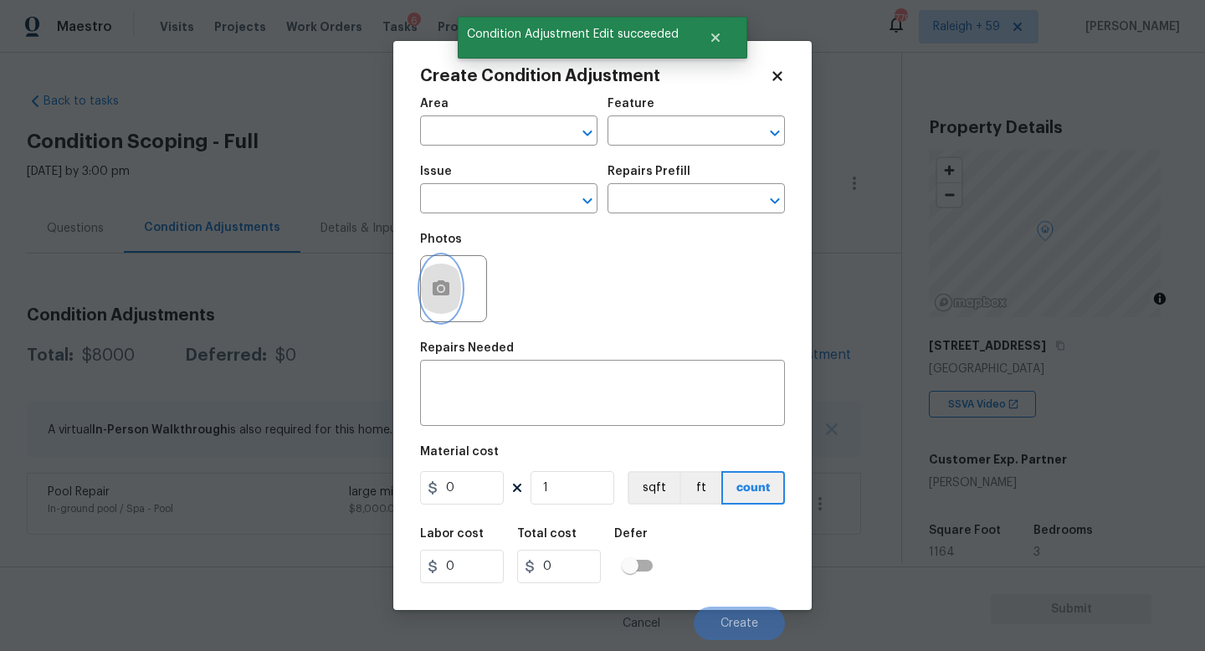
click at [446, 294] on icon "button" at bounding box center [440, 287] width 17 height 15
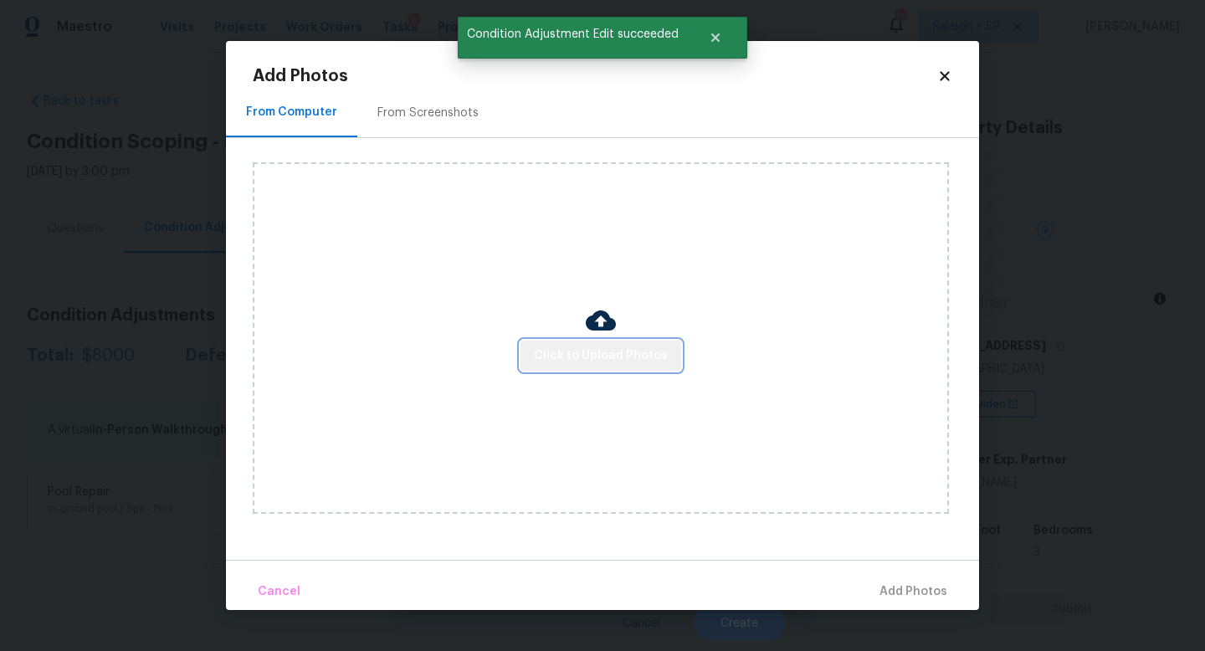
click at [663, 370] on button "Click to Upload Photos" at bounding box center [600, 355] width 161 height 31
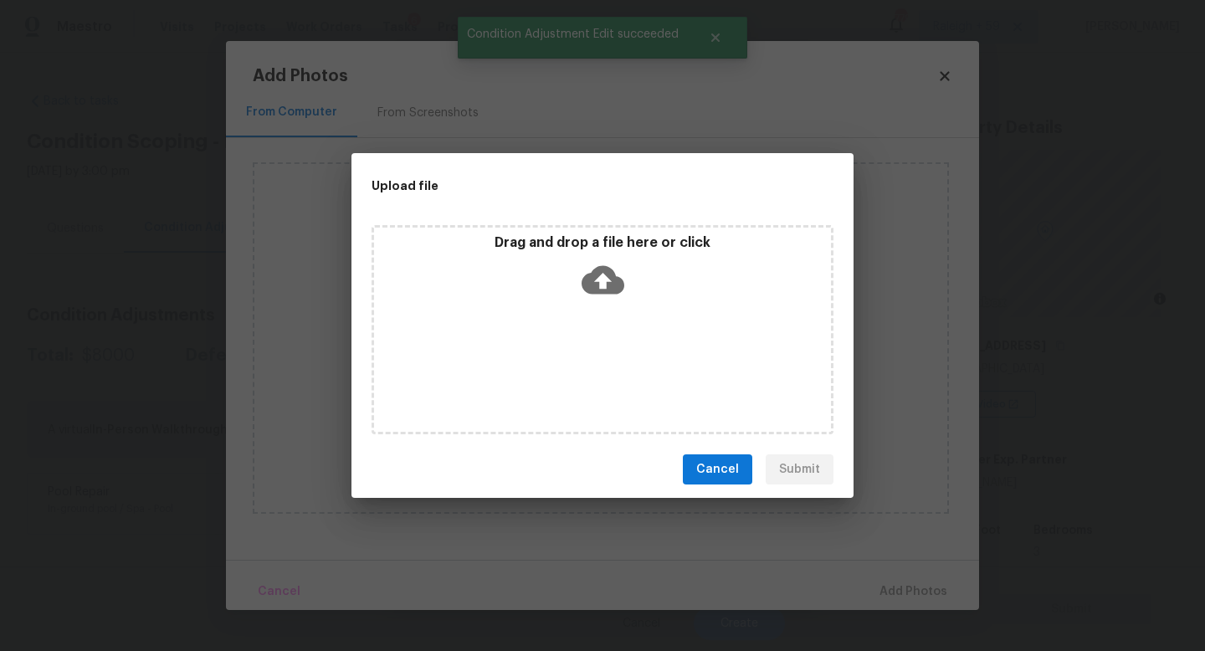
click at [662, 366] on div "Drag and drop a file here or click" at bounding box center [602, 329] width 462 height 209
